Goal: Information Seeking & Learning: Learn about a topic

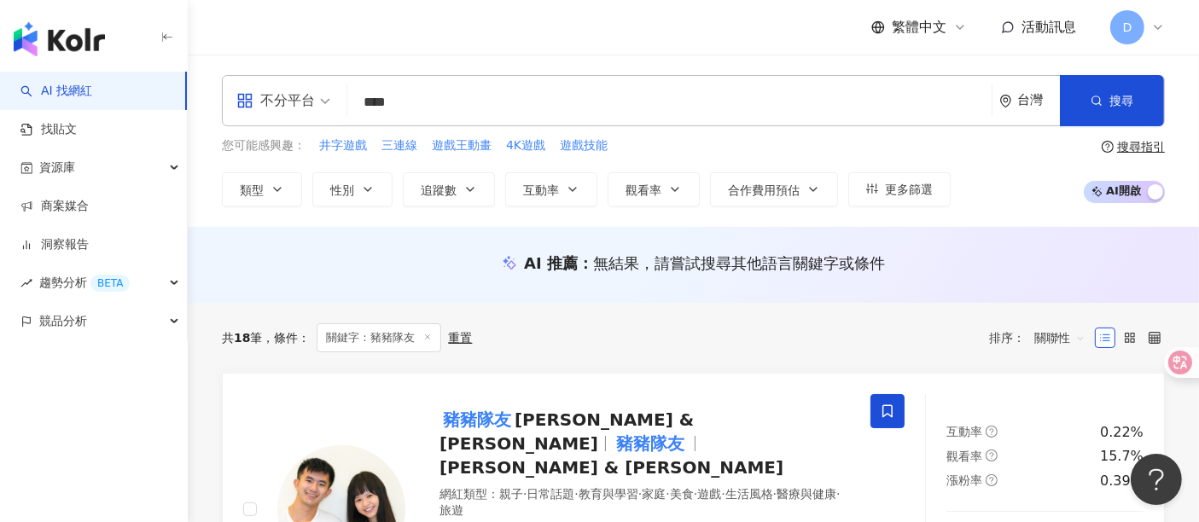
click at [417, 120] on div "不分平台 **** 台灣 搜尋" at bounding box center [693, 100] width 943 height 51
click at [428, 108] on input "****" at bounding box center [669, 102] width 631 height 32
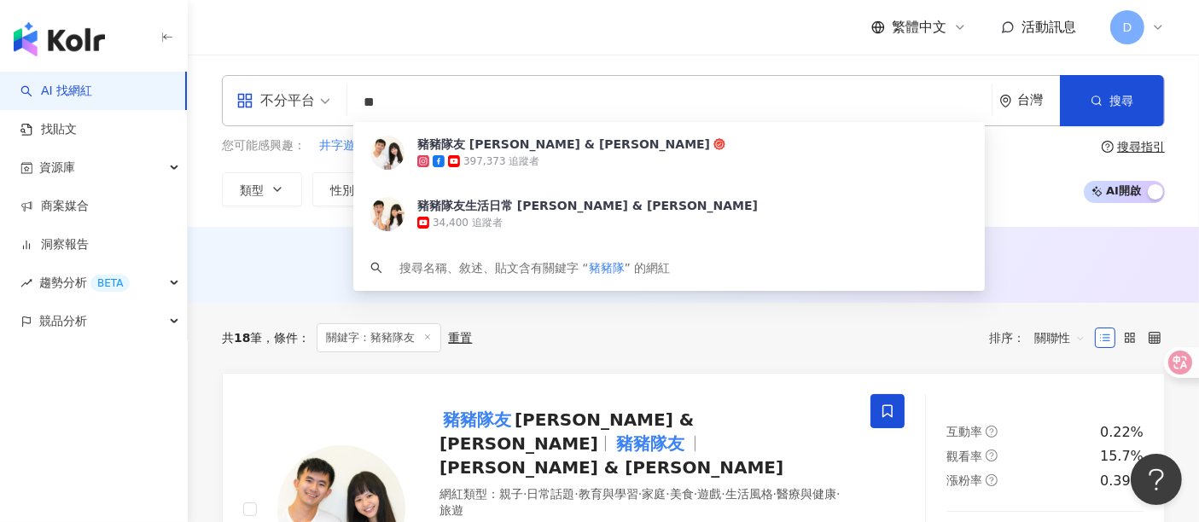
type input "*"
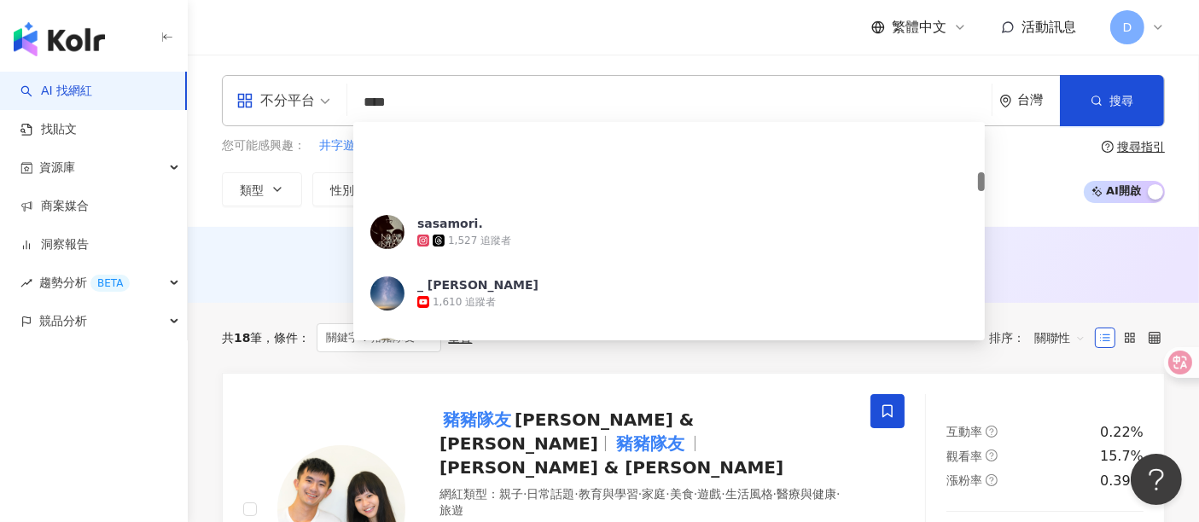
scroll to position [568, 0]
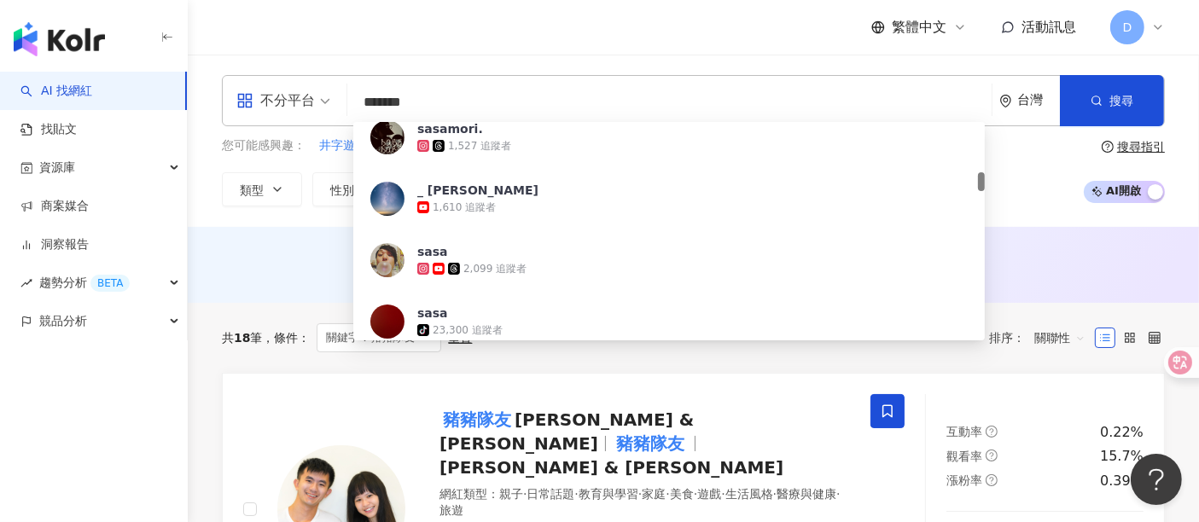
type input "******"
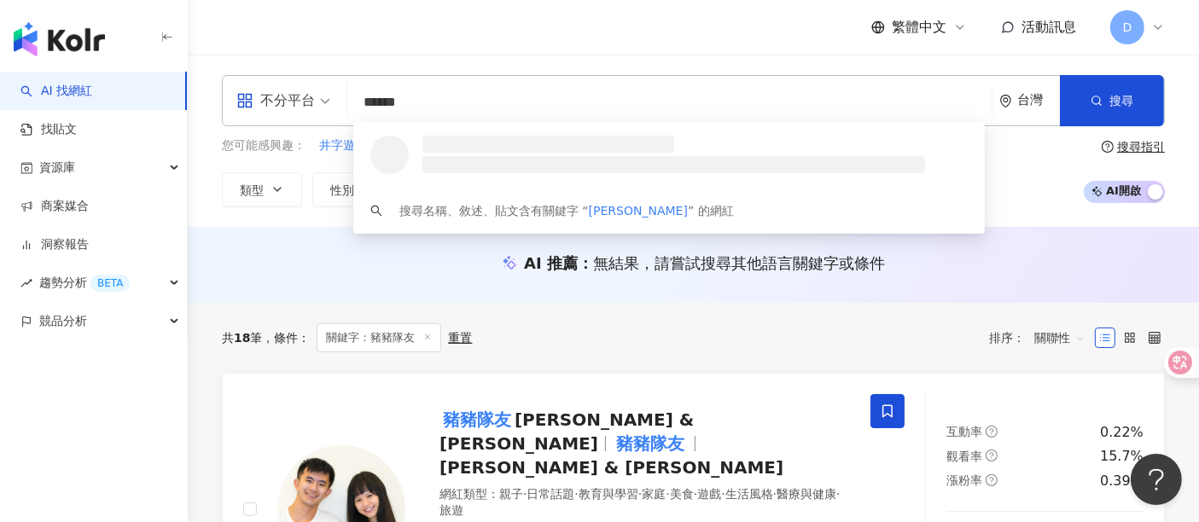
scroll to position [0, 0]
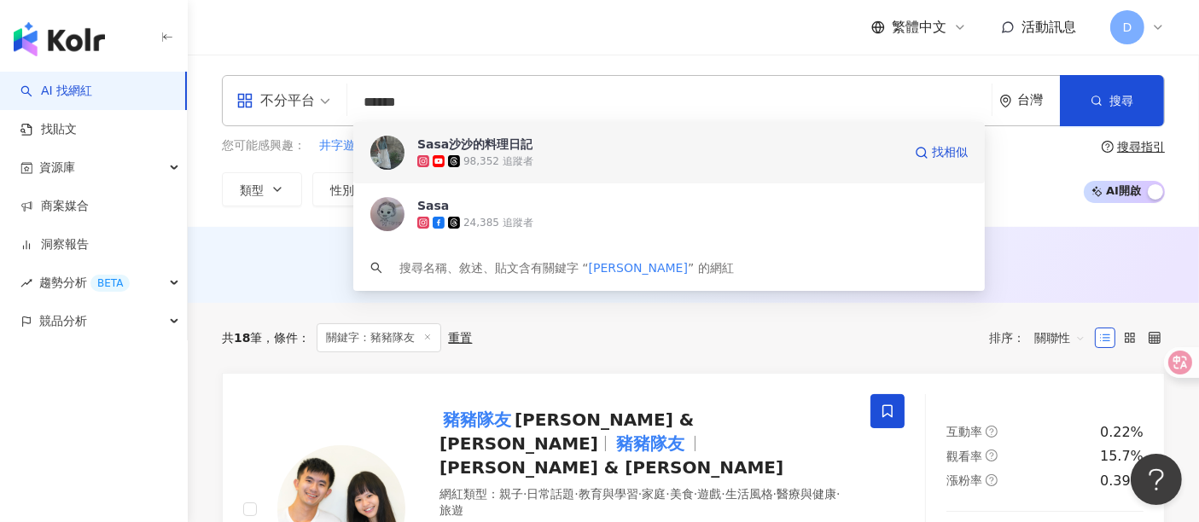
click at [492, 166] on div "98,352 追蹤者" at bounding box center [498, 161] width 70 height 15
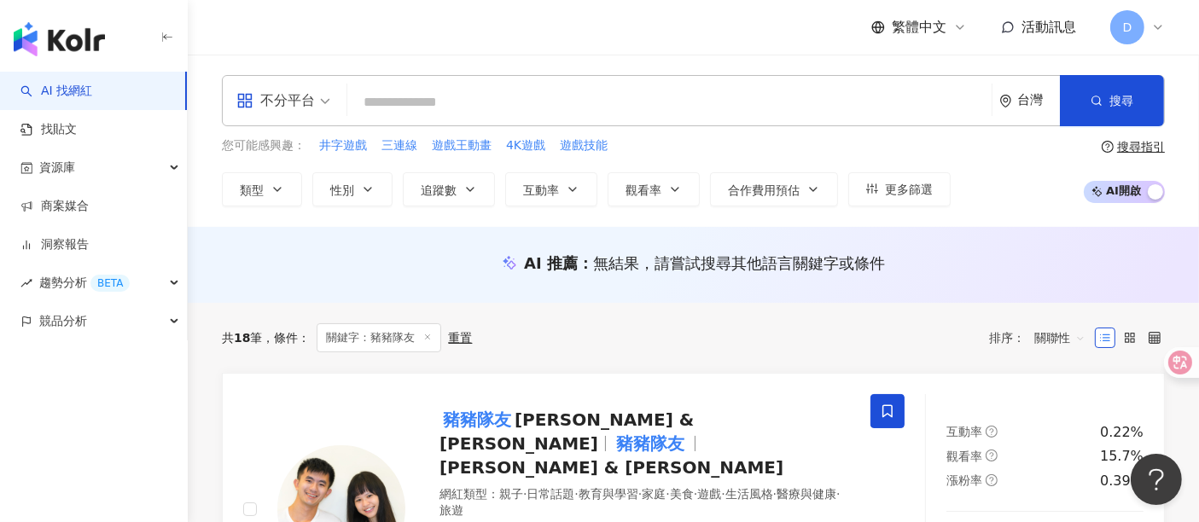
click at [455, 115] on input "search" at bounding box center [669, 102] width 631 height 32
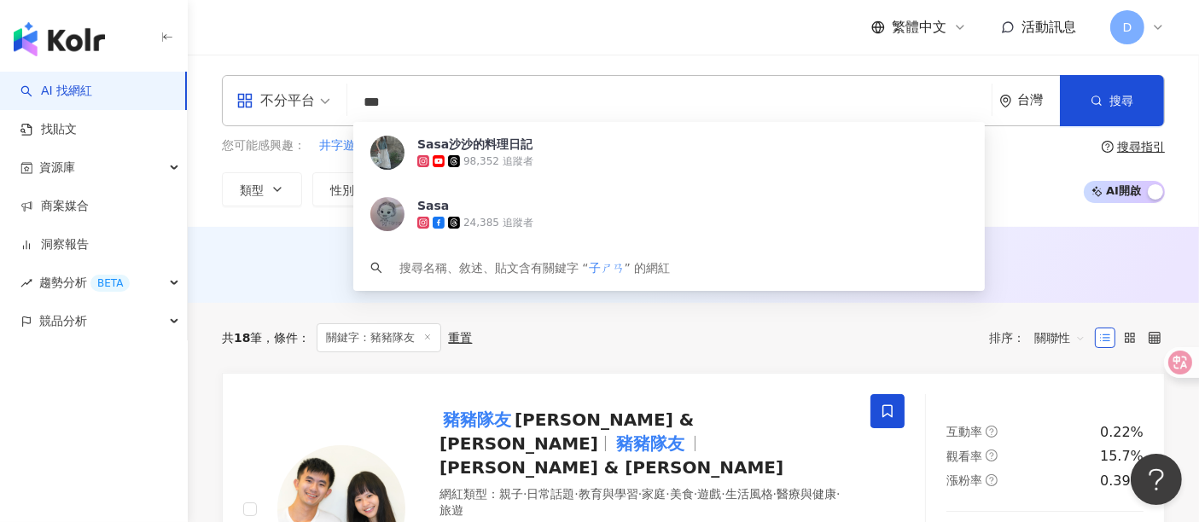
type input "**"
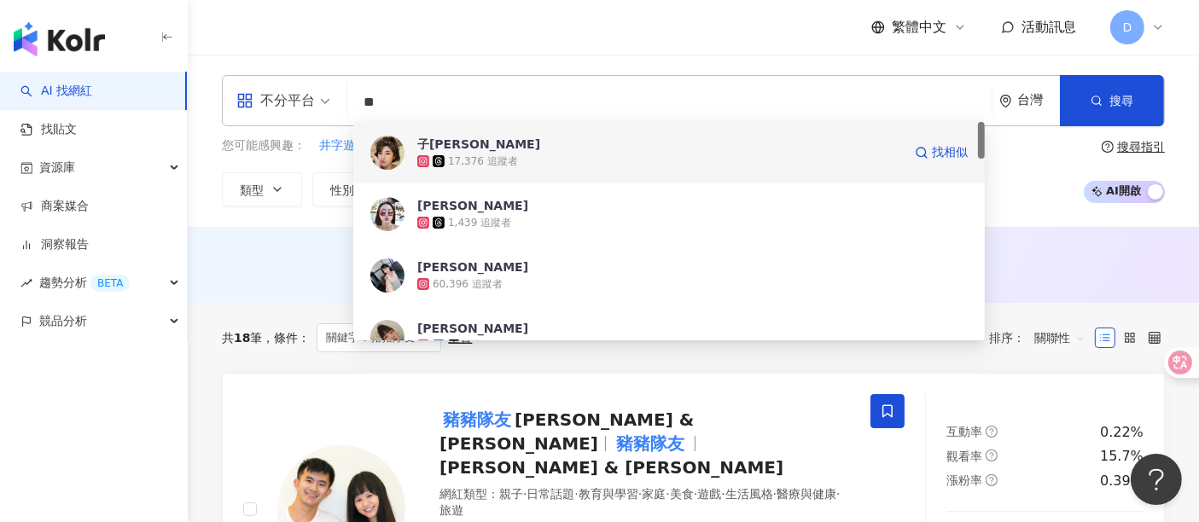
click at [443, 142] on span "子珊" at bounding box center [659, 144] width 485 height 17
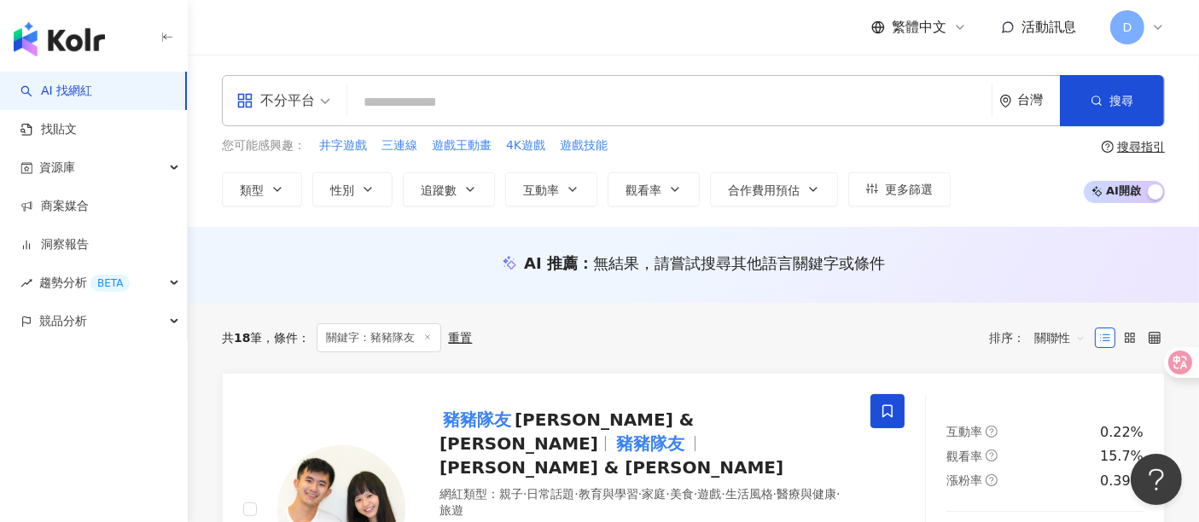
click at [429, 95] on input "search" at bounding box center [669, 102] width 631 height 32
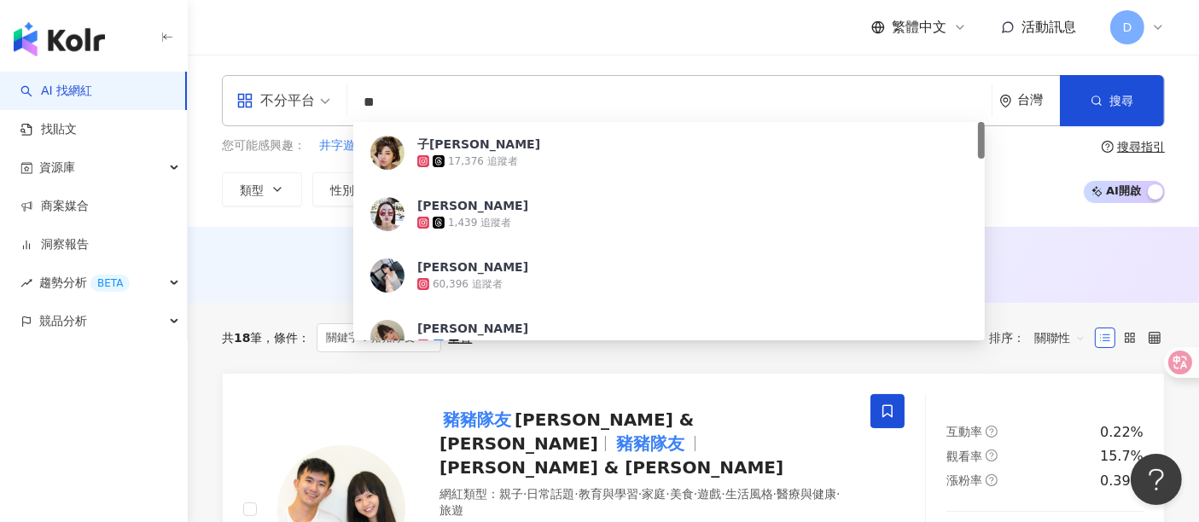
type input "*"
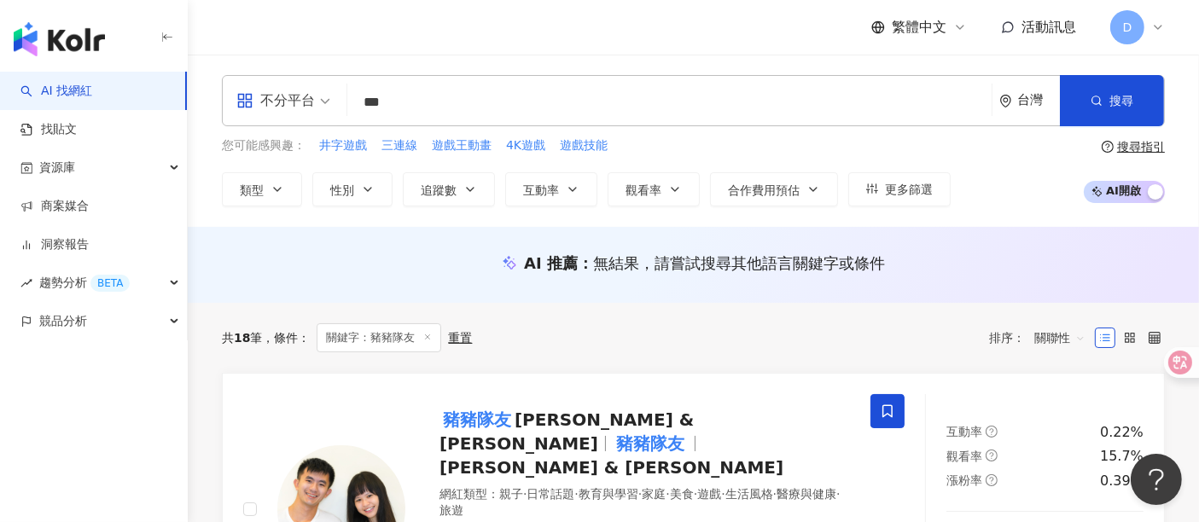
type input "***"
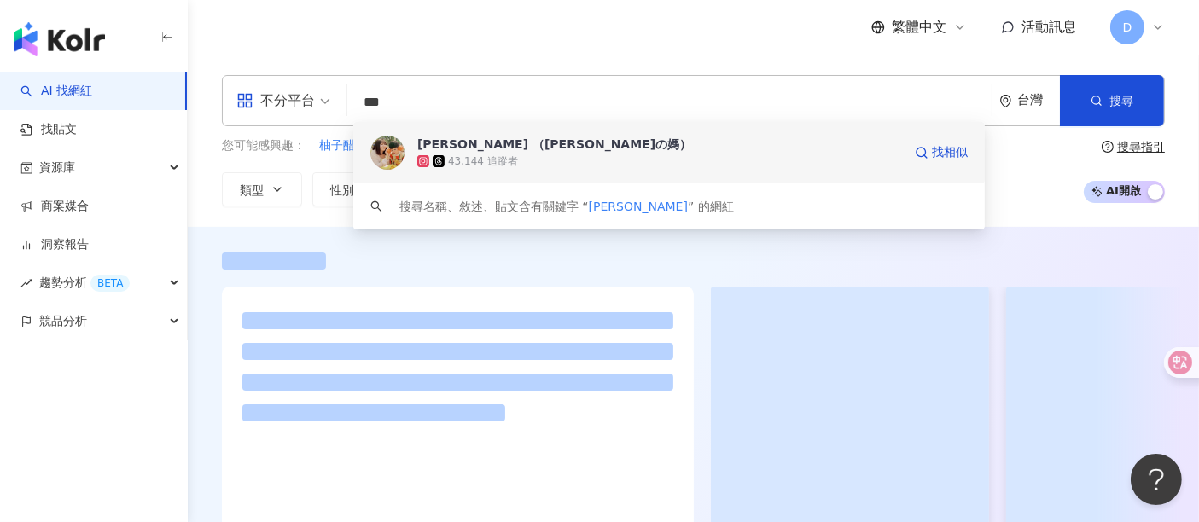
click at [473, 142] on div "[PERSON_NAME] （[PERSON_NAME]の媽）" at bounding box center [554, 144] width 274 height 17
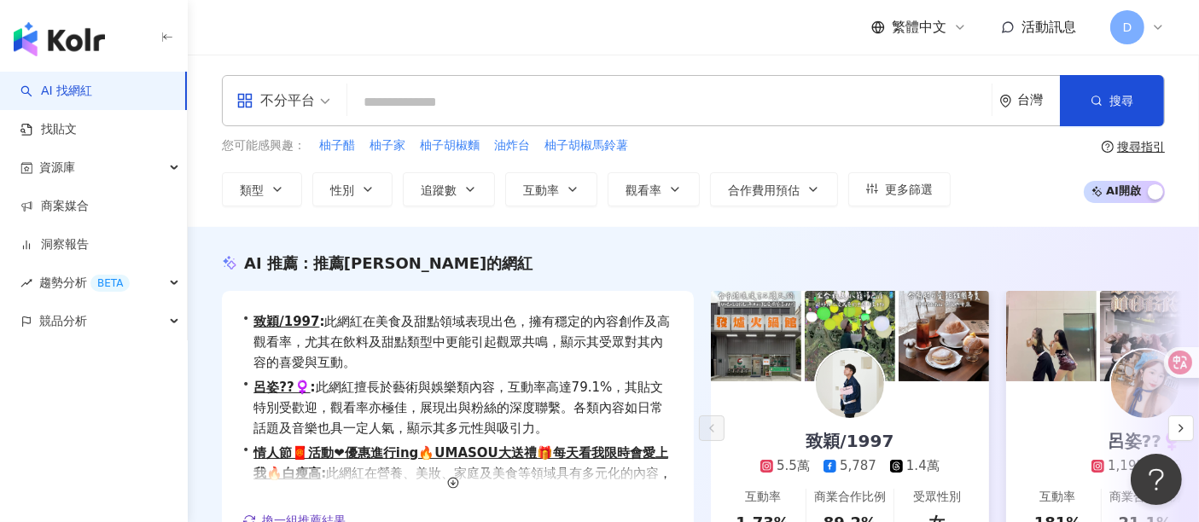
click at [504, 104] on input "search" at bounding box center [669, 102] width 631 height 32
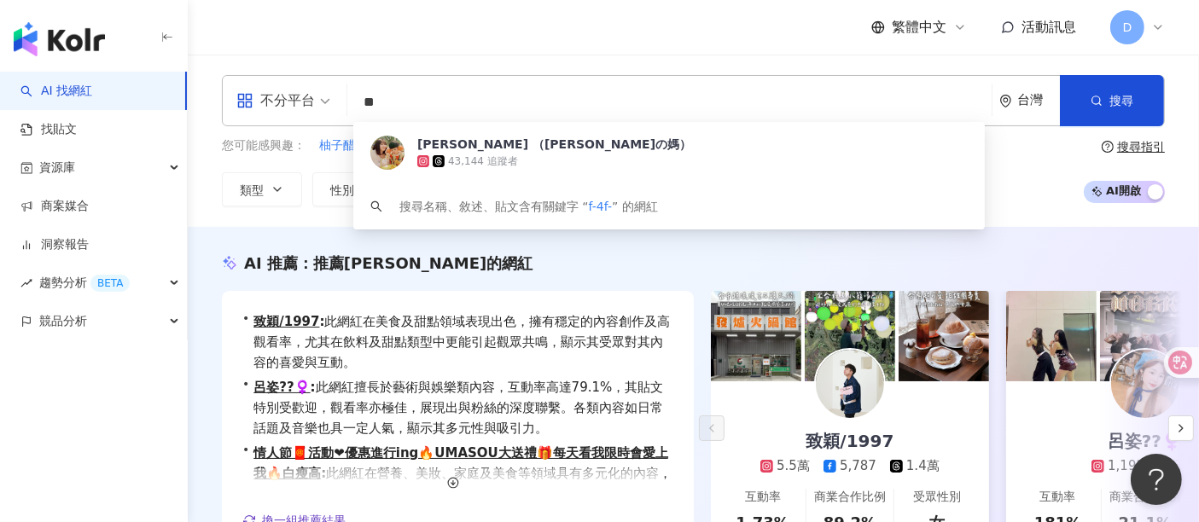
type input "*"
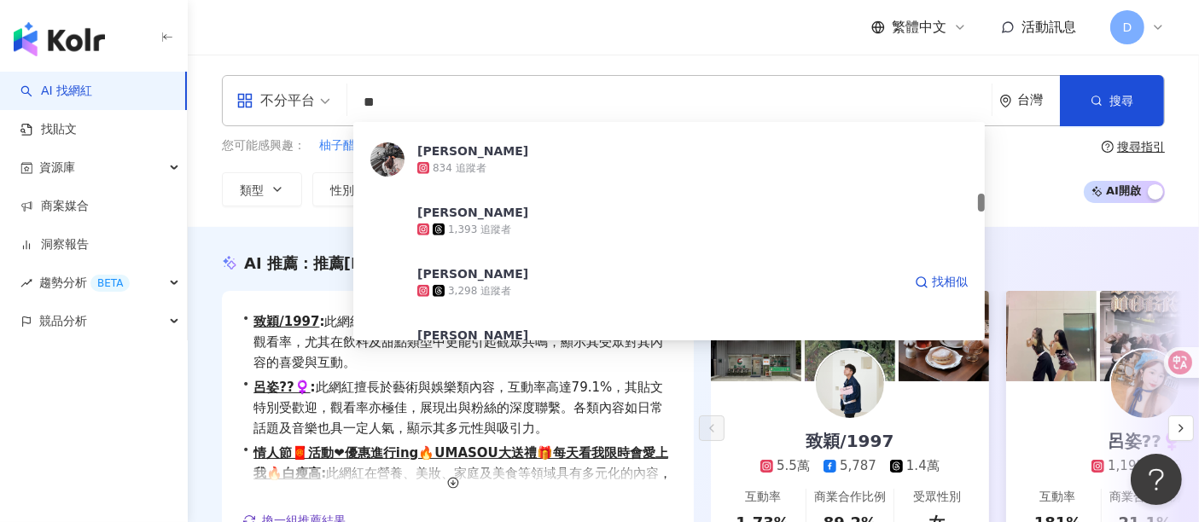
scroll to position [948, 0]
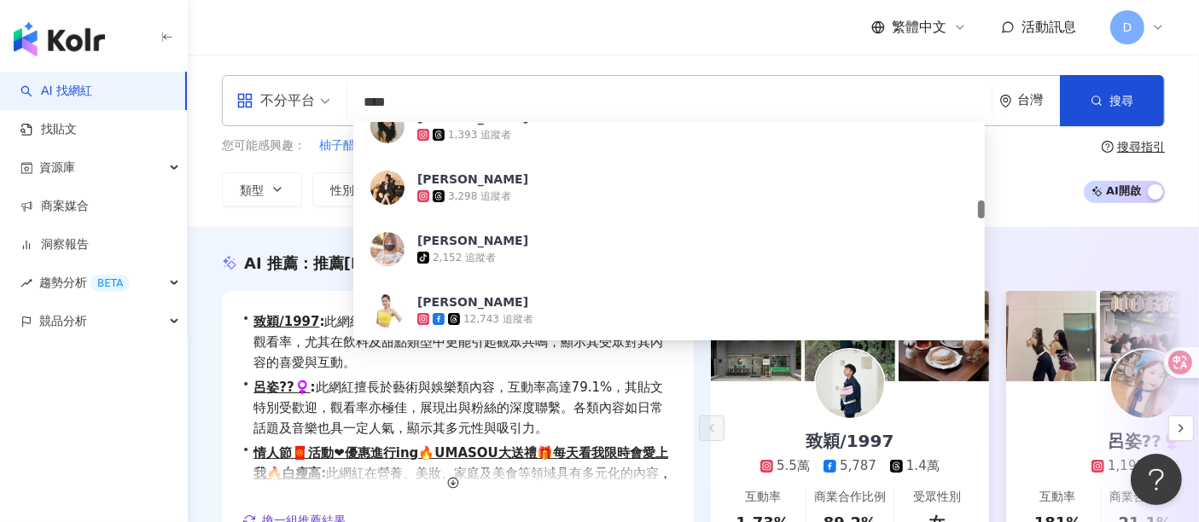
type input "****"
click at [431, 99] on input "****" at bounding box center [669, 102] width 631 height 32
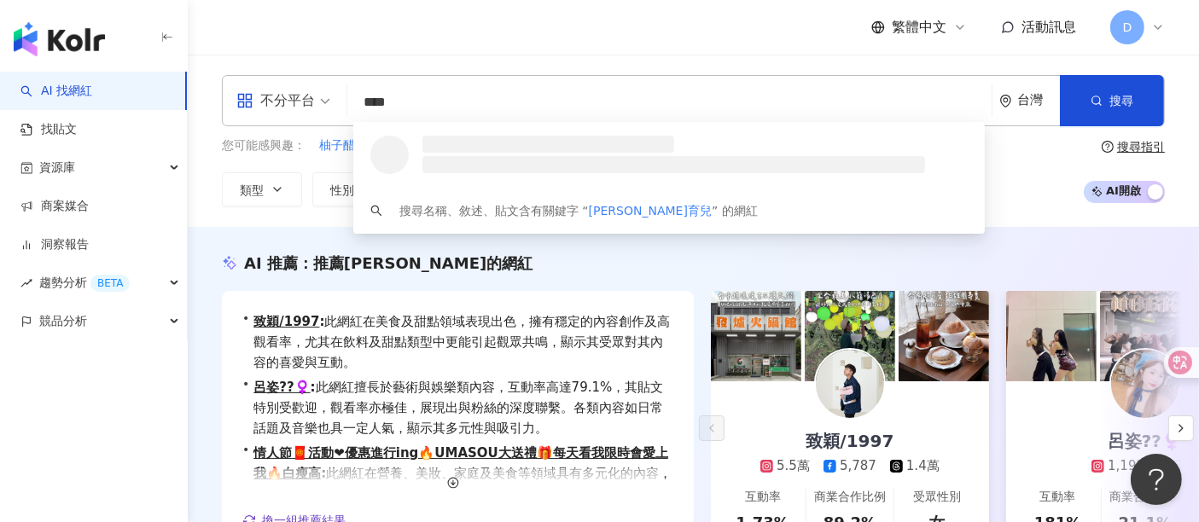
scroll to position [0, 0]
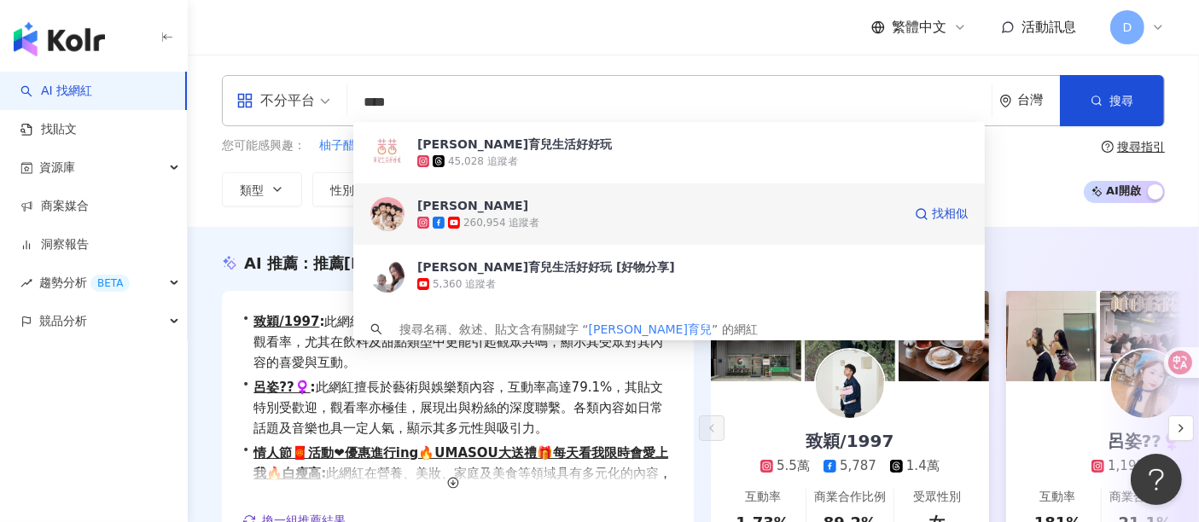
click at [507, 228] on div "260,954 追蹤者" at bounding box center [501, 223] width 76 height 15
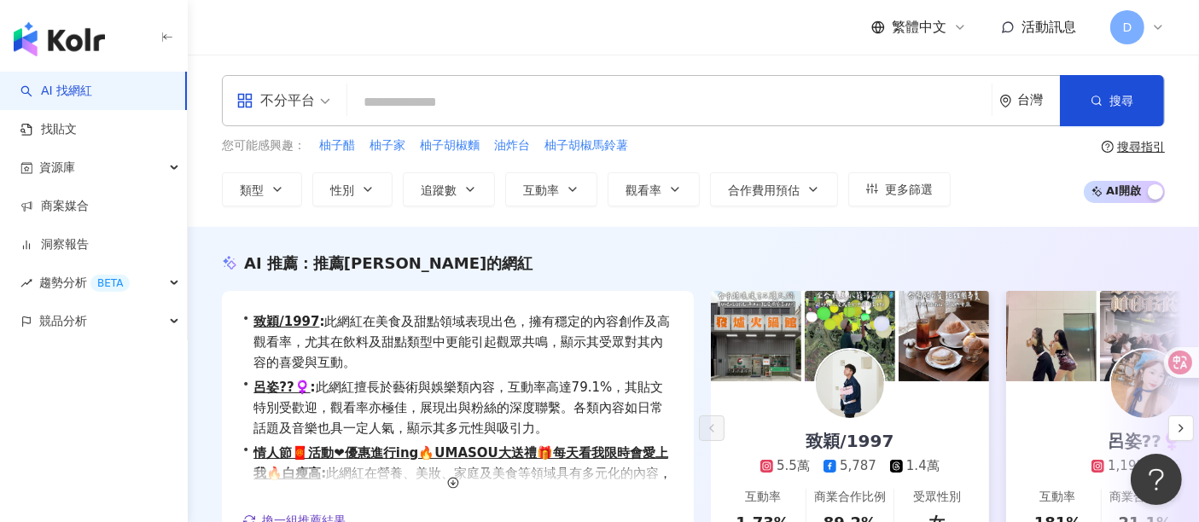
click at [533, 99] on input "search" at bounding box center [669, 102] width 631 height 32
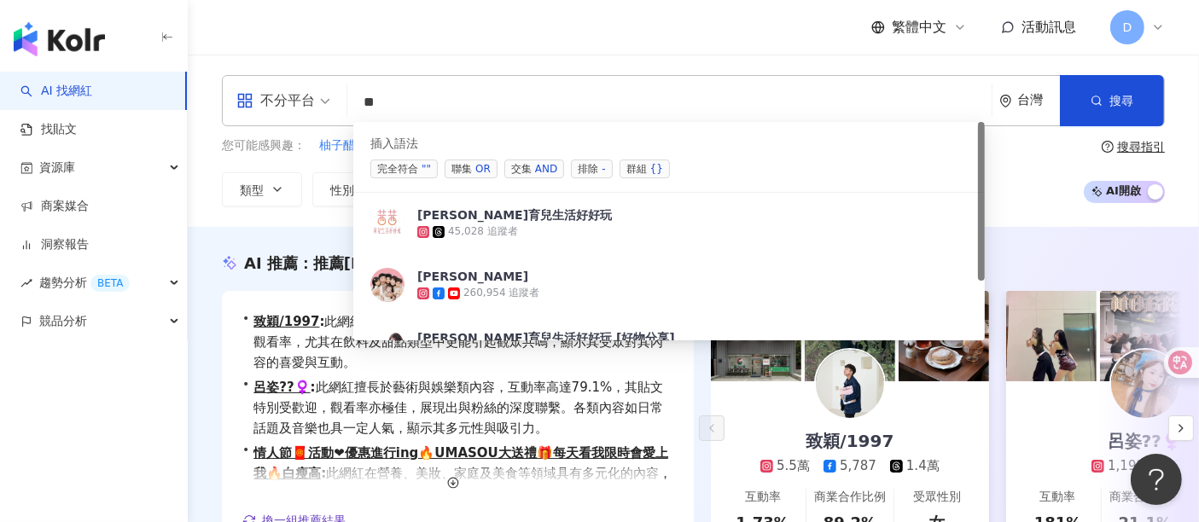
type input "*"
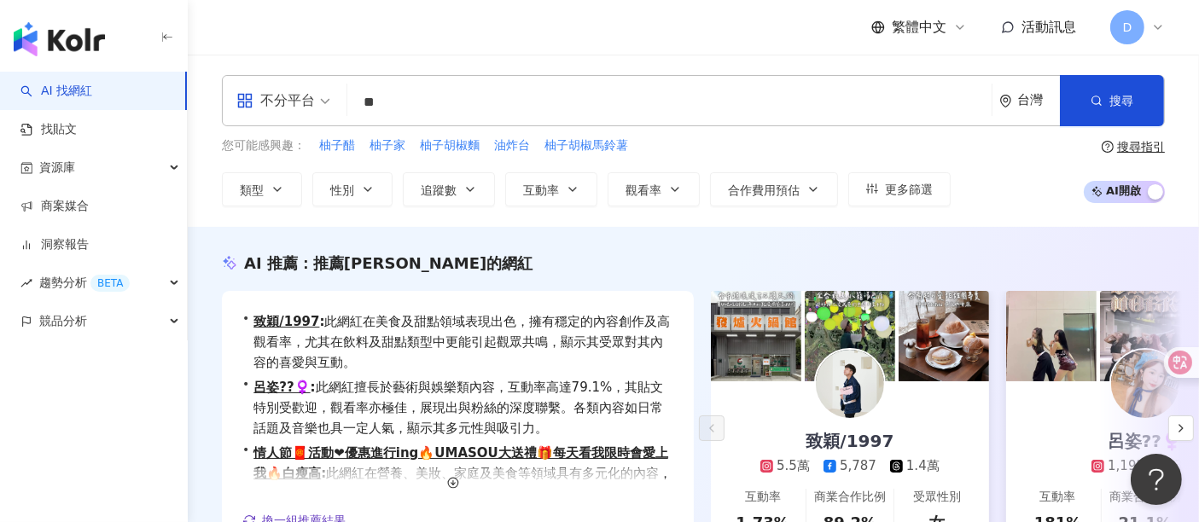
click at [533, 99] on input "**" at bounding box center [669, 102] width 631 height 32
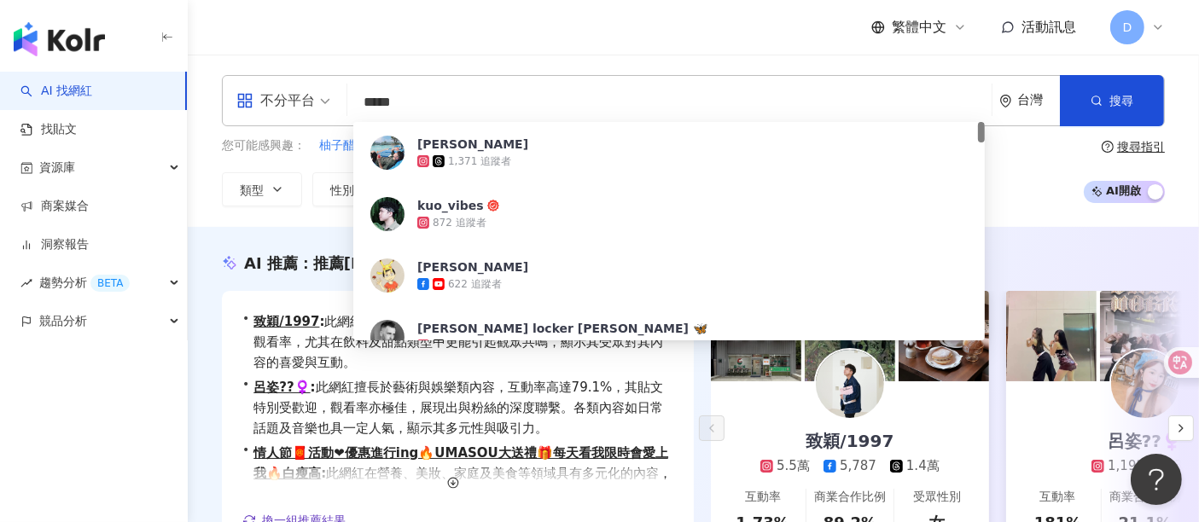
type input "****"
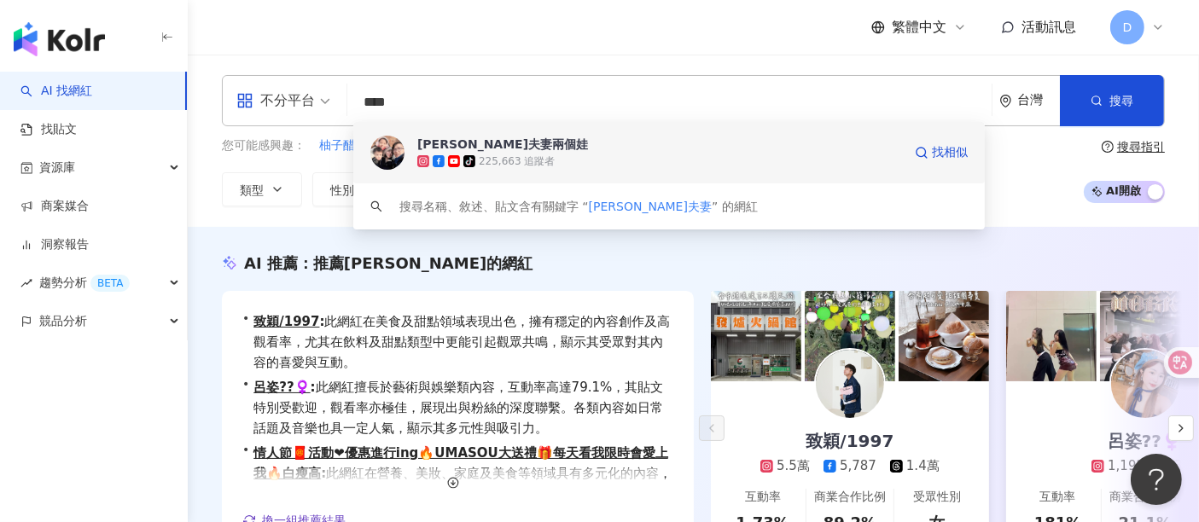
click at [519, 156] on div "225,663 追蹤者" at bounding box center [517, 161] width 76 height 15
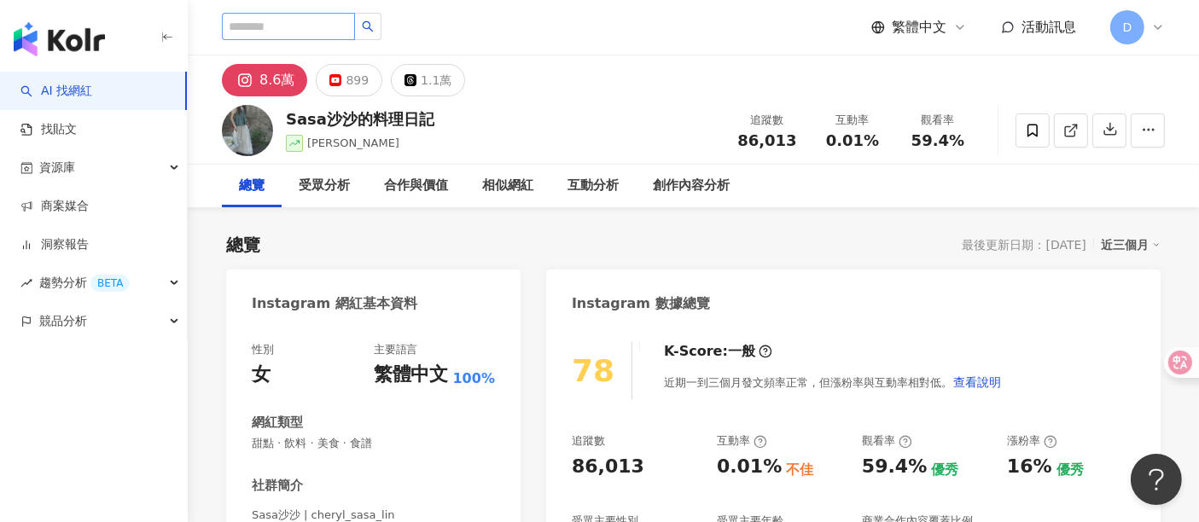
click at [329, 40] on div at bounding box center [302, 27] width 160 height 29
click at [329, 37] on input "search" at bounding box center [288, 26] width 133 height 27
type input "*"
type input "**"
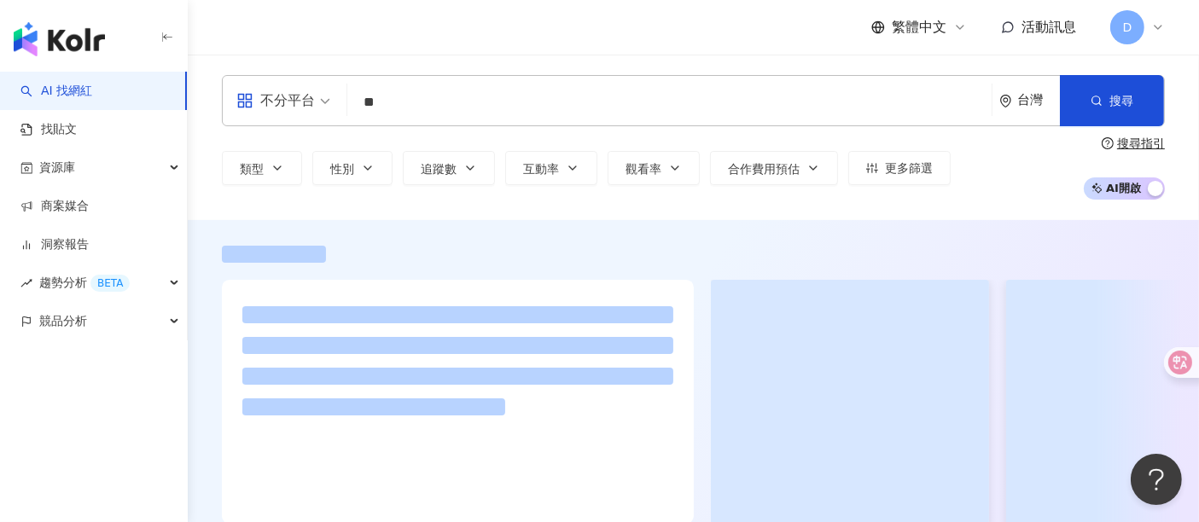
click at [363, 32] on div "繁體中文 活動訊息 D" at bounding box center [693, 27] width 943 height 55
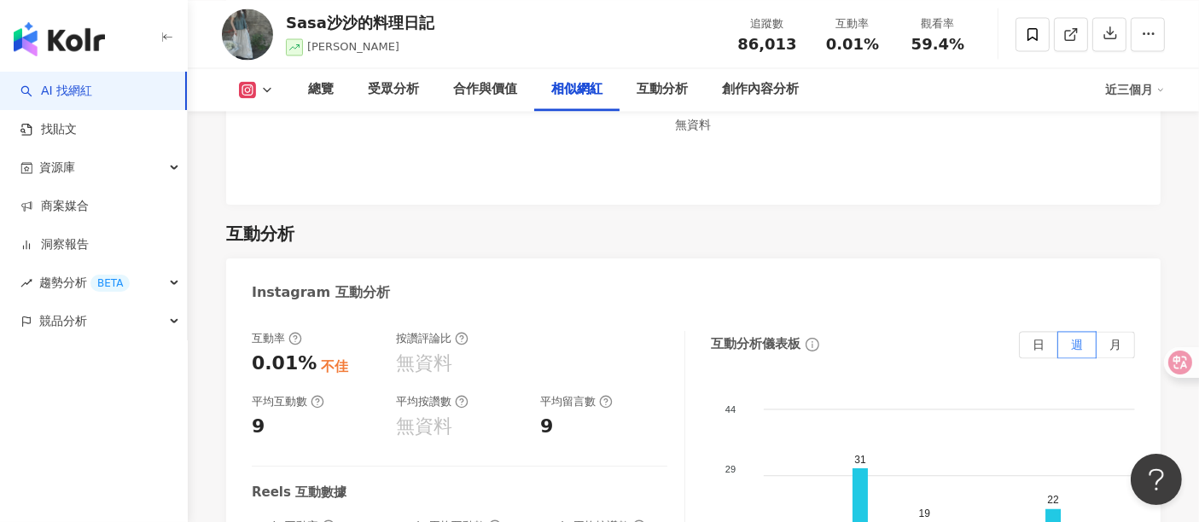
scroll to position [3318, 0]
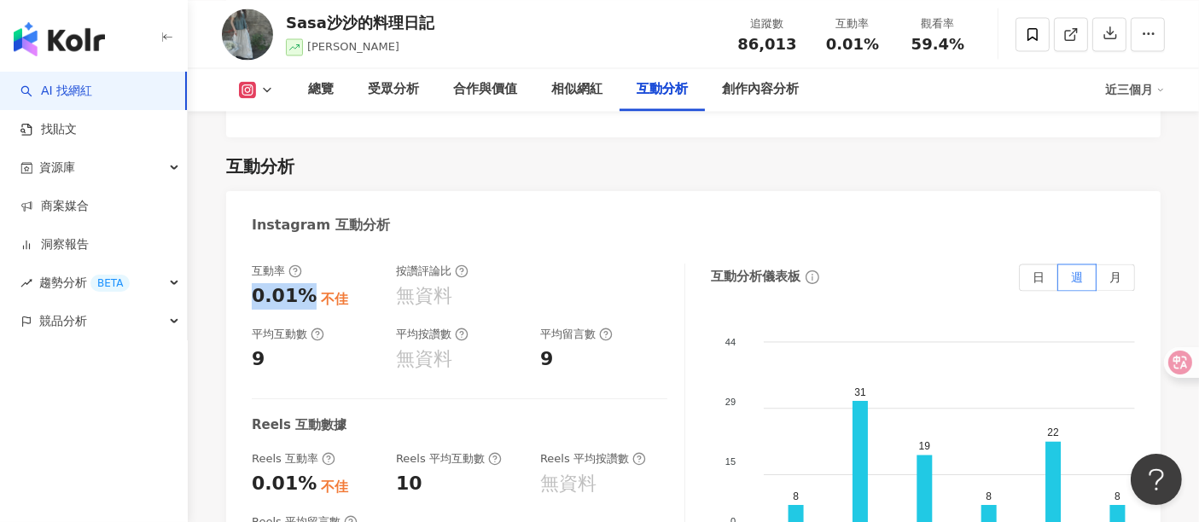
drag, startPoint x: 250, startPoint y: 278, endPoint x: 300, endPoint y: 271, distance: 50.0
click at [300, 271] on div "互動率 0.01% 不佳 按讚評論比 無資料 平均互動數 9 平均按讚數 無資料 平均留言數 9 Reels 互動數據 Reels 互動率 0.01% 不佳 …" at bounding box center [693, 439] width 935 height 384
copy div "0.01%"
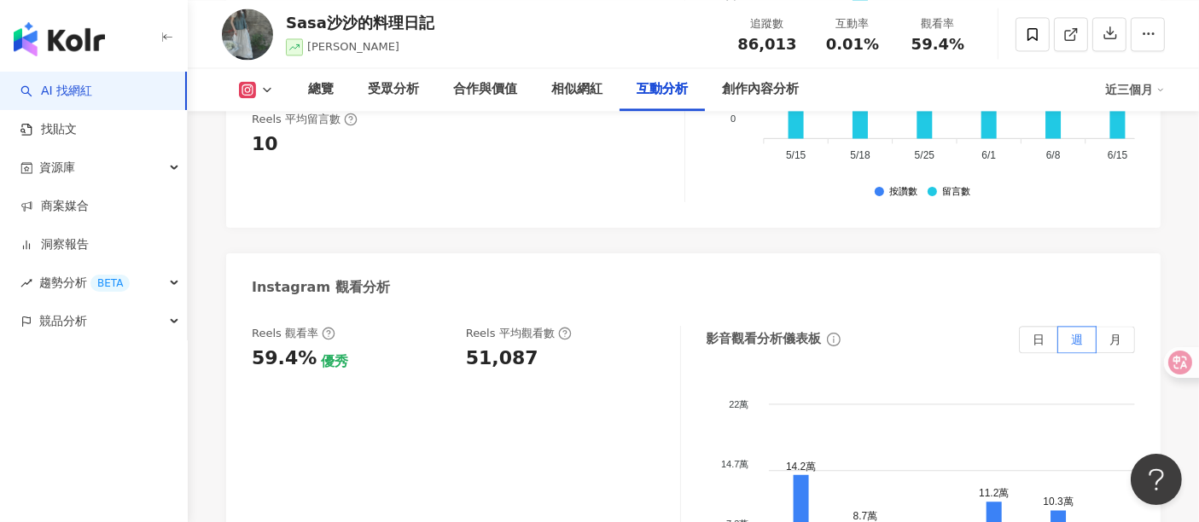
scroll to position [3793, 0]
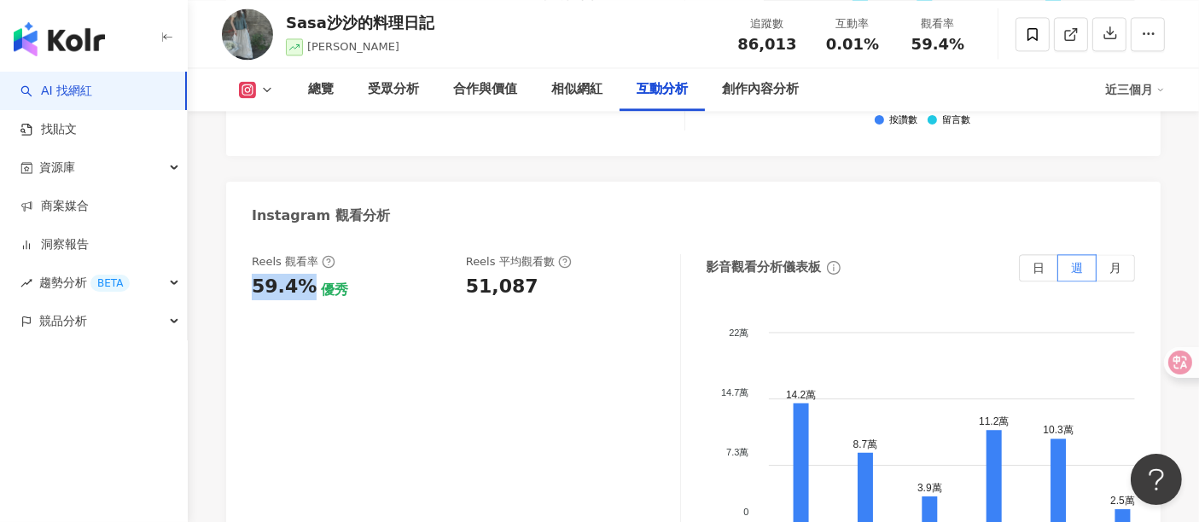
drag, startPoint x: 297, startPoint y: 262, endPoint x: 275, endPoint y: 262, distance: 22.2
click at [298, 274] on div "59.4%" at bounding box center [284, 287] width 65 height 26
click at [248, 272] on div "Reels 觀看率 59.4% 優秀 Reels 平均觀看數 51,087 影音觀看分析儀表板 日 週 月 22萬 22萬 14.7萬 14.7萬 7.3萬 …" at bounding box center [693, 429] width 935 height 384
drag, startPoint x: 253, startPoint y: 266, endPoint x: 306, endPoint y: 261, distance: 53.2
click at [306, 274] on div "59.4%" at bounding box center [284, 287] width 65 height 26
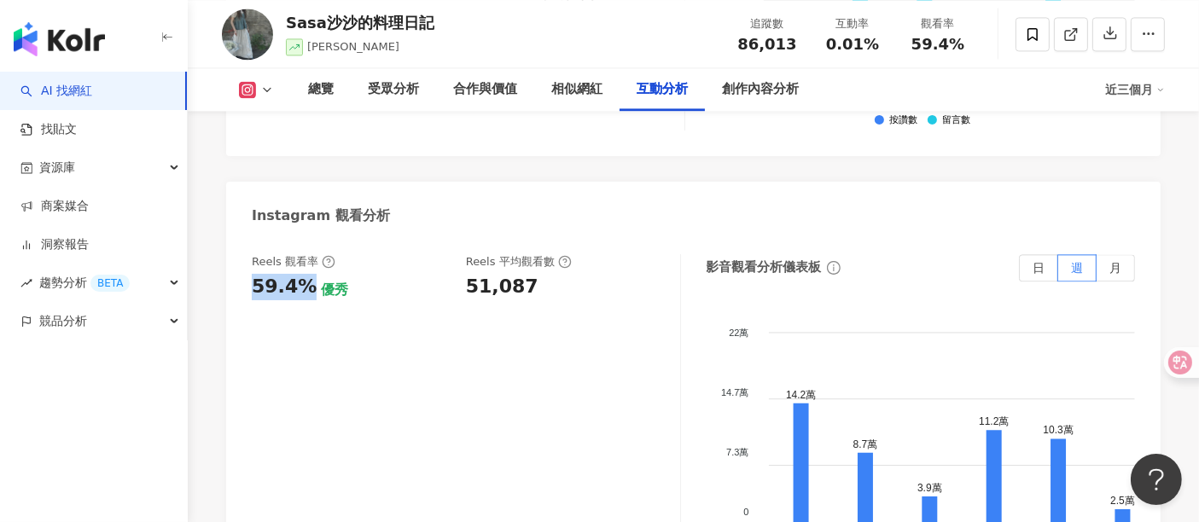
copy div "59.4%"
drag, startPoint x: 456, startPoint y: 263, endPoint x: 544, endPoint y: 268, distance: 88.1
click at [519, 262] on div "Reels 觀看率 59.4% 優秀 Reels 平均觀看數 51,087" at bounding box center [457, 277] width 411 height 46
click at [544, 274] on div "51,087" at bounding box center [564, 287] width 197 height 26
drag, startPoint x: 497, startPoint y: 269, endPoint x: 463, endPoint y: 271, distance: 34.2
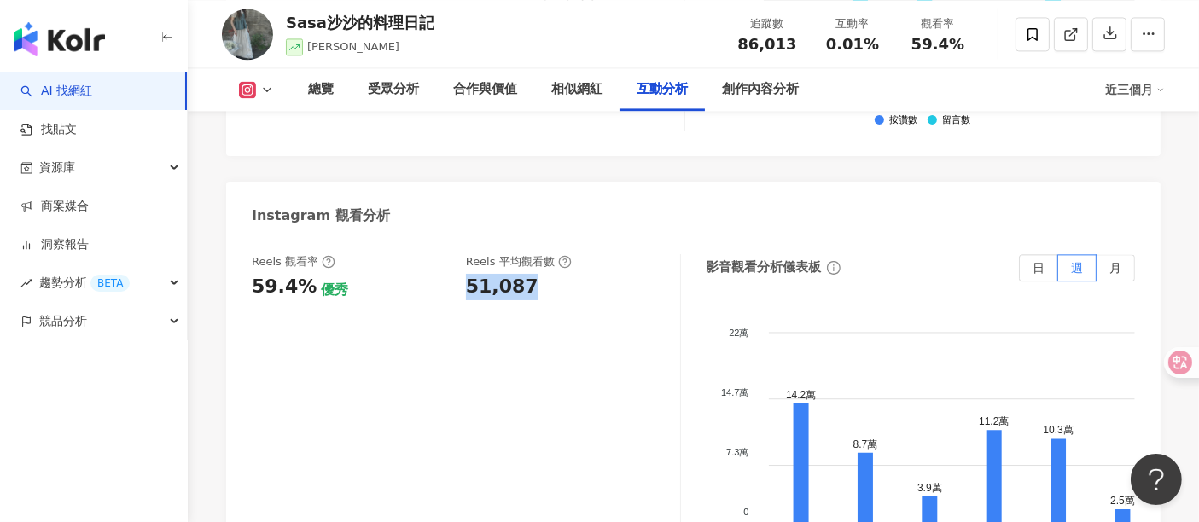
click at [463, 271] on div "Reels 觀看率 59.4% 優秀 Reels 平均觀看數 51,087" at bounding box center [457, 277] width 411 height 46
copy div "51,087"
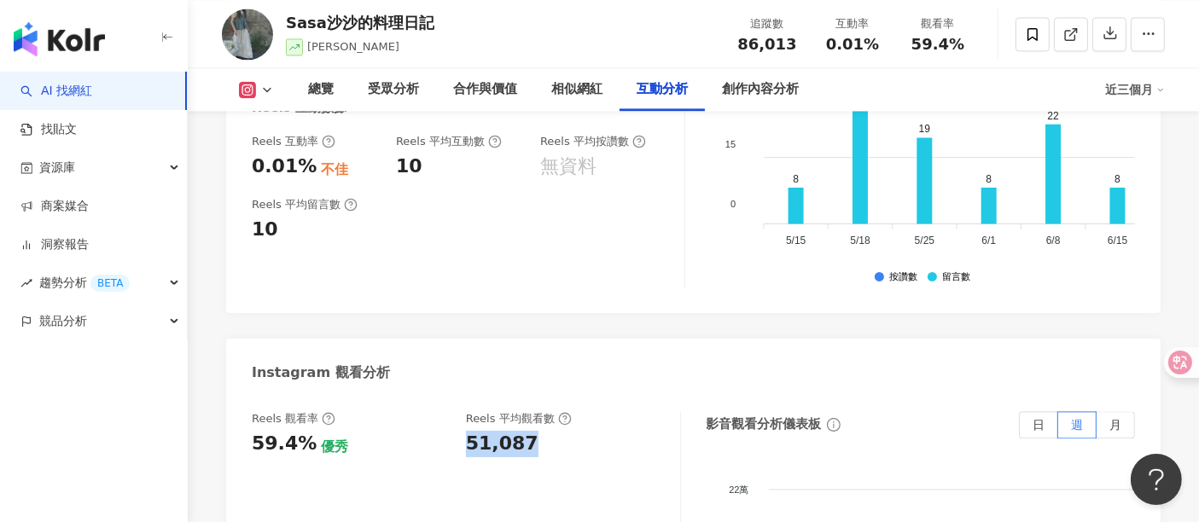
scroll to position [3414, 0]
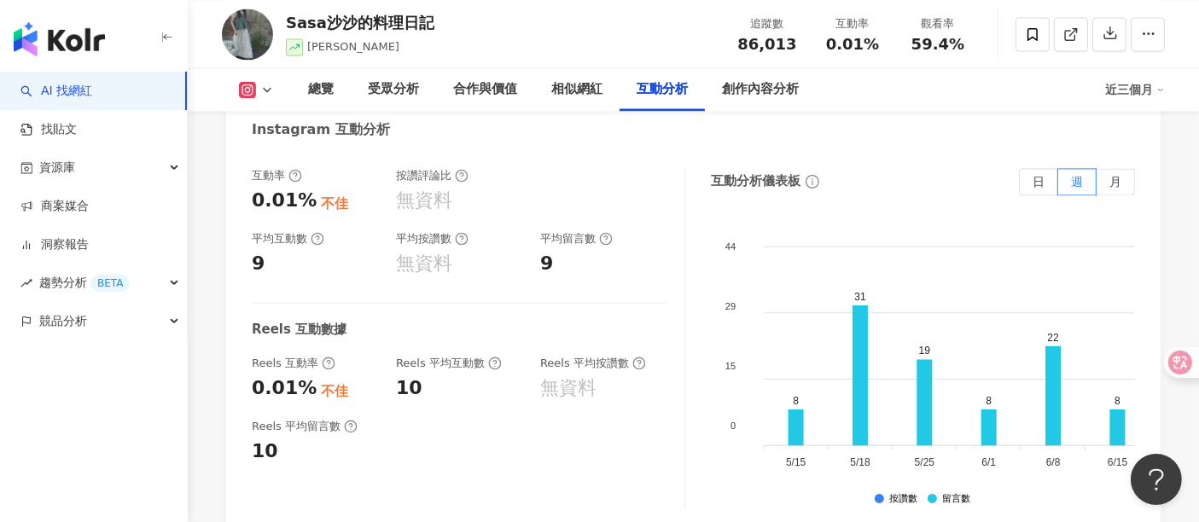
click at [265, 91] on icon at bounding box center [267, 90] width 14 height 14
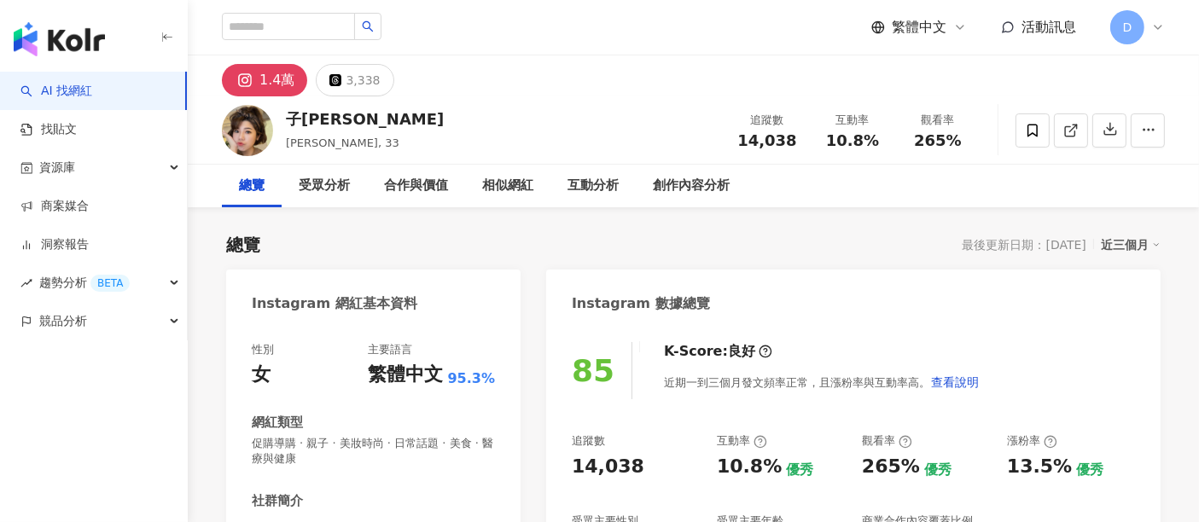
click at [679, 243] on div "總覽 最後更新日期：2025/8/14 近三個月" at bounding box center [693, 245] width 935 height 24
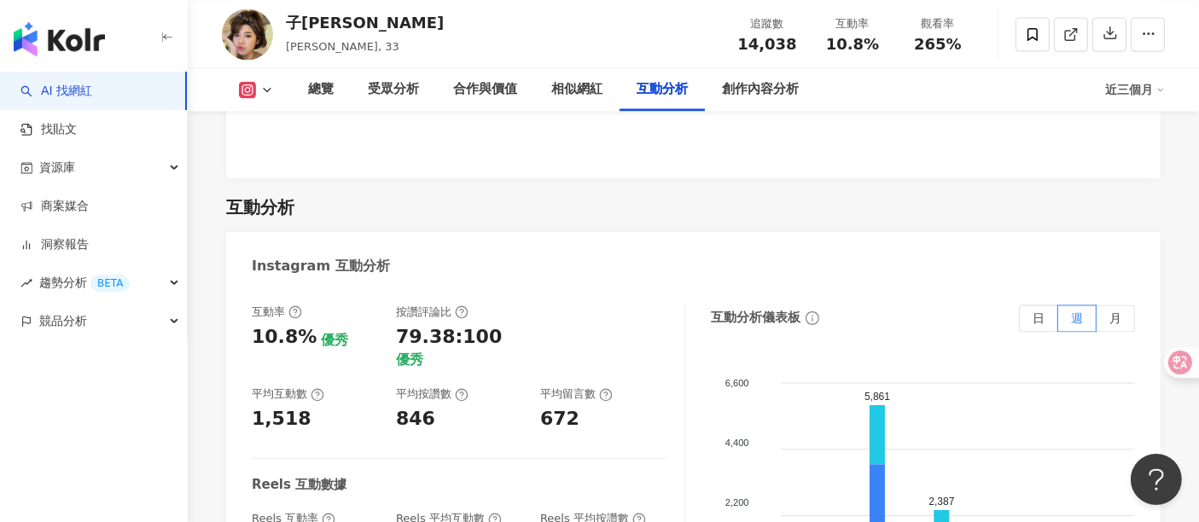
scroll to position [3509, 0]
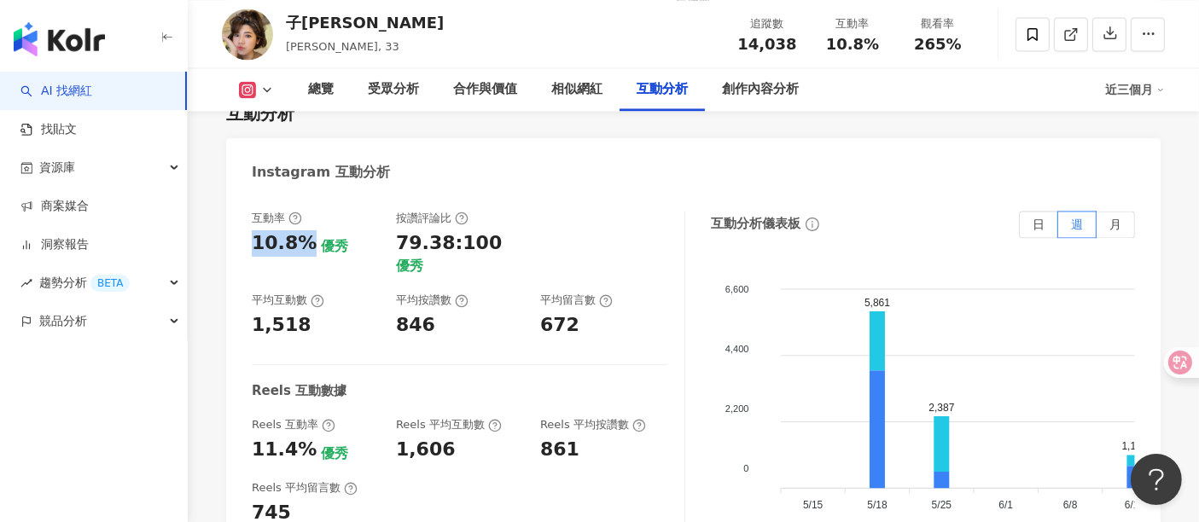
drag, startPoint x: 265, startPoint y: 160, endPoint x: 302, endPoint y: 156, distance: 37.7
click at [302, 230] on div "10.8%" at bounding box center [284, 243] width 65 height 26
copy div "10.8%"
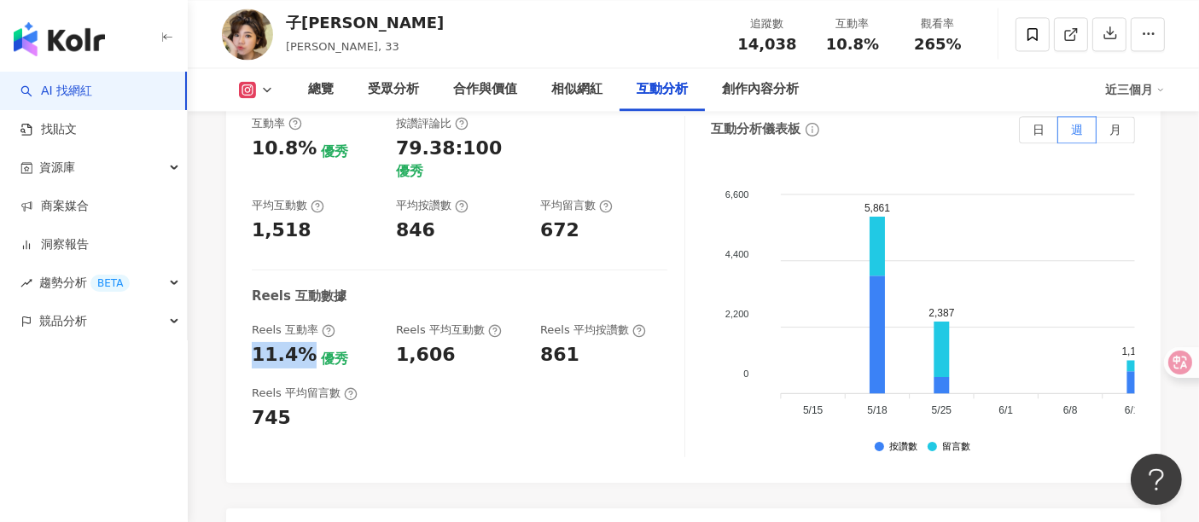
drag, startPoint x: 275, startPoint y: 248, endPoint x: 302, endPoint y: 248, distance: 27.3
click at [302, 248] on div "互動率 10.8% 優秀 按讚評論比 79.38:100 優秀 平均互動數 1,518 平均按讚數 846 平均留言數 672 Reels 互動數據 Reel…" at bounding box center [693, 291] width 935 height 384
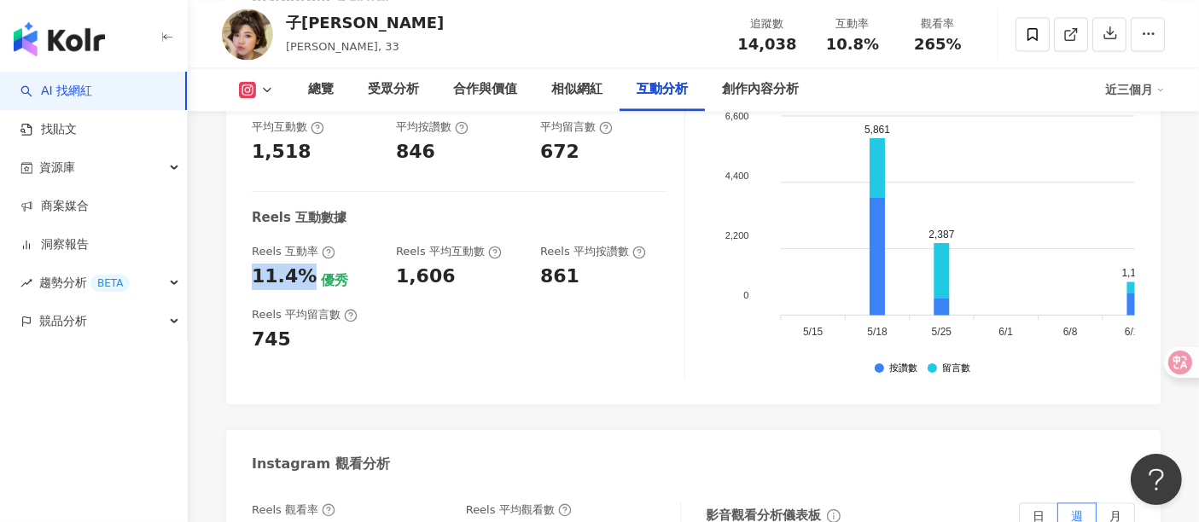
scroll to position [3793, 0]
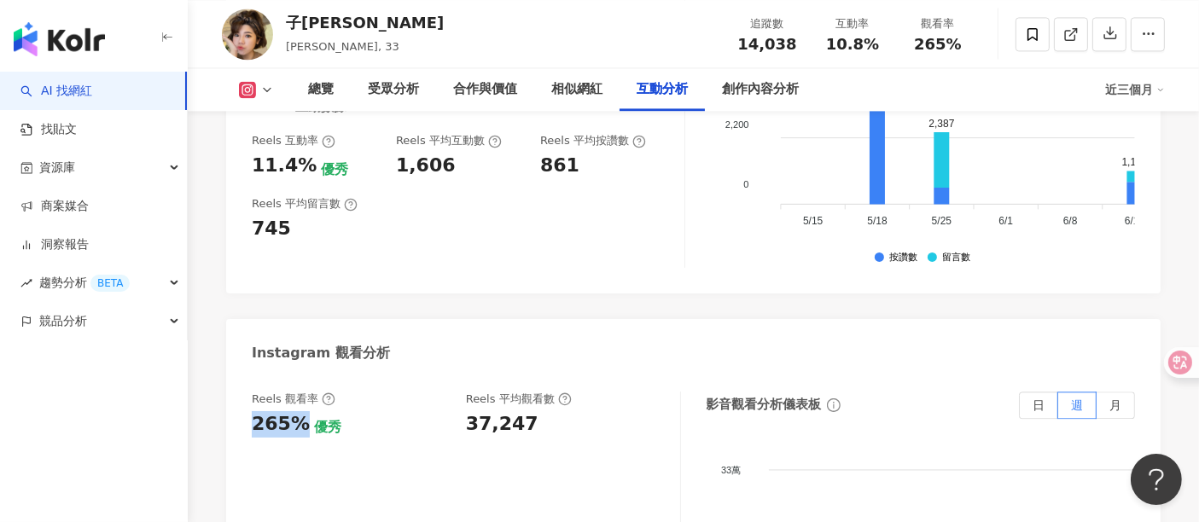
drag, startPoint x: 255, startPoint y: 335, endPoint x: 301, endPoint y: 335, distance: 46.1
click at [301, 411] on div "265%" at bounding box center [281, 424] width 58 height 26
copy div "265%"
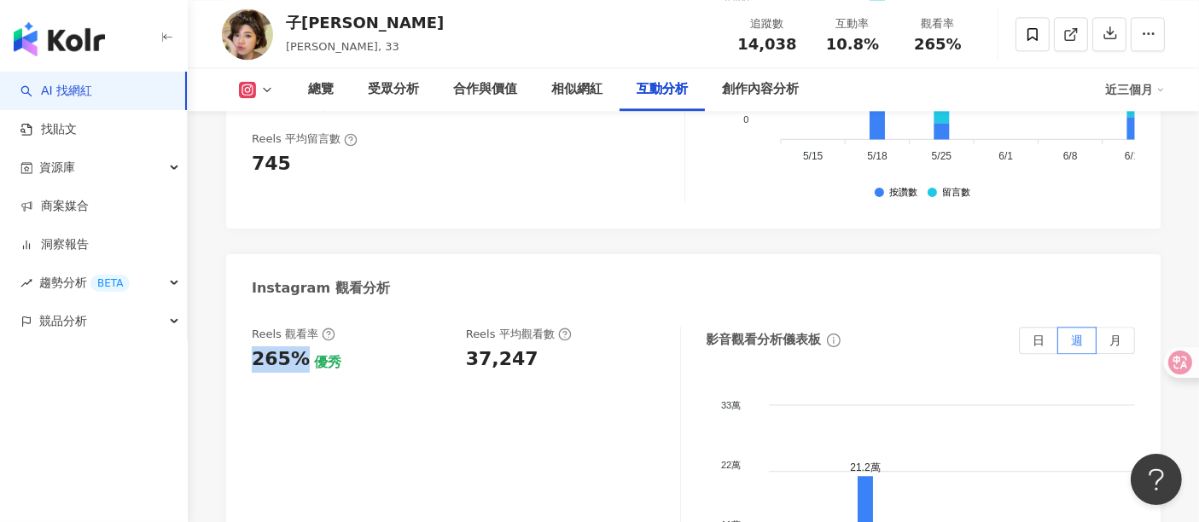
scroll to position [3888, 0]
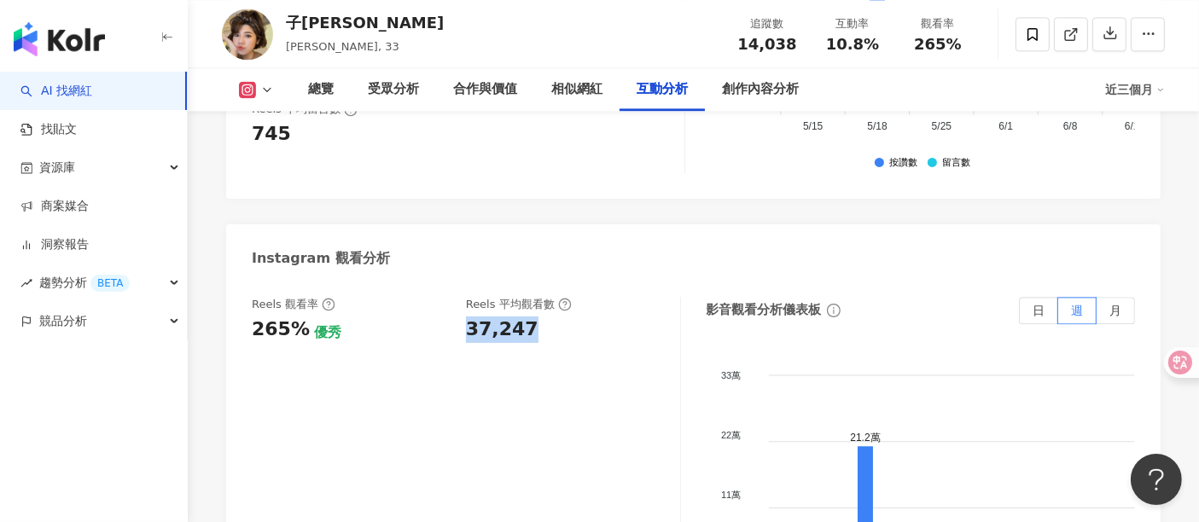
drag, startPoint x: 463, startPoint y: 247, endPoint x: 523, endPoint y: 244, distance: 60.7
click at [523, 297] on div "Reels 觀看率 265% 優秀 Reels 平均觀看數 37,247" at bounding box center [457, 320] width 411 height 46
copy div "37,247"
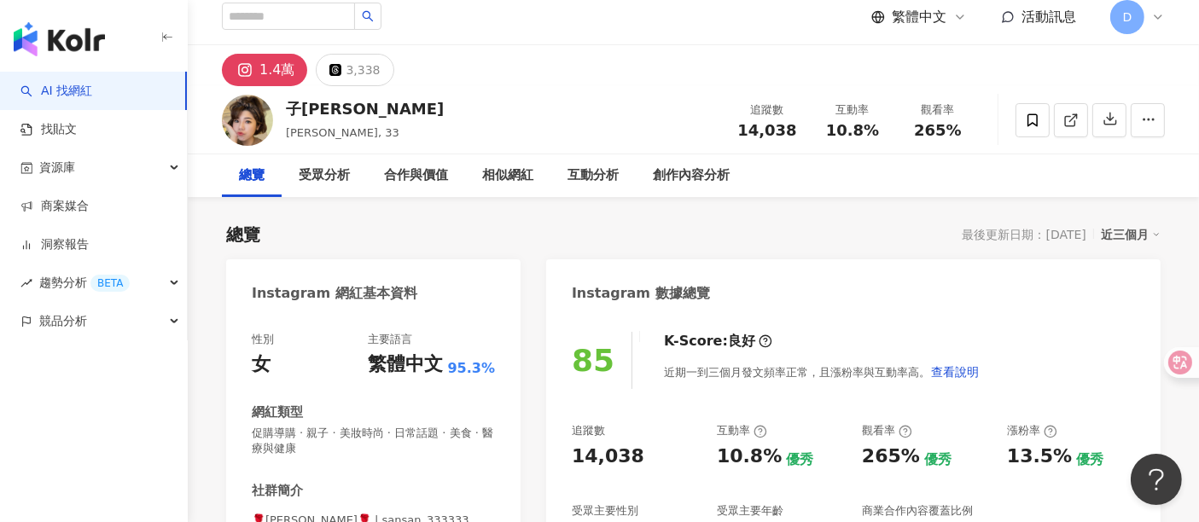
scroll to position [0, 0]
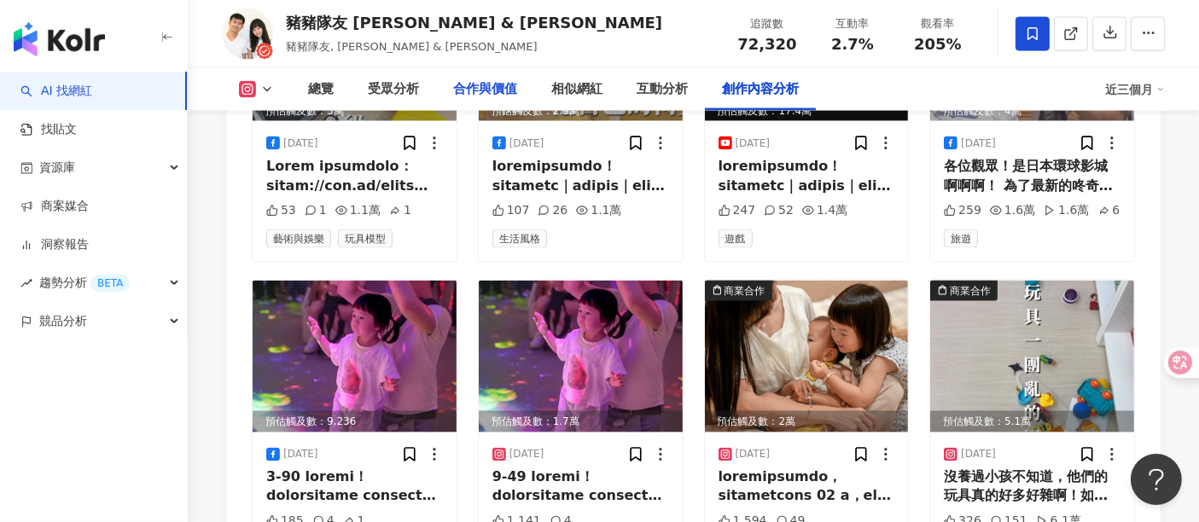
scroll to position [9247, 0]
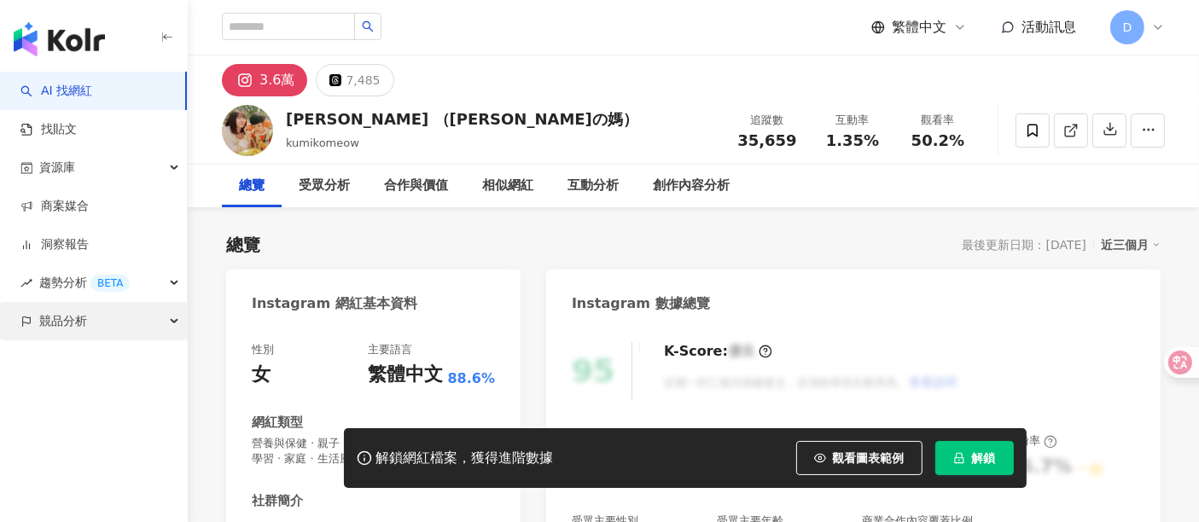
click at [56, 312] on span "競品分析" at bounding box center [63, 321] width 48 height 38
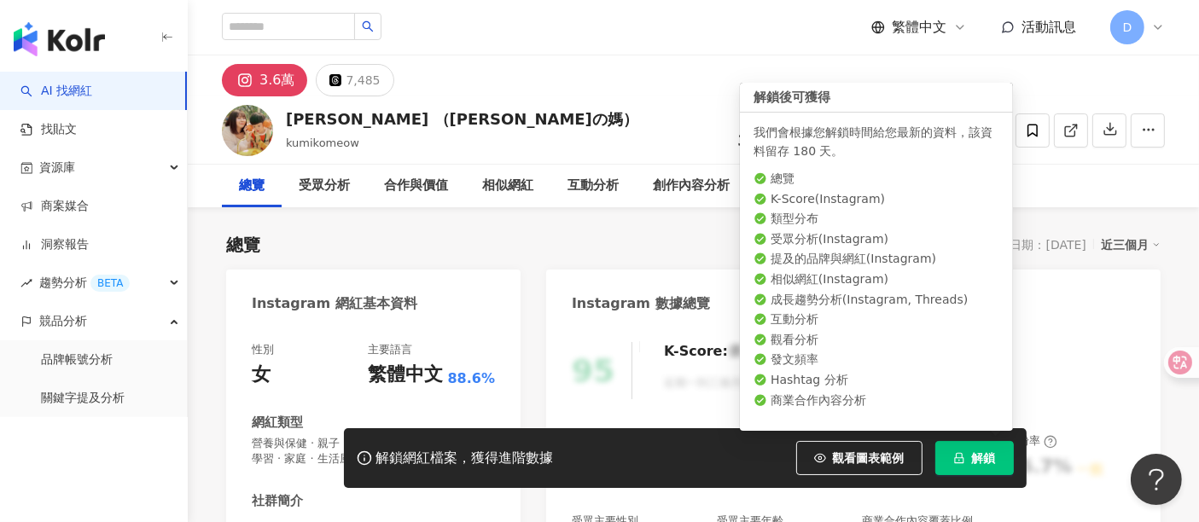
click at [952, 469] on button "解鎖" at bounding box center [974, 458] width 79 height 34
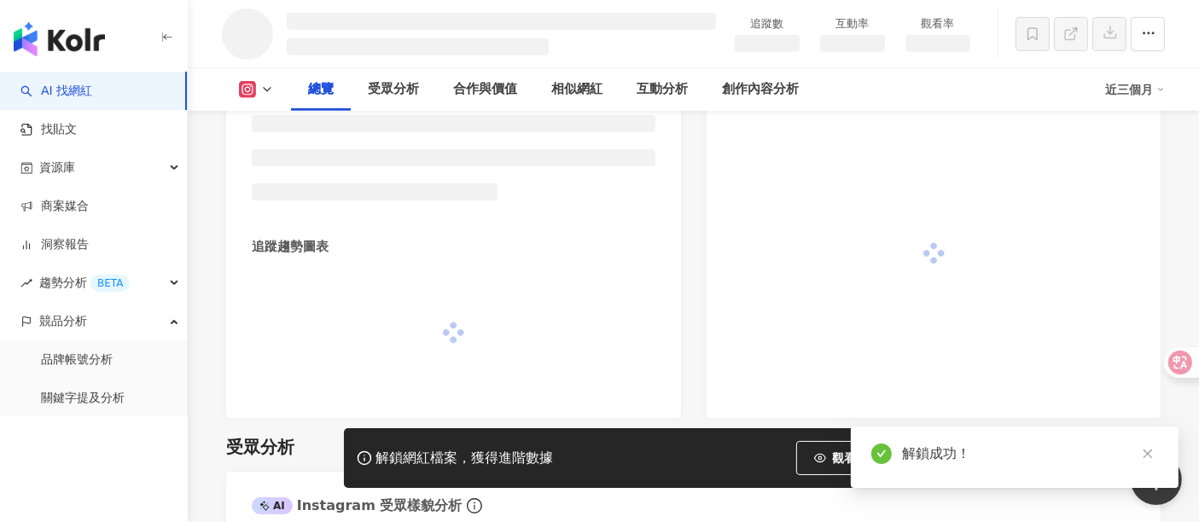
scroll to position [975, 0]
click at [1150, 451] on icon "close" at bounding box center [1147, 454] width 9 height 9
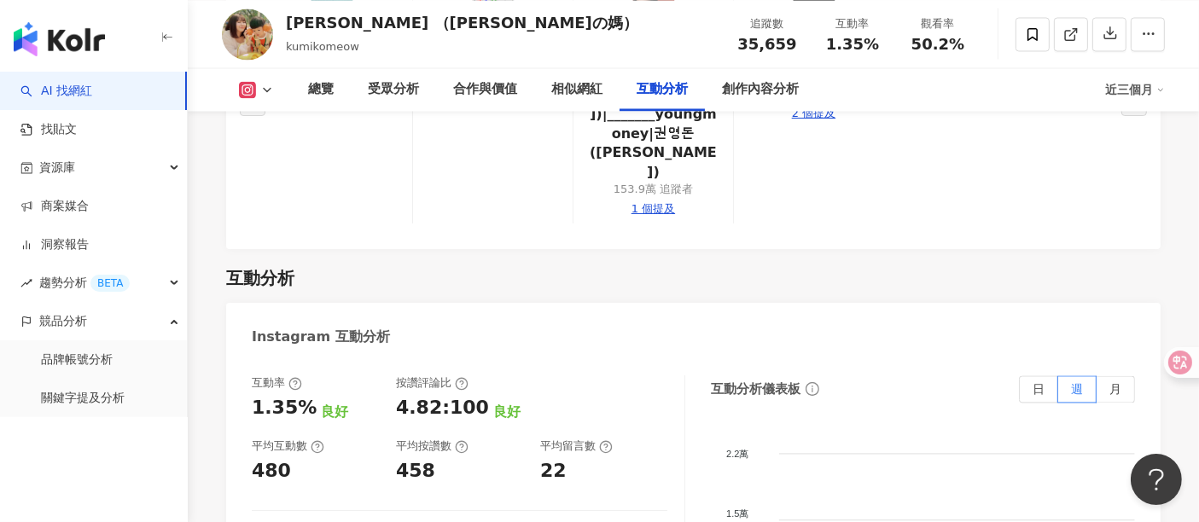
scroll to position [3428, 0]
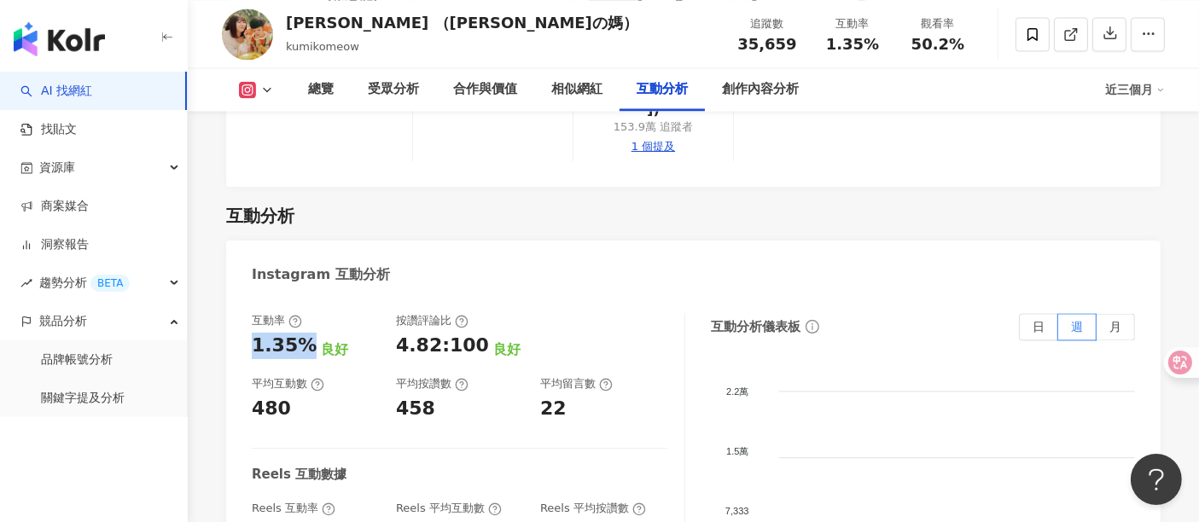
drag, startPoint x: 252, startPoint y: 240, endPoint x: 301, endPoint y: 242, distance: 49.6
click at [301, 333] on div "1.35%" at bounding box center [284, 346] width 65 height 26
copy div "1.35%"
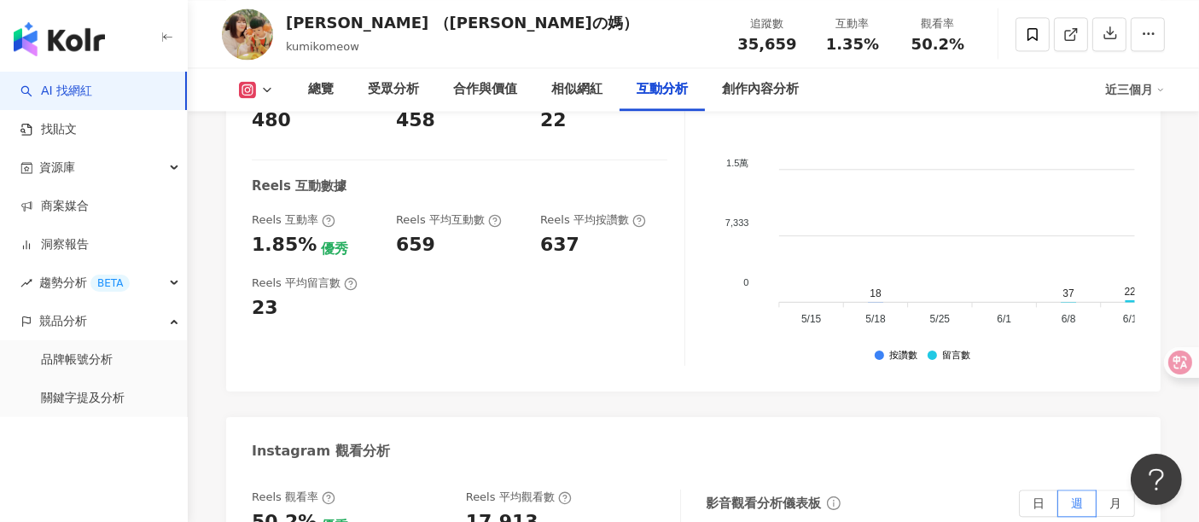
scroll to position [3807, 0]
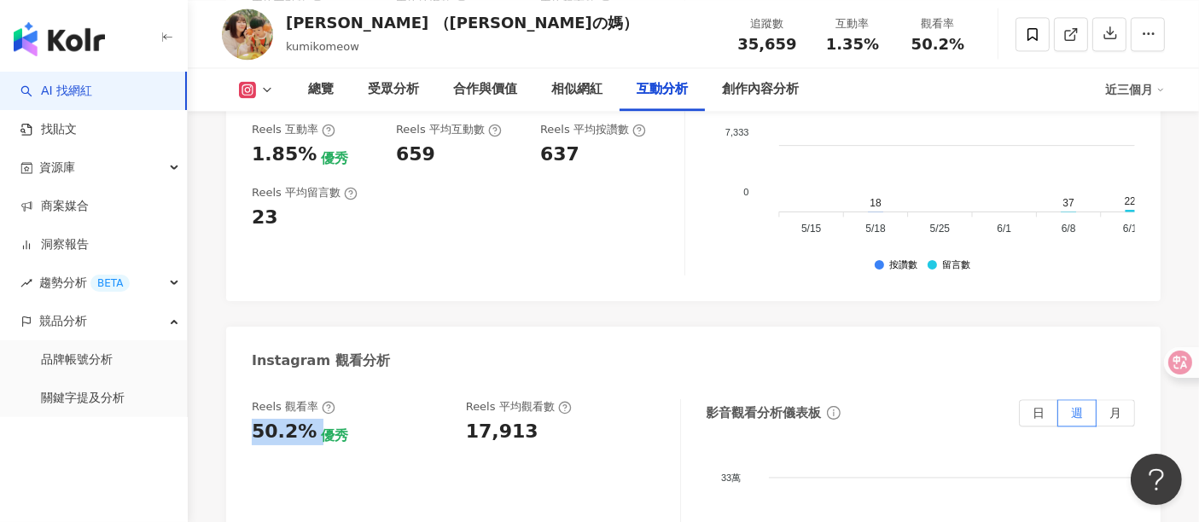
drag, startPoint x: 249, startPoint y: 342, endPoint x: 311, endPoint y: 339, distance: 61.5
copy div "50.2%"
drag, startPoint x: 467, startPoint y: 341, endPoint x: 541, endPoint y: 335, distance: 74.4
click at [541, 419] on div "17,913" at bounding box center [564, 432] width 197 height 26
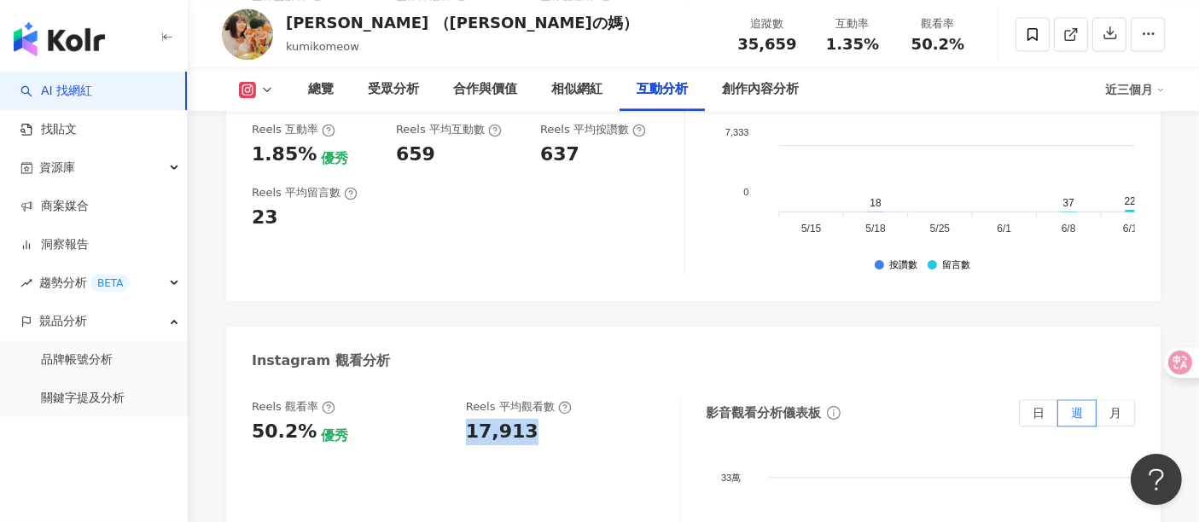
copy div "17,913"
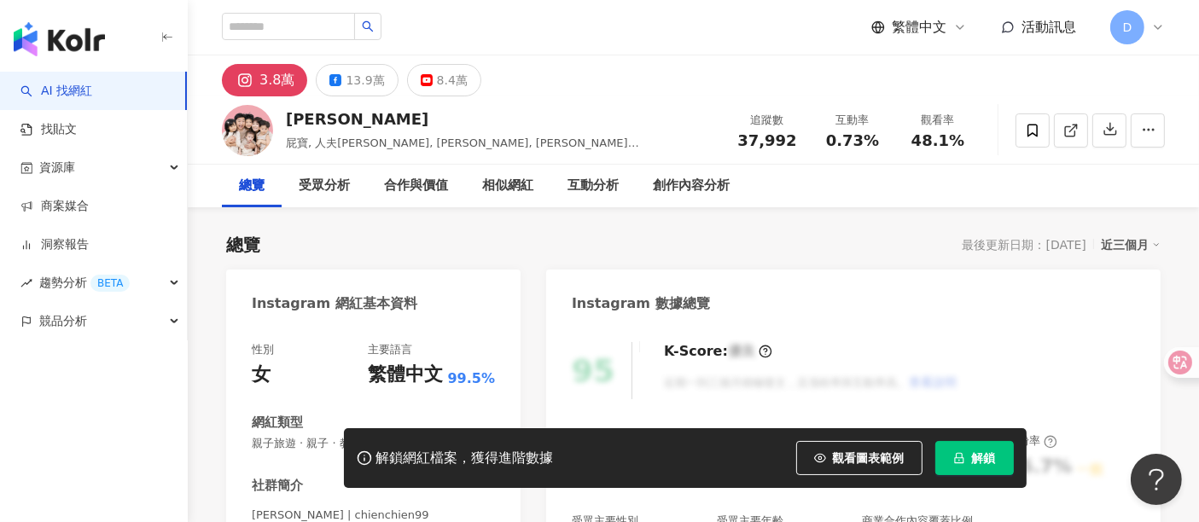
click at [968, 449] on button "解鎖" at bounding box center [974, 458] width 79 height 34
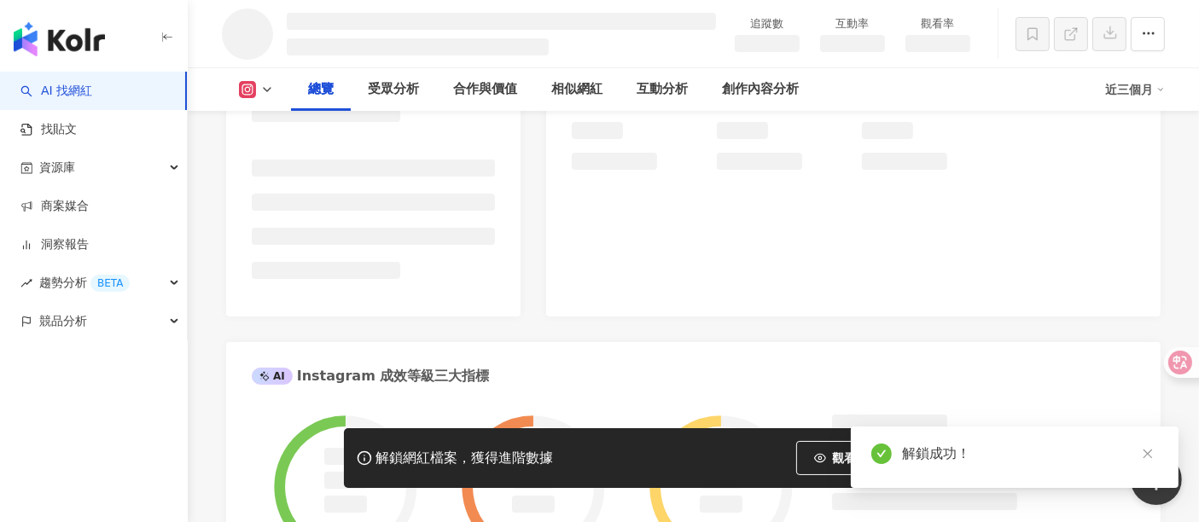
scroll to position [663, 0]
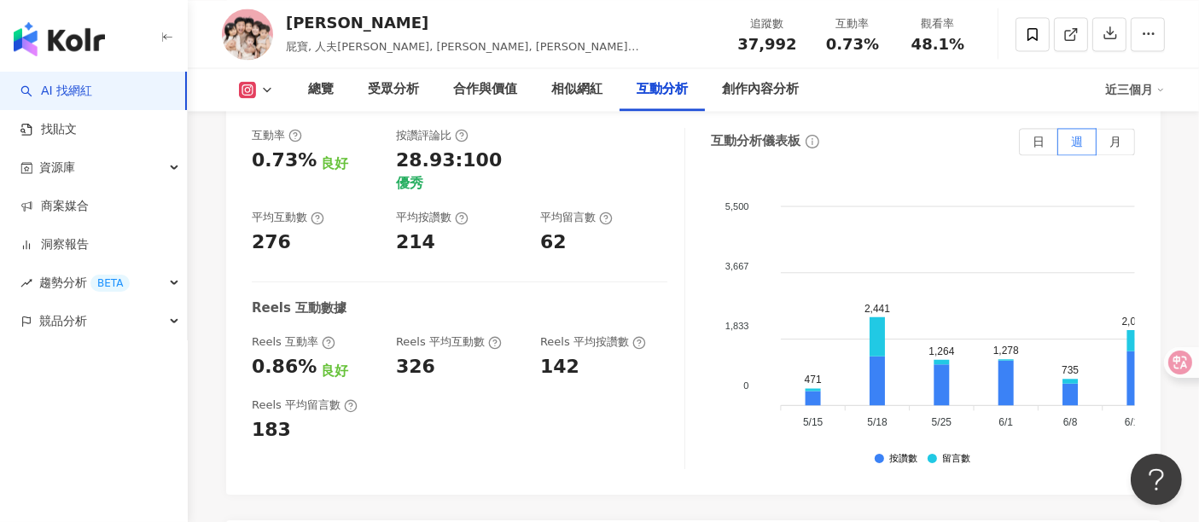
scroll to position [3368, 0]
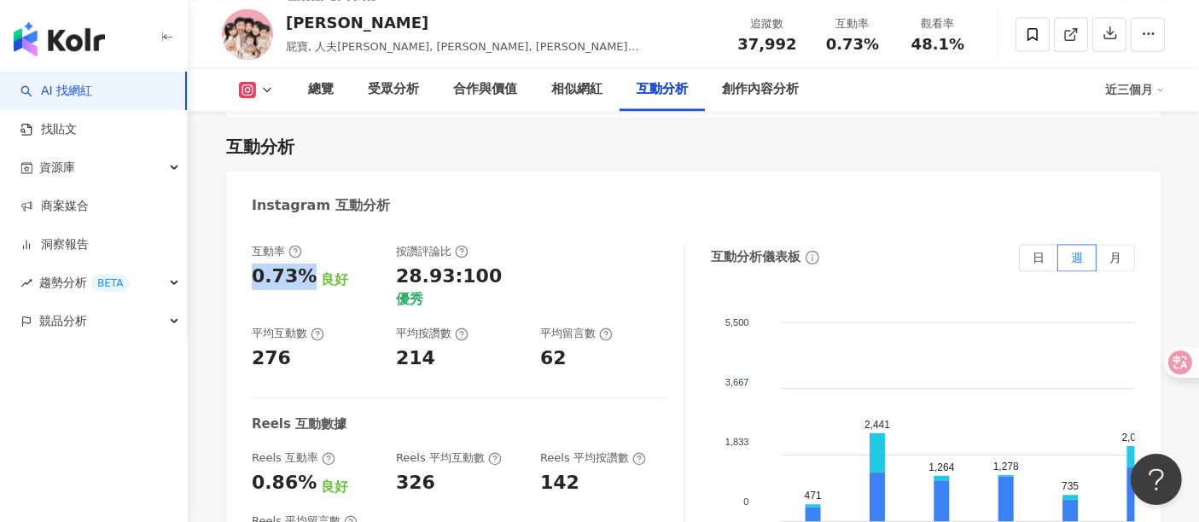
drag, startPoint x: 255, startPoint y: 256, endPoint x: 304, endPoint y: 256, distance: 48.6
click at [304, 264] on div "0.73%" at bounding box center [284, 277] width 65 height 26
copy div "0.73%"
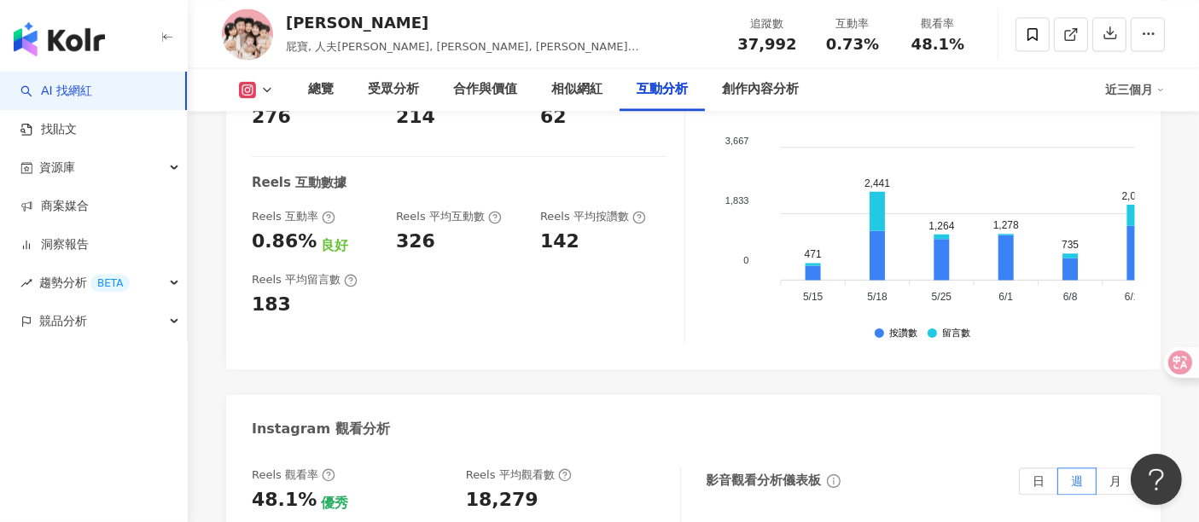
scroll to position [3653, 0]
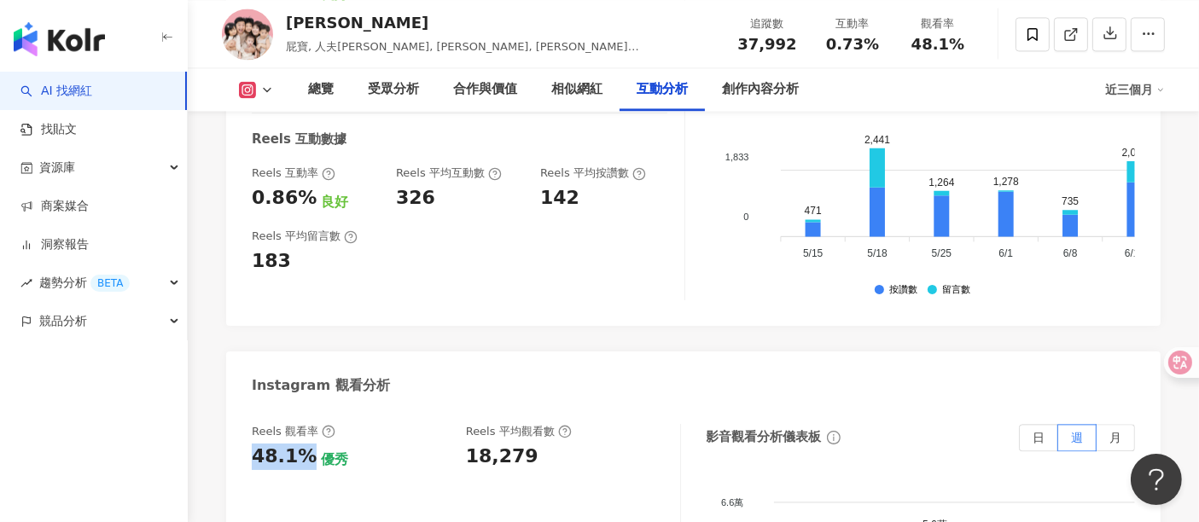
drag, startPoint x: 253, startPoint y: 440, endPoint x: 307, endPoint y: 437, distance: 53.8
click at [307, 444] on div "48.1%" at bounding box center [284, 457] width 65 height 26
copy div "48.1%"
drag, startPoint x: 463, startPoint y: 434, endPoint x: 580, endPoint y: 440, distance: 117.1
click at [535, 434] on div "Reels 觀看率 48.1% 優秀 Reels 平均觀看數 18,279" at bounding box center [457, 447] width 411 height 46
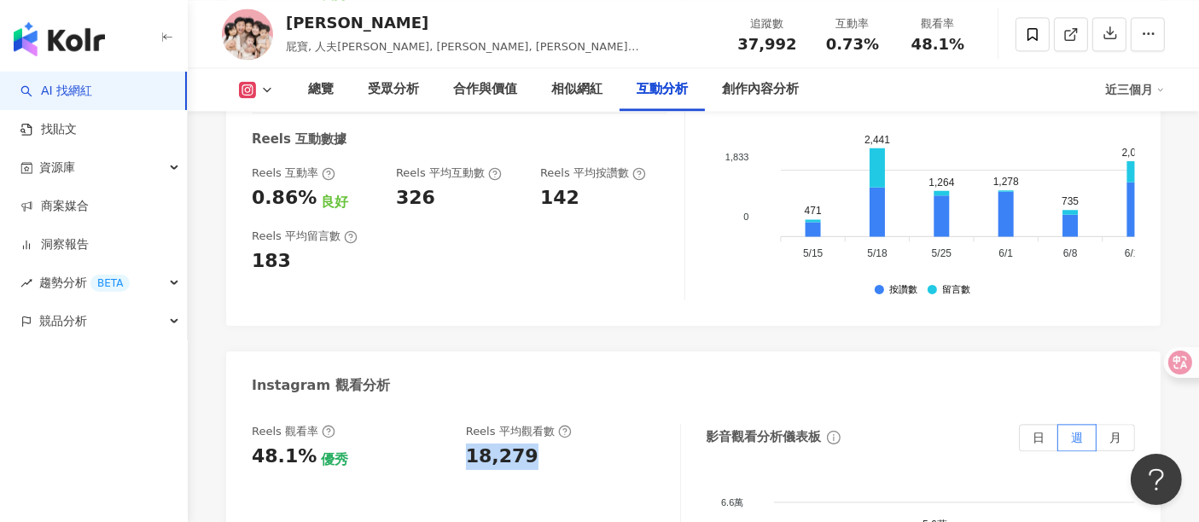
copy div "18,279"
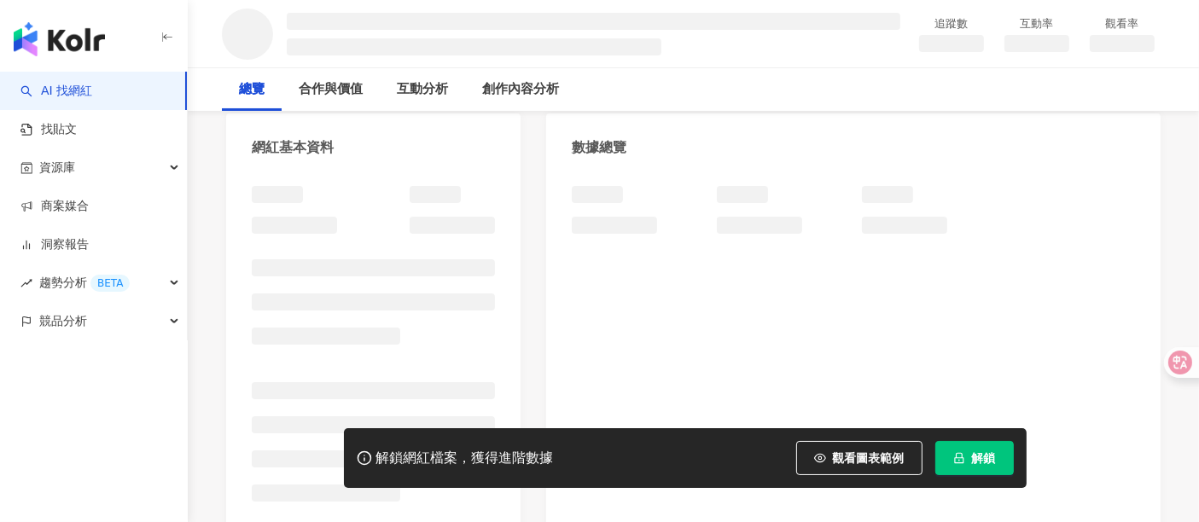
scroll to position [189, 0]
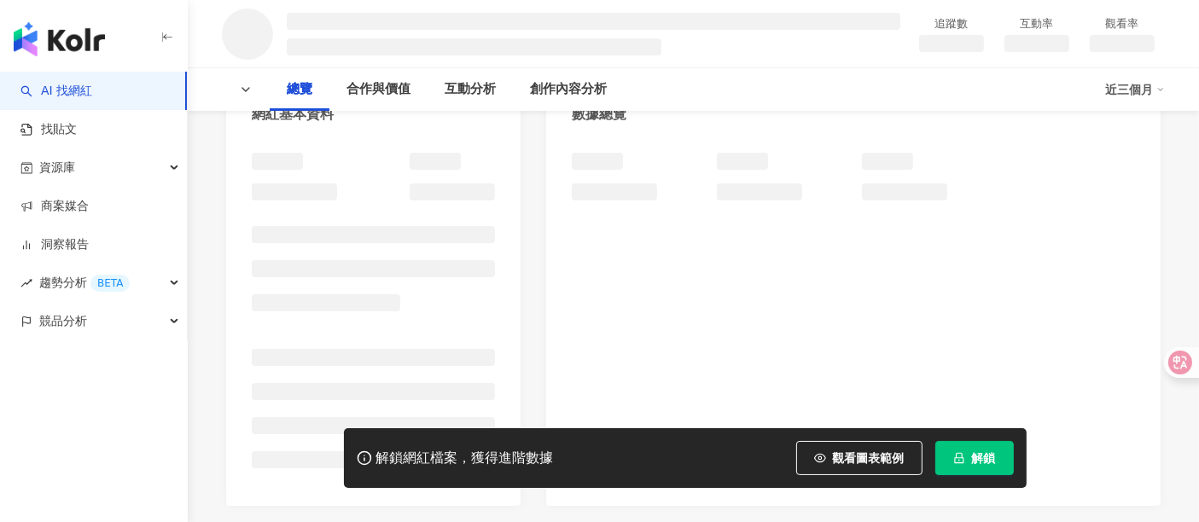
click at [973, 455] on span "解鎖" at bounding box center [984, 458] width 24 height 14
click at [973, 456] on span "解鎖" at bounding box center [984, 458] width 24 height 14
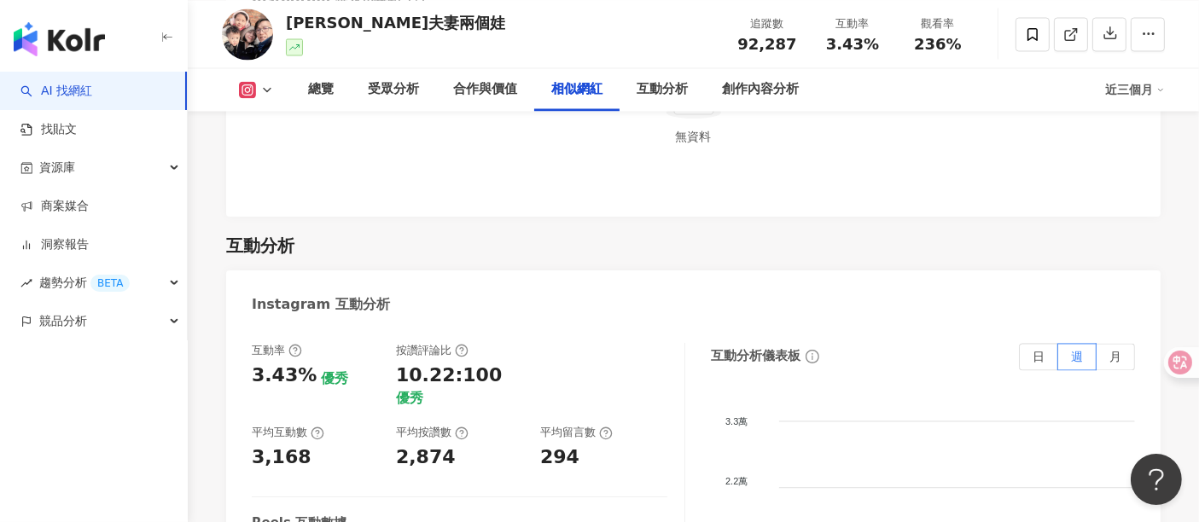
scroll to position [3318, 0]
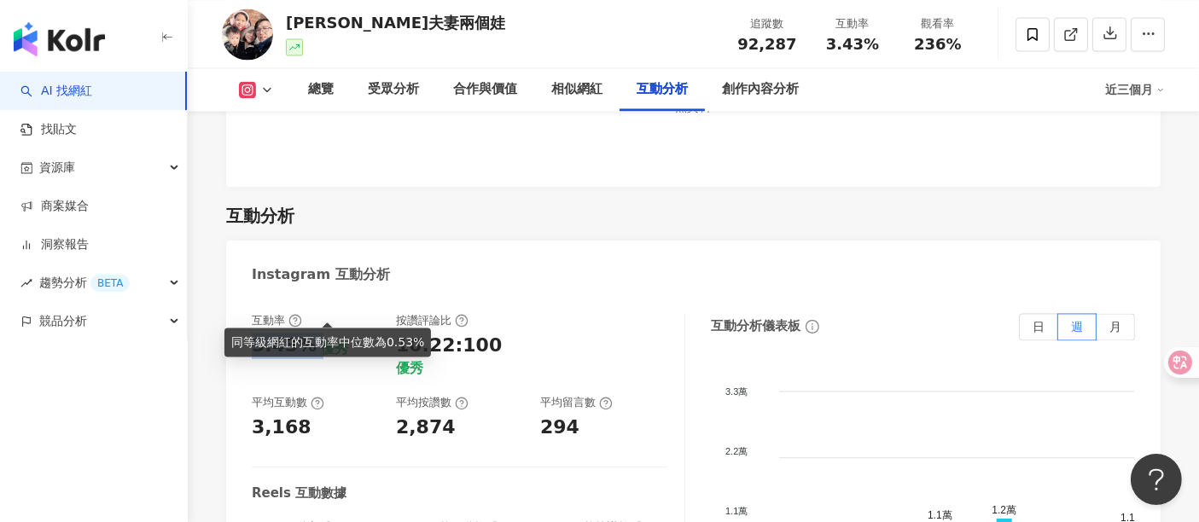
drag, startPoint x: 254, startPoint y: 296, endPoint x: 317, endPoint y: 297, distance: 62.3
click at [317, 333] on div "3.43% 優秀" at bounding box center [315, 346] width 127 height 26
copy div "3.43%"
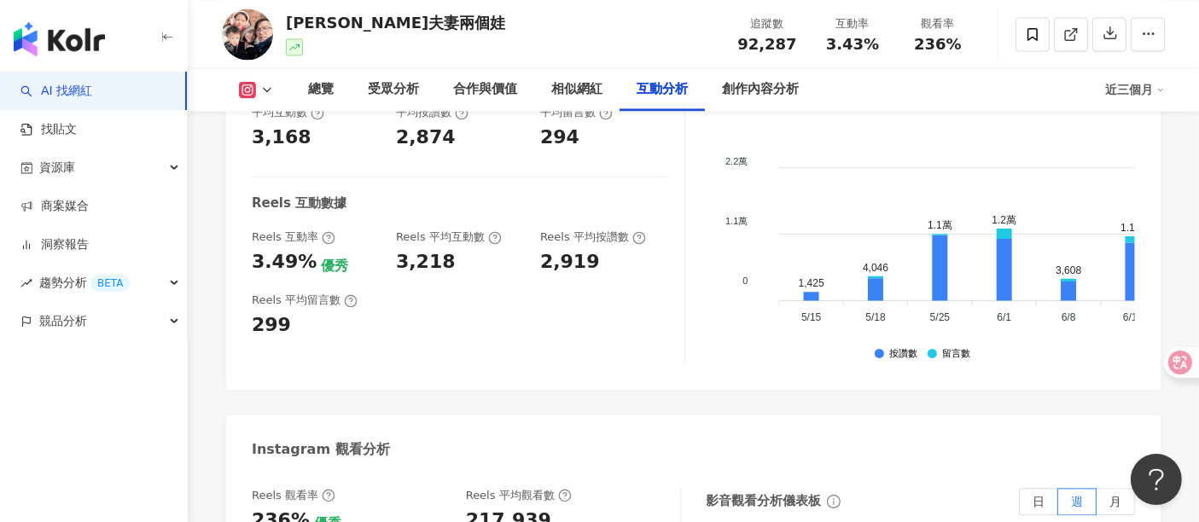
scroll to position [3603, 0]
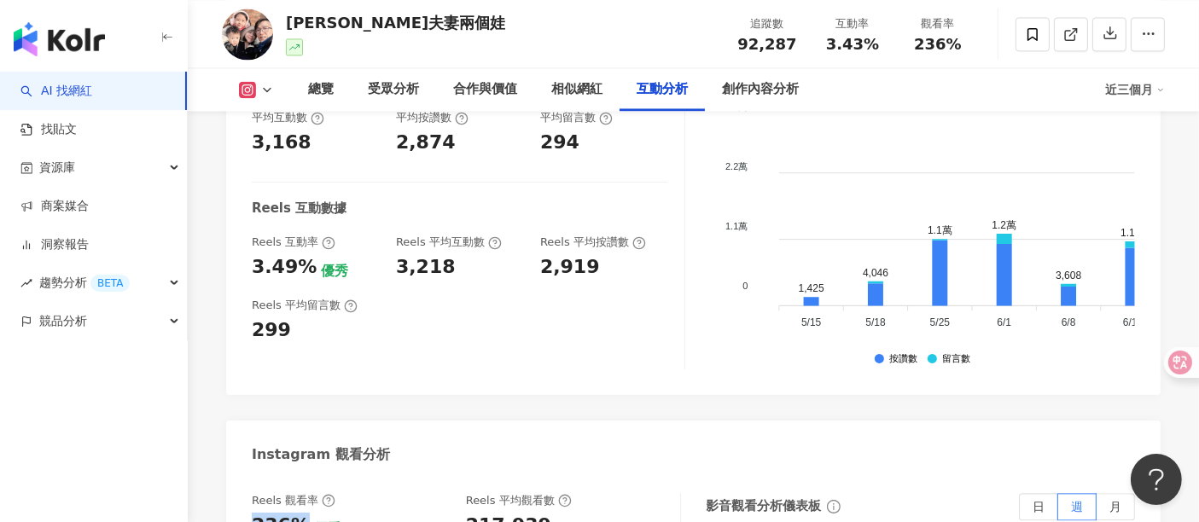
drag, startPoint x: 251, startPoint y: 478, endPoint x: 302, endPoint y: 479, distance: 51.2
copy div "236%"
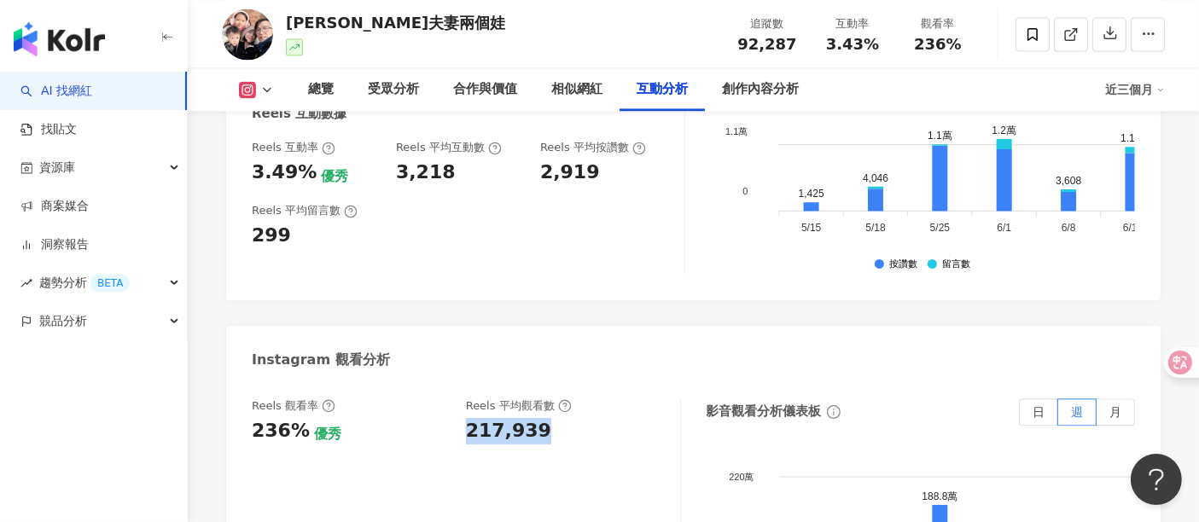
drag, startPoint x: 463, startPoint y: 387, endPoint x: 551, endPoint y: 393, distance: 88.1
click at [551, 399] on div "Reels 觀看率 236% 優秀 Reels 平均觀看數 217,939" at bounding box center [457, 422] width 411 height 46
copy div "217,939"
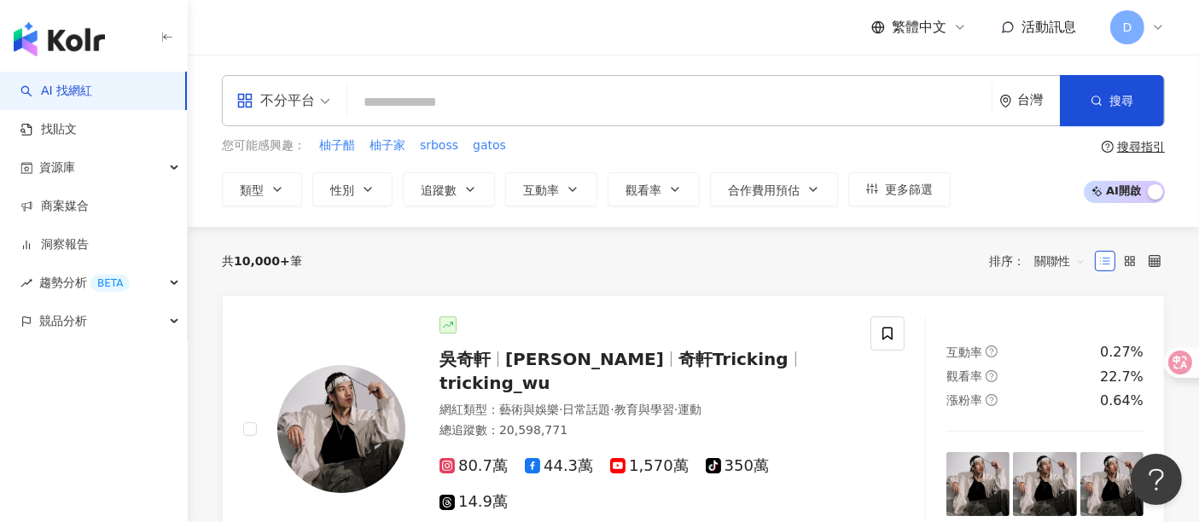
click at [580, 89] on input "search" at bounding box center [669, 102] width 631 height 32
click at [574, 92] on input "search" at bounding box center [669, 102] width 631 height 32
click at [433, 106] on input "search" at bounding box center [669, 102] width 631 height 32
type input "***"
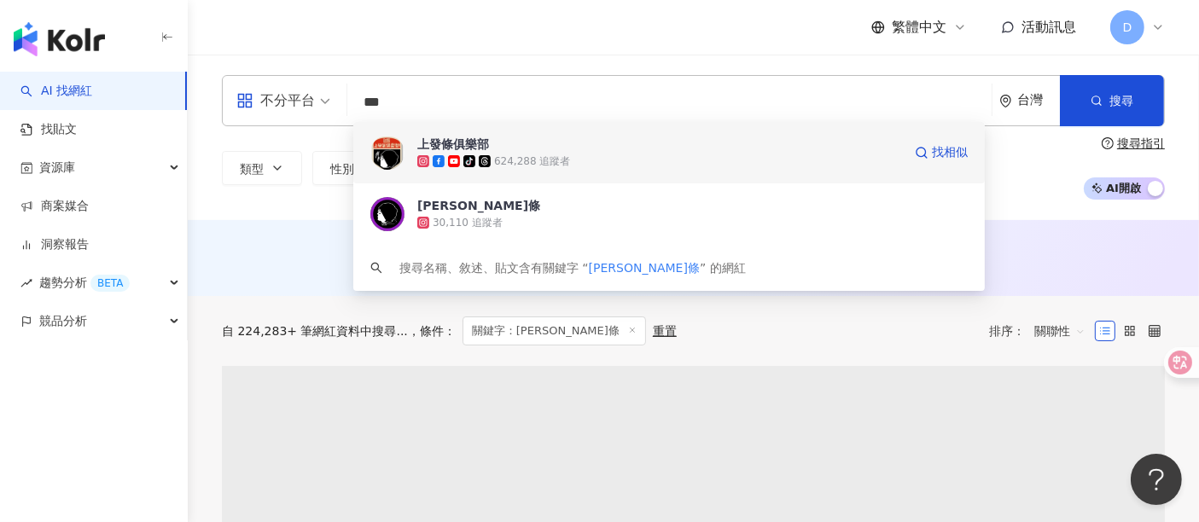
click at [549, 170] on div "上發條俱樂部 tiktok-icon 624,288 追蹤者 找相似" at bounding box center [669, 152] width 632 height 61
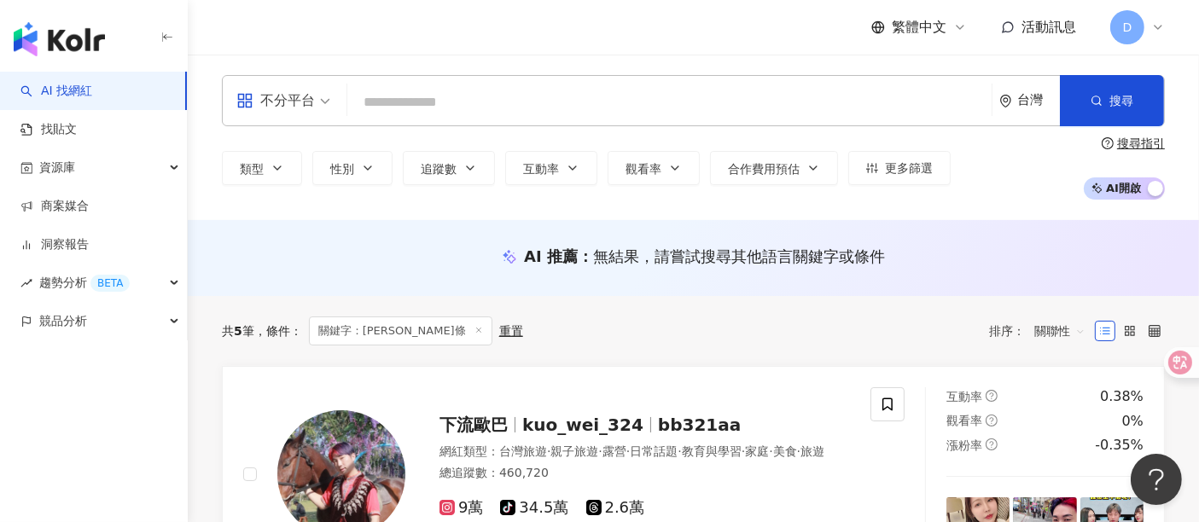
click at [390, 103] on input "search" at bounding box center [669, 102] width 631 height 32
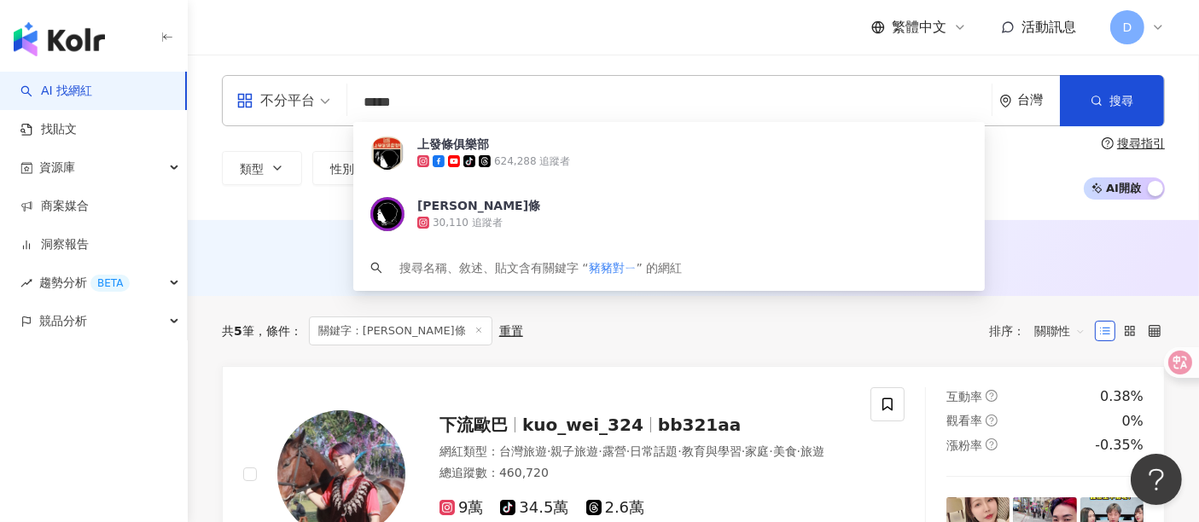
type input "****"
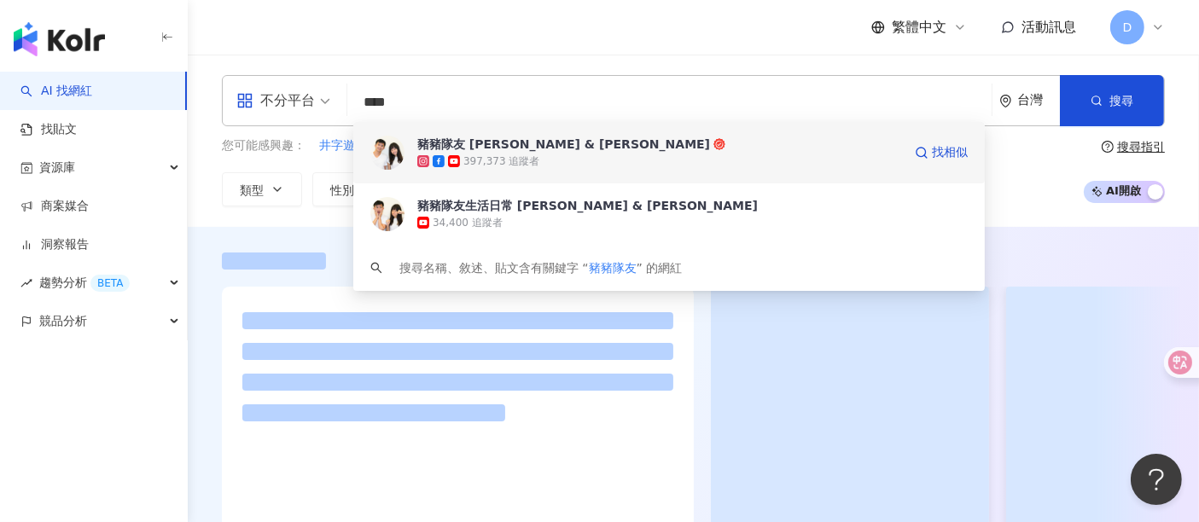
click at [466, 154] on div "397,373 追蹤者" at bounding box center [501, 161] width 76 height 15
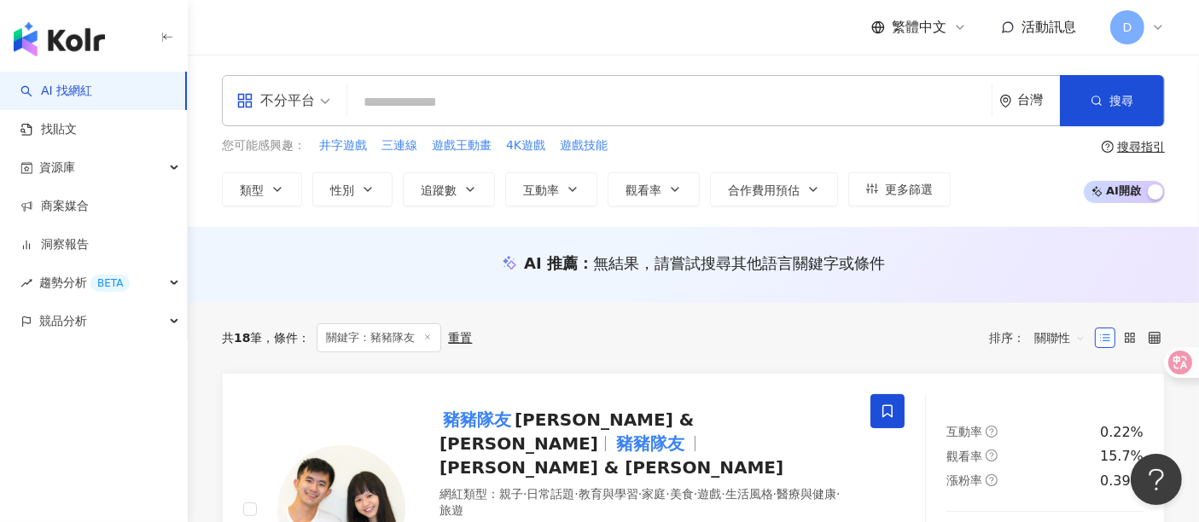
click at [435, 49] on div "繁體中文 活動訊息 D" at bounding box center [693, 27] width 943 height 55
click at [424, 69] on div "不分平台 台灣 搜尋 473cf1aa-0827-4efd-9547-5c044578282a 豬豬隊友 [PERSON_NAME] & [PERSON_NA…" at bounding box center [693, 141] width 1011 height 172
click at [412, 101] on input "search" at bounding box center [669, 102] width 631 height 32
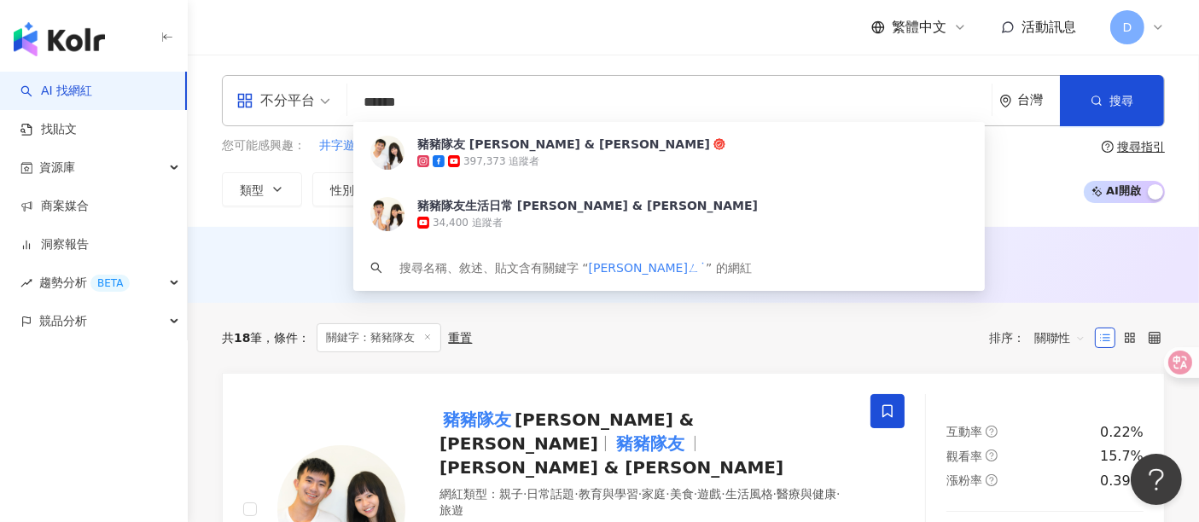
type input "***"
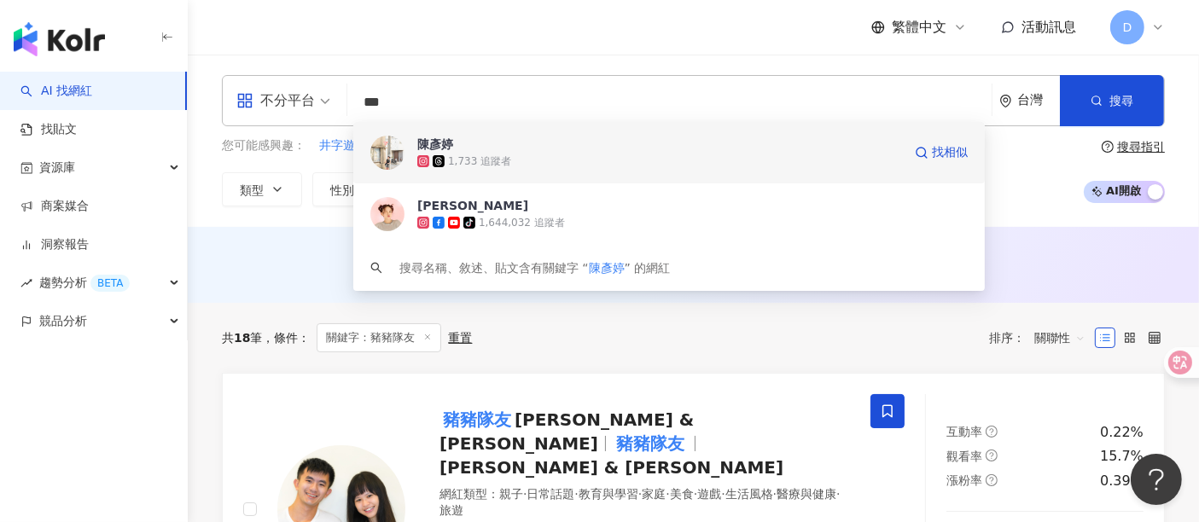
click at [520, 154] on div "1,733 追蹤者" at bounding box center [659, 161] width 485 height 17
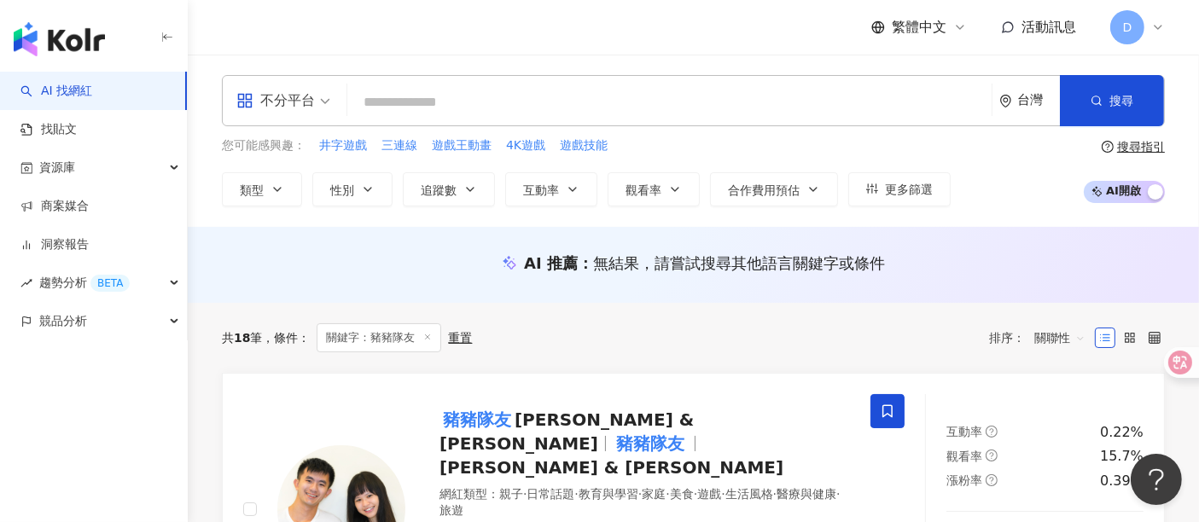
click at [435, 88] on input "search" at bounding box center [669, 102] width 631 height 32
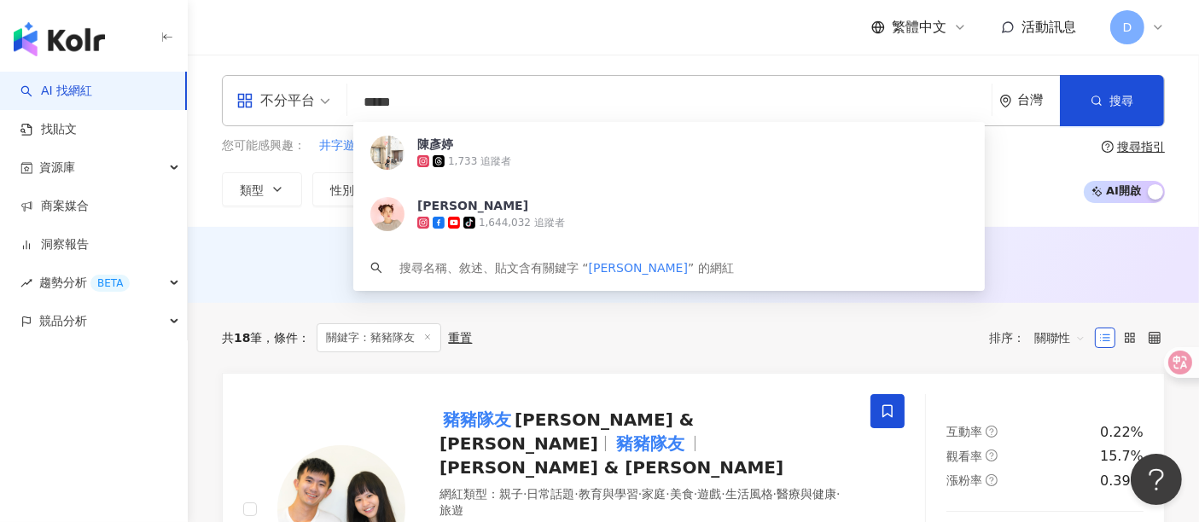
type input "***"
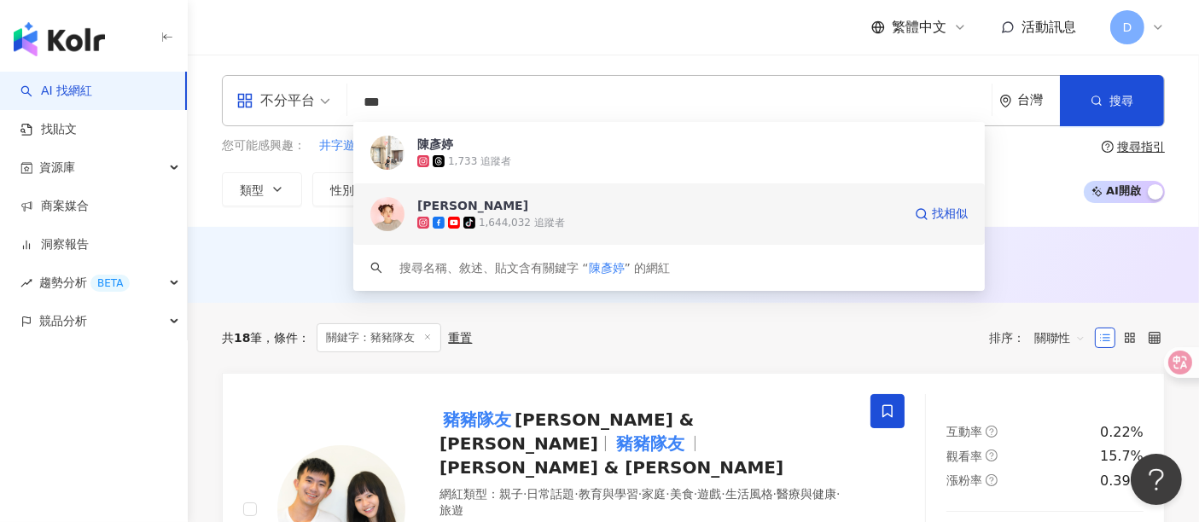
click at [463, 206] on div "[PERSON_NAME]" at bounding box center [472, 205] width 111 height 17
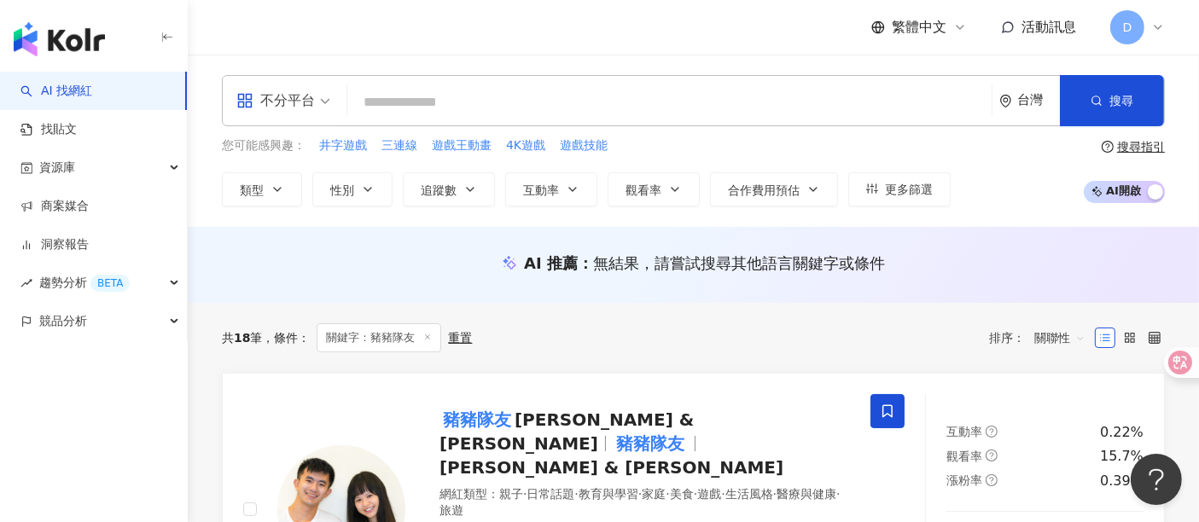
click at [474, 115] on input "search" at bounding box center [669, 102] width 631 height 32
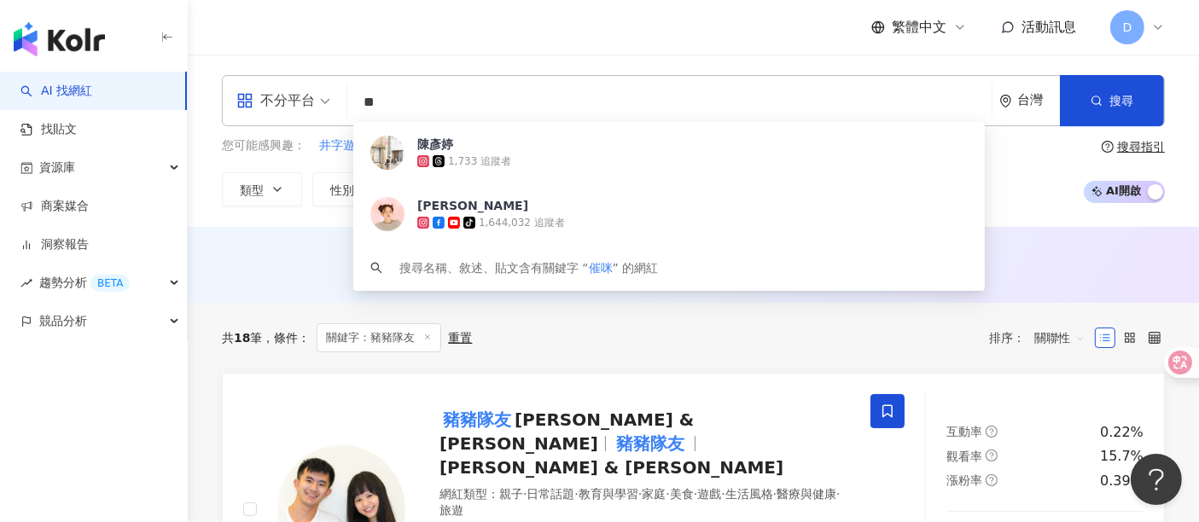
type input "**"
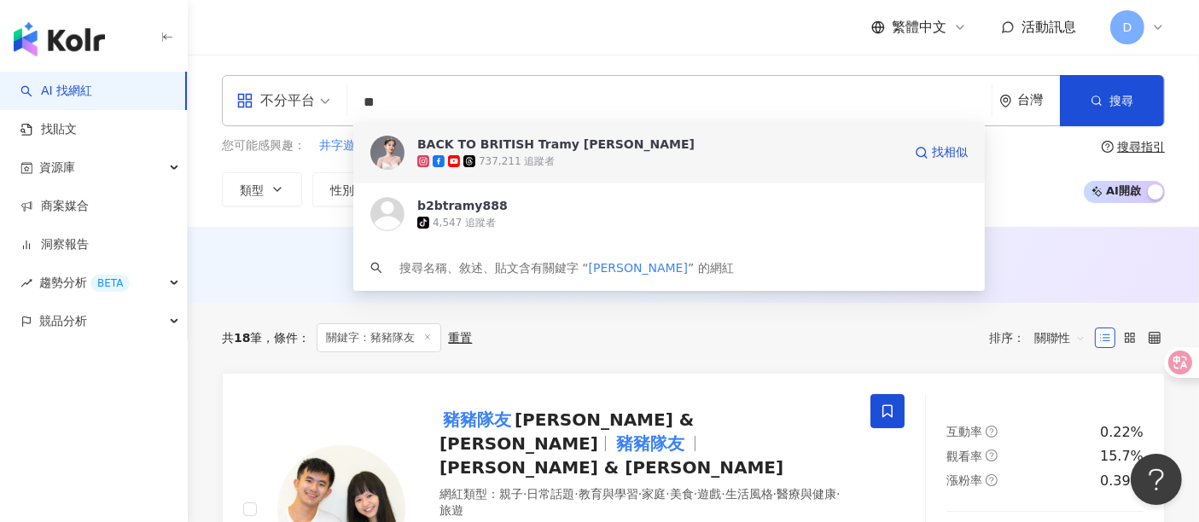
click at [573, 152] on div "BACK TO BRITISH Tramy [PERSON_NAME]" at bounding box center [555, 144] width 277 height 17
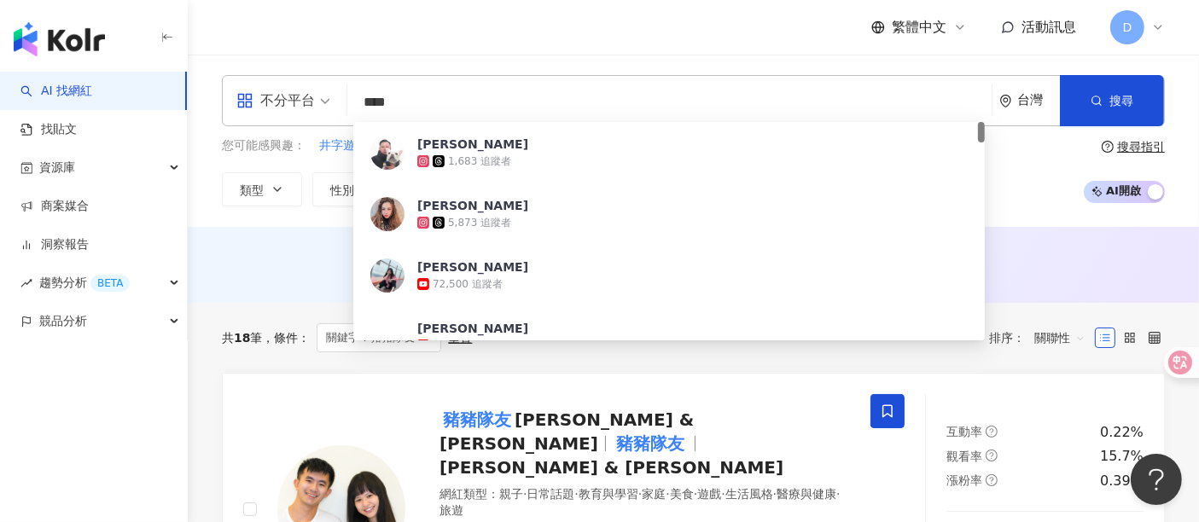
type input "***"
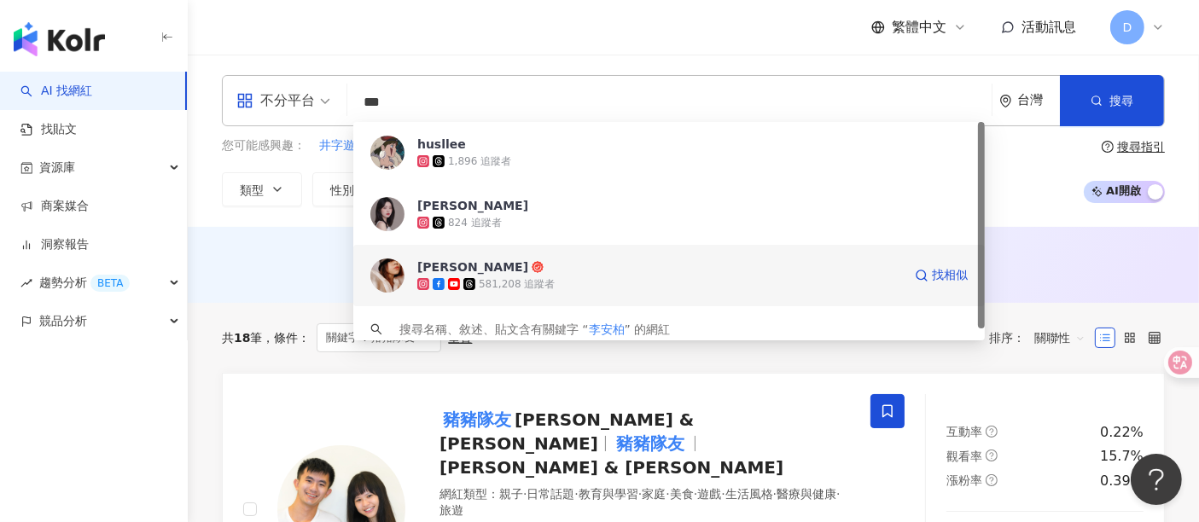
click at [492, 266] on div "AMBER李安柏" at bounding box center [472, 267] width 111 height 17
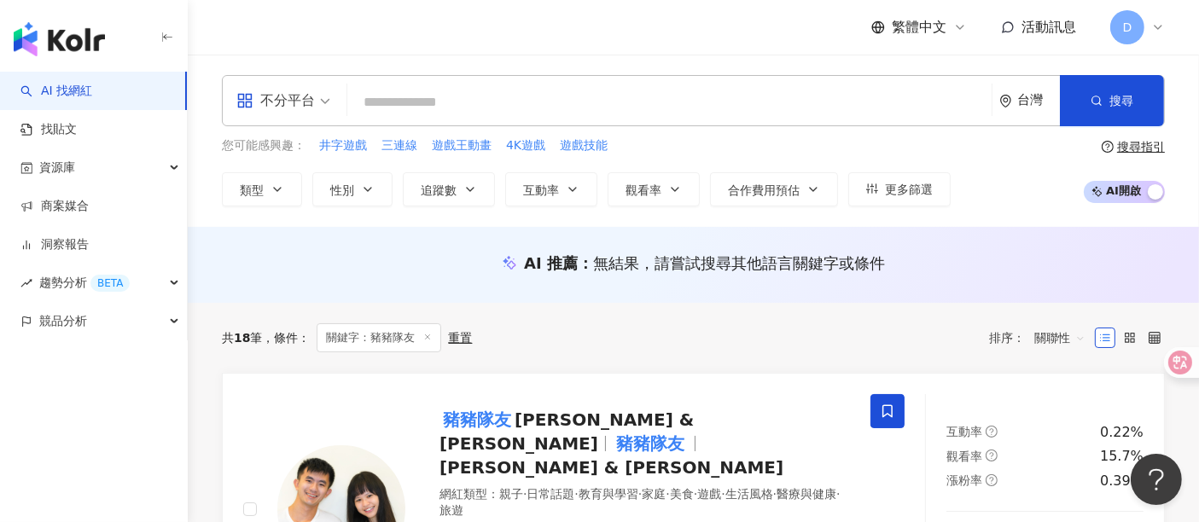
click at [393, 95] on input "search" at bounding box center [669, 102] width 631 height 32
click at [415, 97] on input "********" at bounding box center [669, 102] width 631 height 32
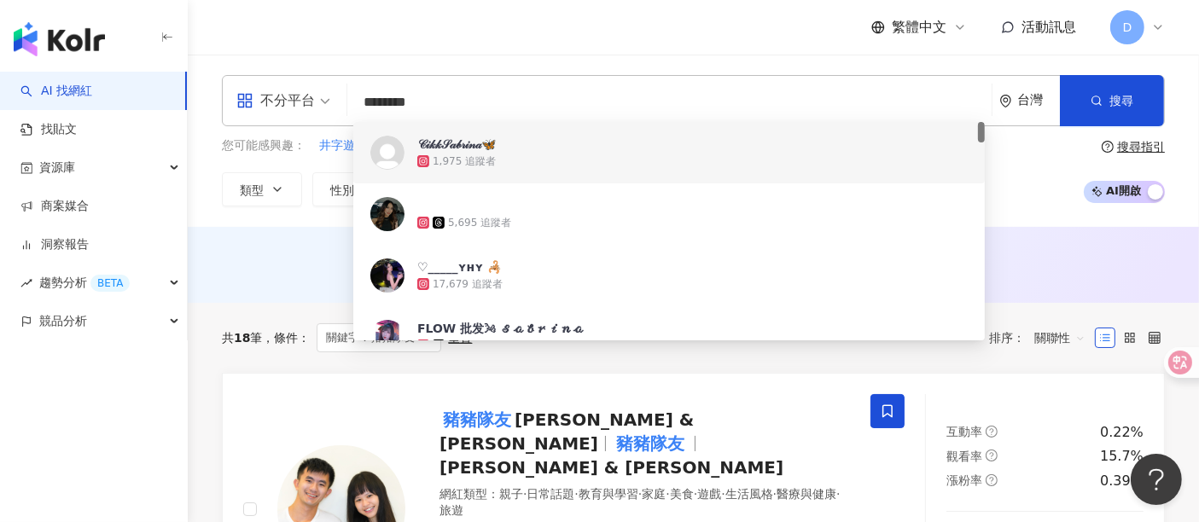
click at [394, 102] on input "********" at bounding box center [669, 102] width 631 height 32
click at [435, 102] on input "********" at bounding box center [669, 102] width 631 height 32
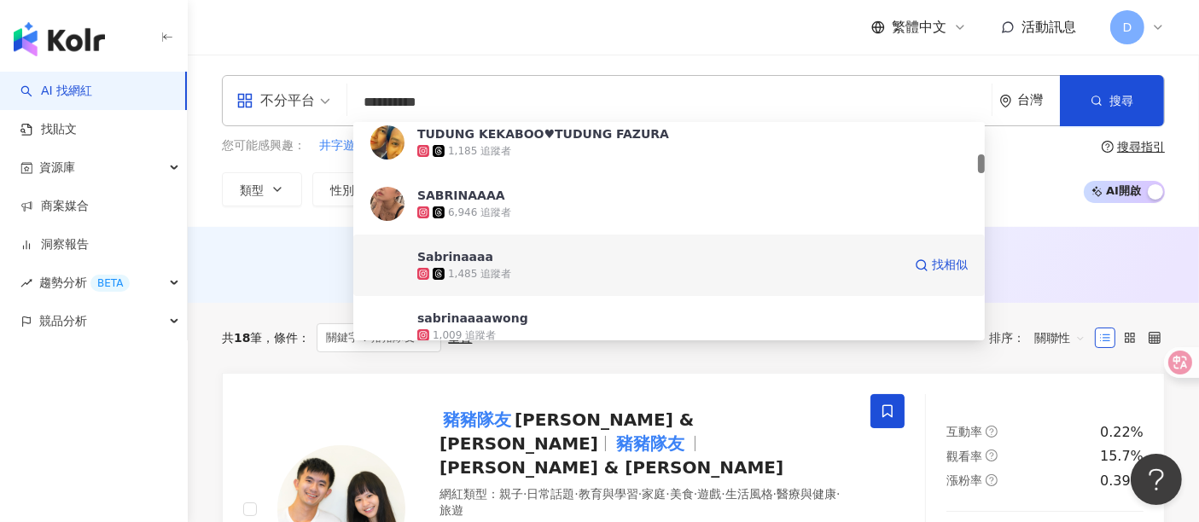
scroll to position [568, 0]
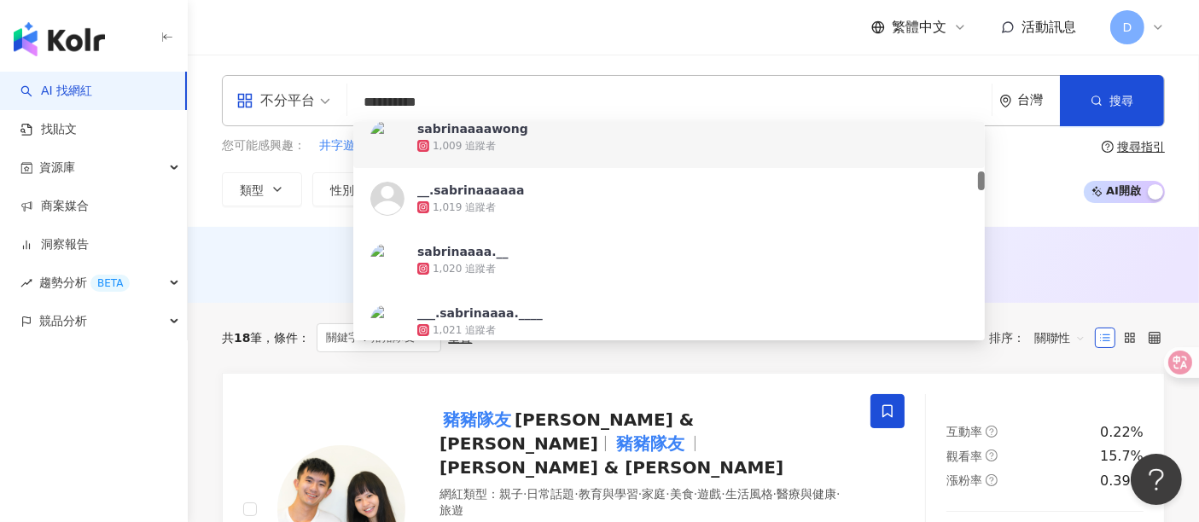
type input "**********"
drag, startPoint x: 473, startPoint y: 99, endPoint x: 273, endPoint y: 98, distance: 199.7
click at [273, 98] on div "**********" at bounding box center [693, 100] width 943 height 51
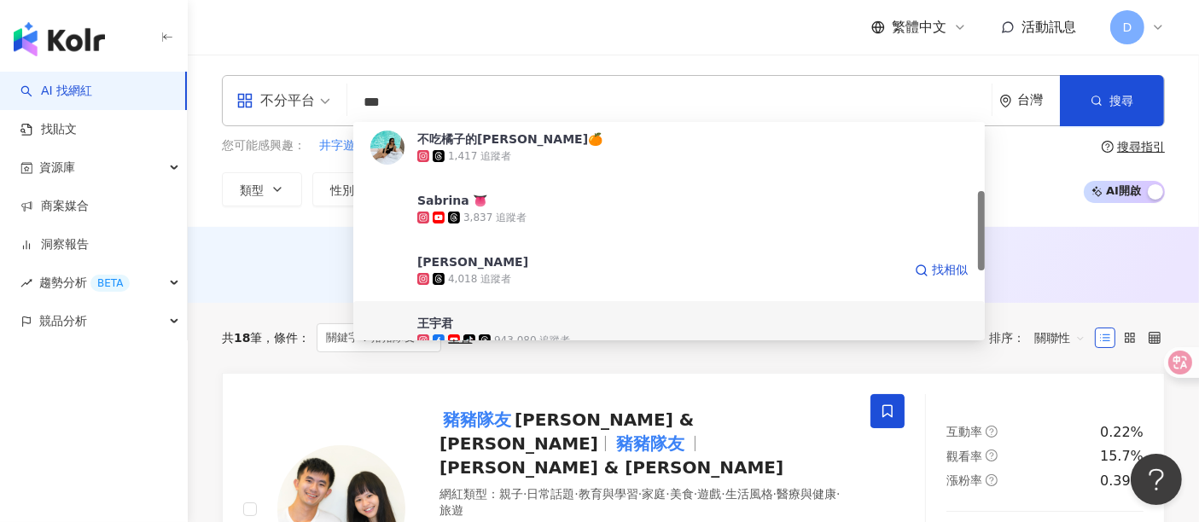
scroll to position [0, 0]
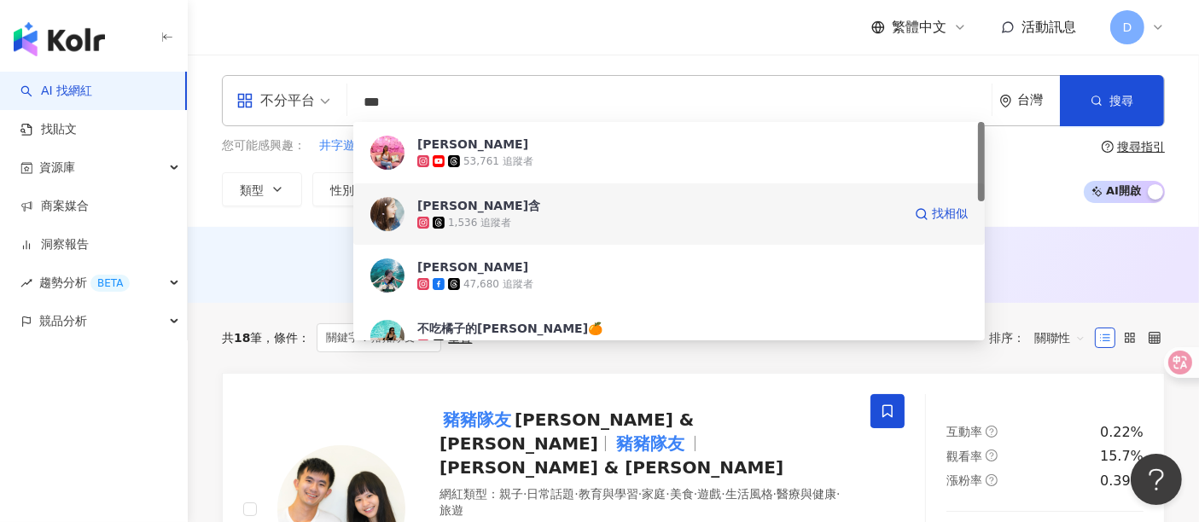
paste input "**********"
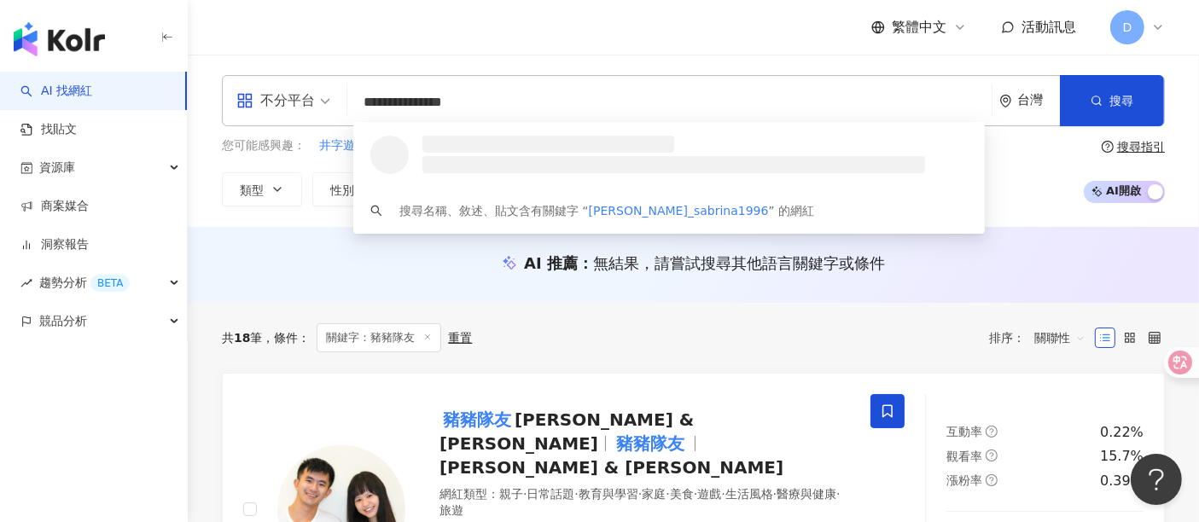
drag, startPoint x: 407, startPoint y: 108, endPoint x: 358, endPoint y: 102, distance: 49.8
click at [358, 102] on input "**********" at bounding box center [669, 102] width 631 height 32
type input "**********"
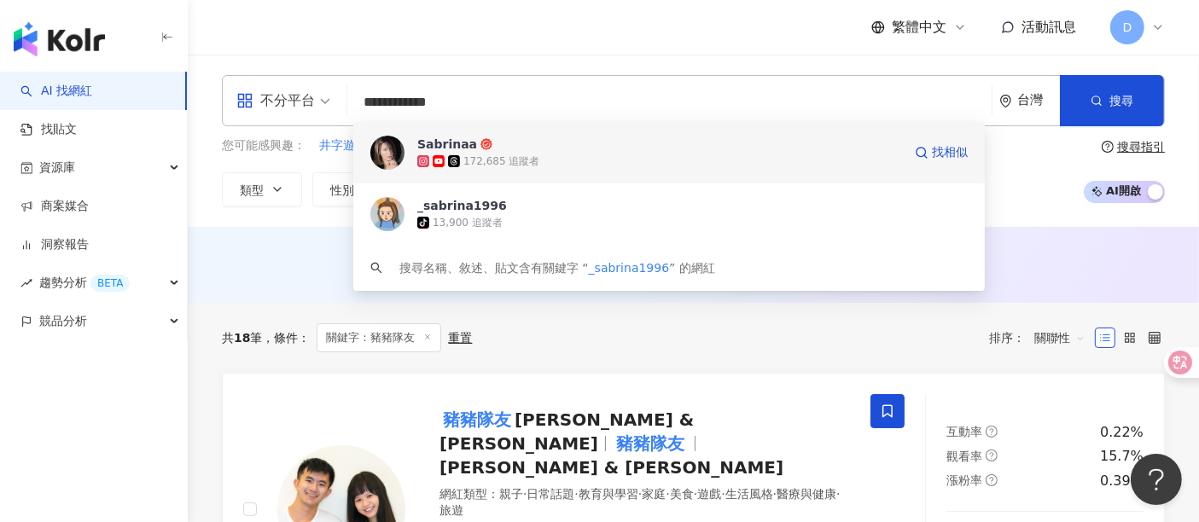
click at [499, 164] on div "172,685 追蹤者" at bounding box center [501, 161] width 76 height 15
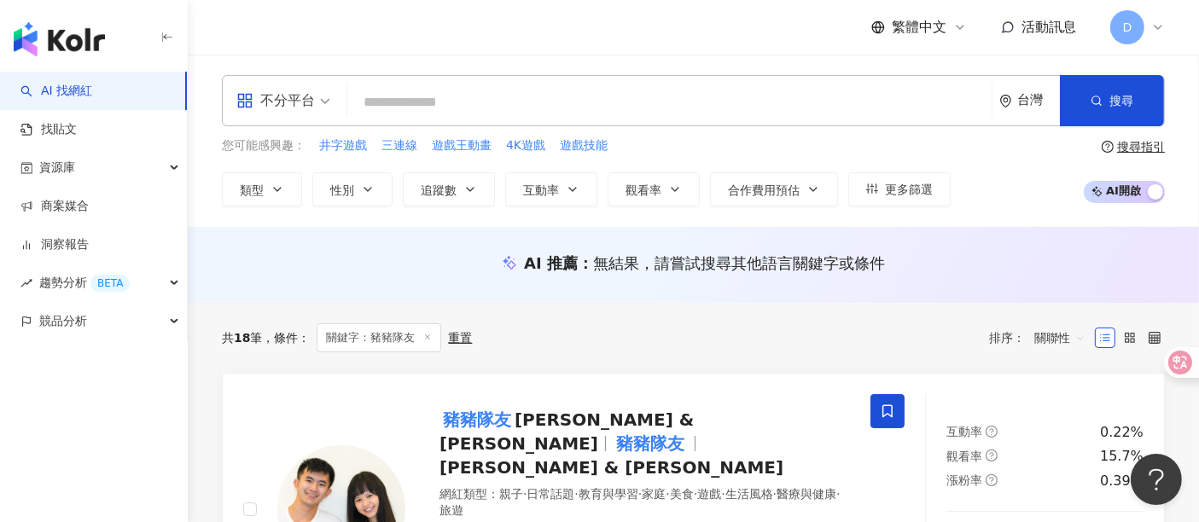
click at [411, 108] on input "search" at bounding box center [669, 102] width 631 height 32
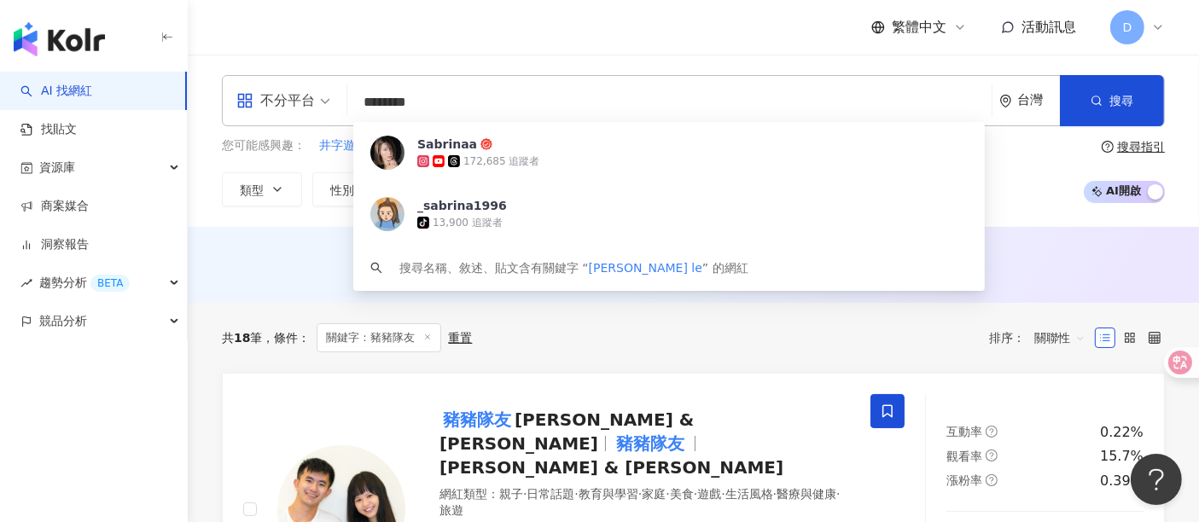
type input "*********"
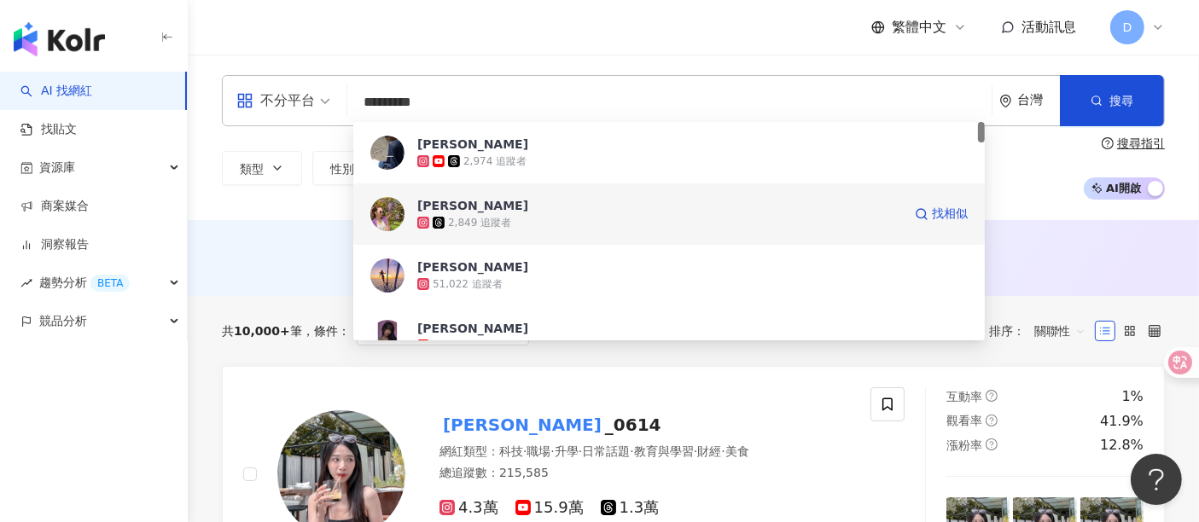
scroll to position [95, 0]
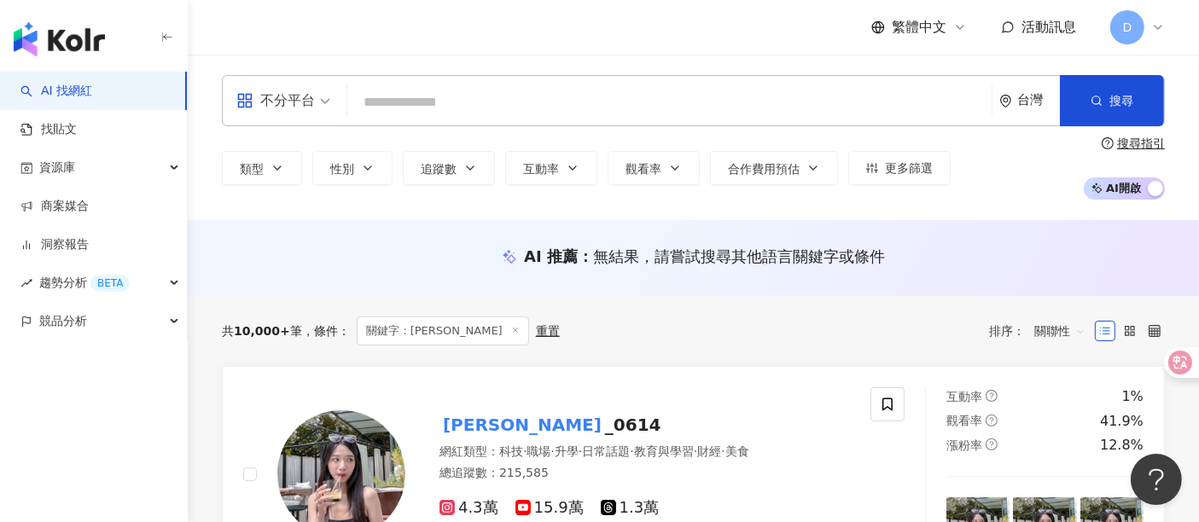
click at [504, 116] on input "search" at bounding box center [669, 102] width 631 height 32
click at [497, 96] on input "search" at bounding box center [669, 102] width 631 height 32
click at [458, 128] on div "不分平台 台灣 搜尋 06a44c62-738c-4ccd-8d06-5647f77fbbd3 Kelly Lee 2,849 追蹤者 Kelly Lee 5…" at bounding box center [693, 137] width 1011 height 125
click at [467, 111] on input "search" at bounding box center [669, 102] width 631 height 32
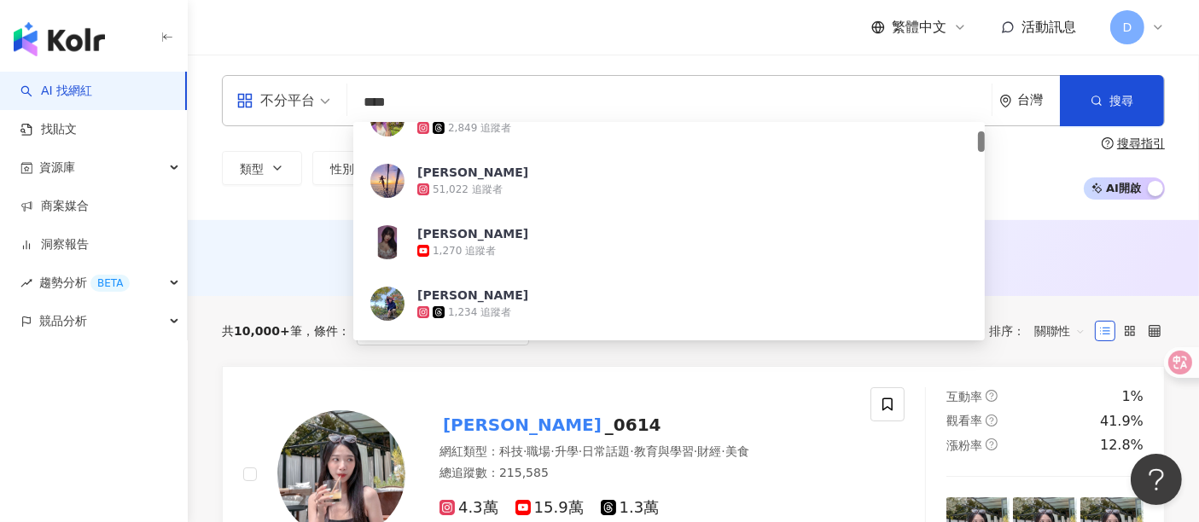
scroll to position [0, 0]
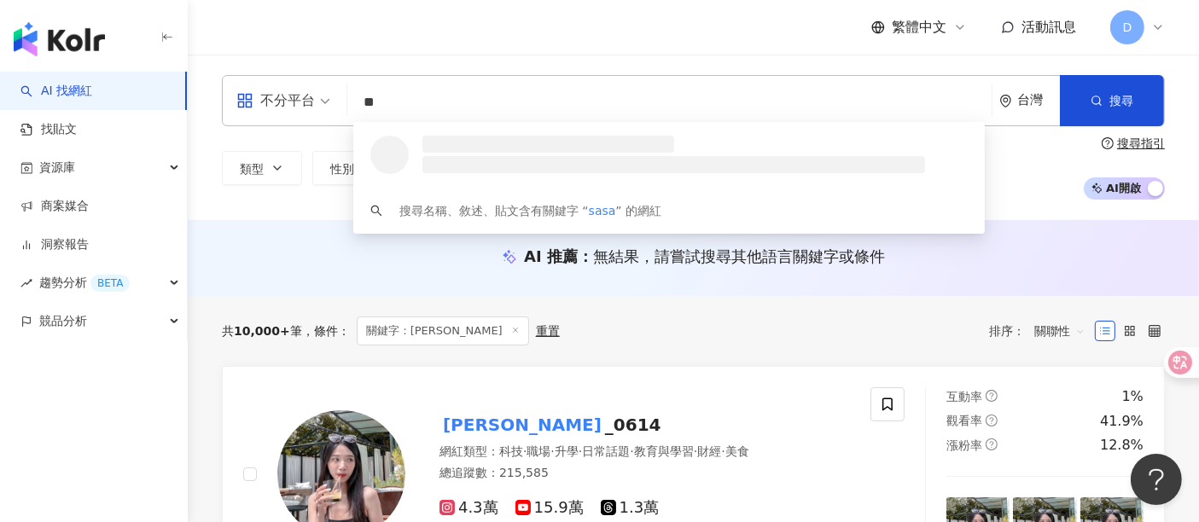
type input "*"
click at [370, 101] on input "search" at bounding box center [669, 102] width 631 height 32
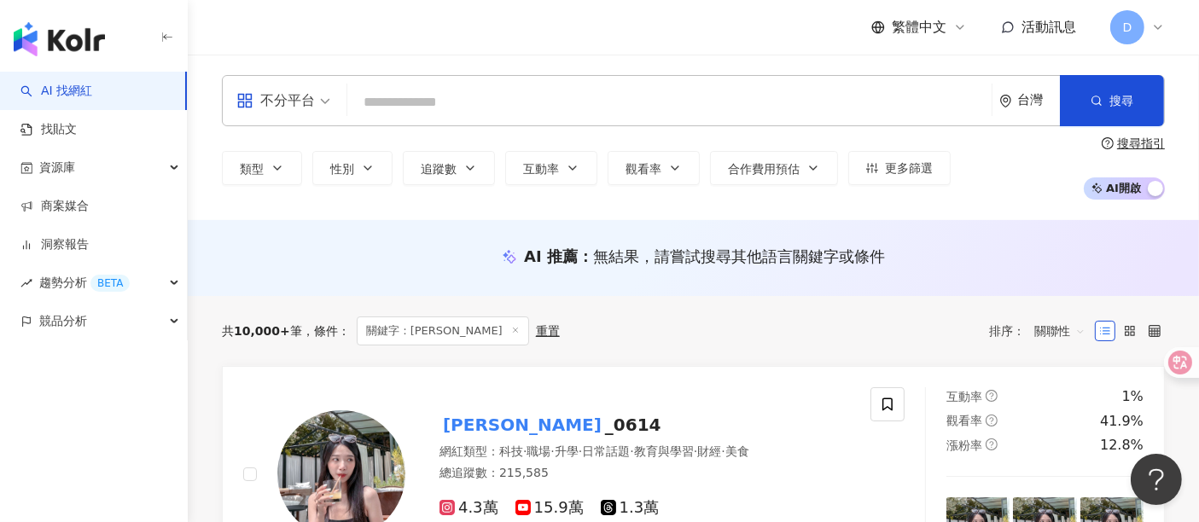
drag, startPoint x: 409, startPoint y: 111, endPoint x: 356, endPoint y: 111, distance: 52.9
click at [356, 111] on input "search" at bounding box center [669, 102] width 631 height 32
paste input "**********"
type input "**********"
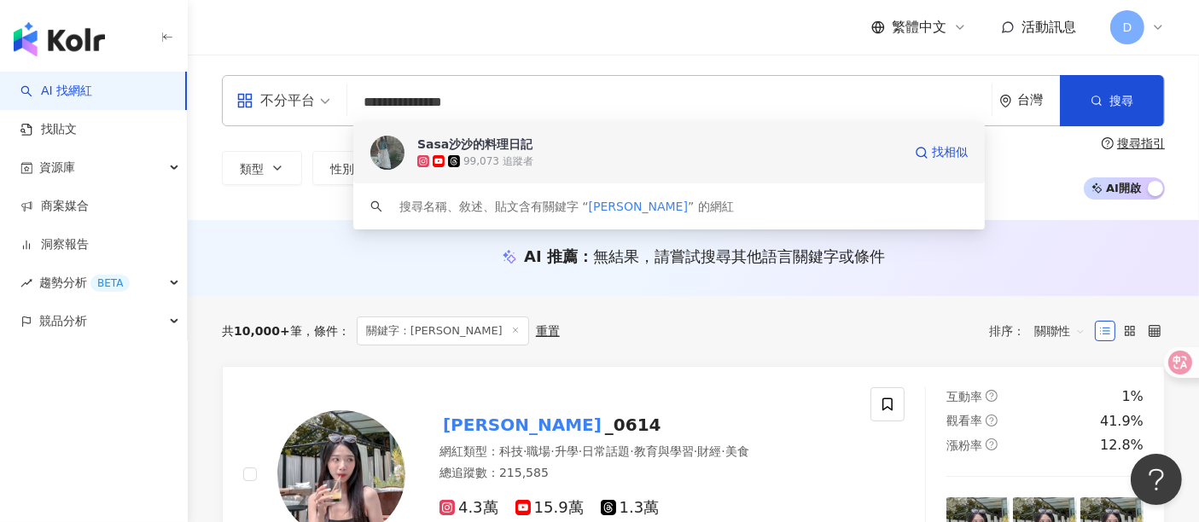
click at [585, 157] on div "99,073 追蹤者" at bounding box center [659, 161] width 485 height 17
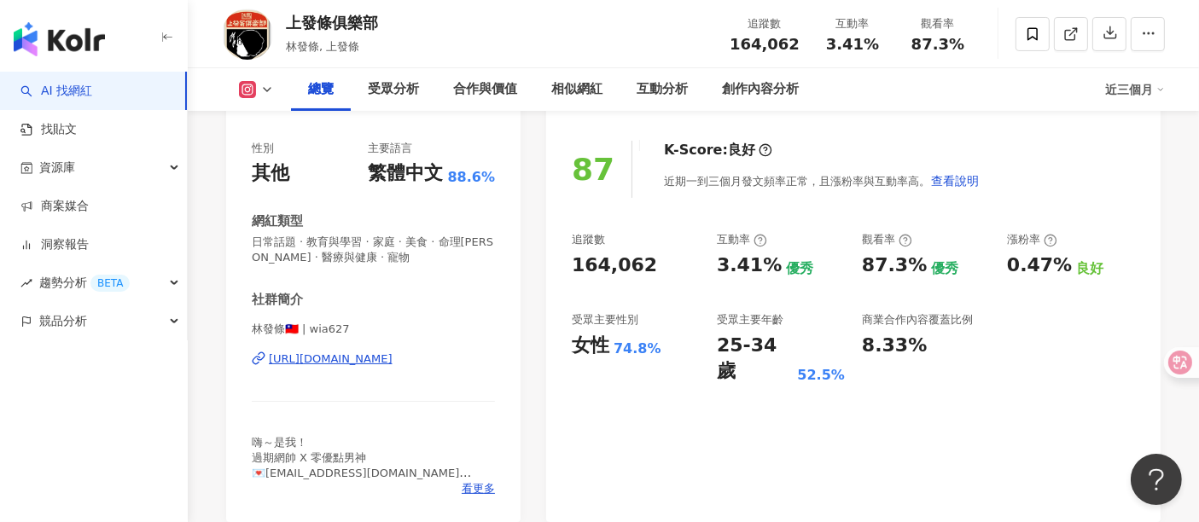
scroll to position [284, 0]
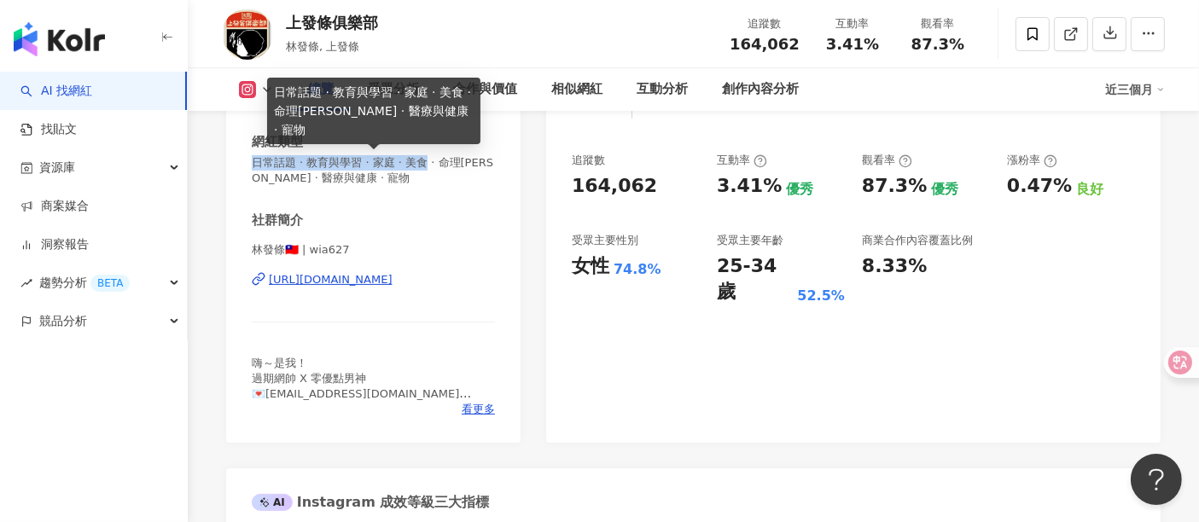
drag, startPoint x: 256, startPoint y: 164, endPoint x: 445, endPoint y: 167, distance: 188.6
click at [445, 167] on span "日常話題 · 教育與學習 · 家庭 · 美食 · 命理[PERSON_NAME] · 醫療與健康 · 寵物" at bounding box center [373, 170] width 243 height 31
copy span "日常話題 · 教育與學習 · 家庭 · 美食"
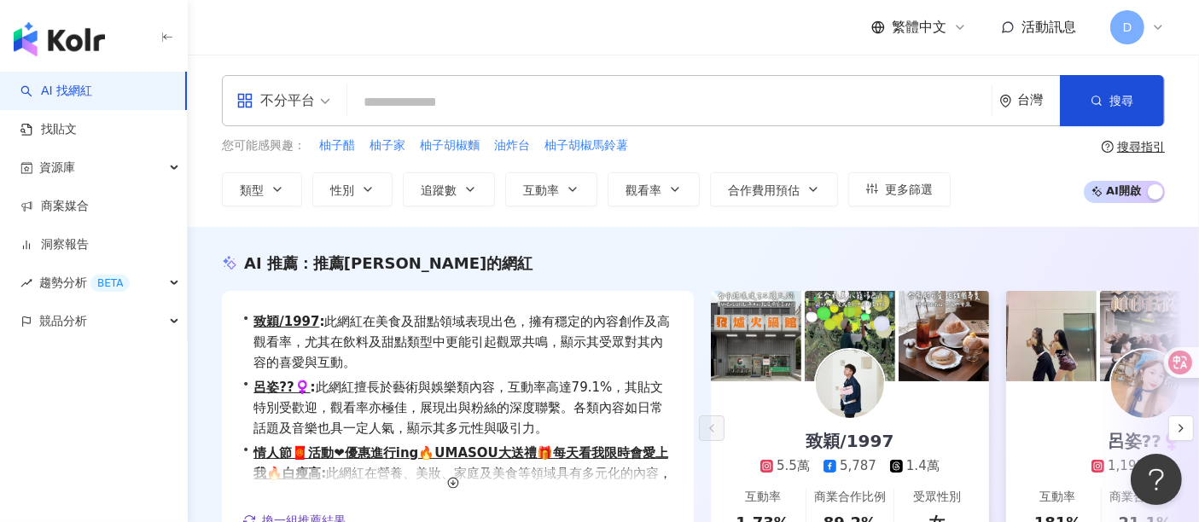
click at [427, 108] on input "search" at bounding box center [669, 102] width 631 height 32
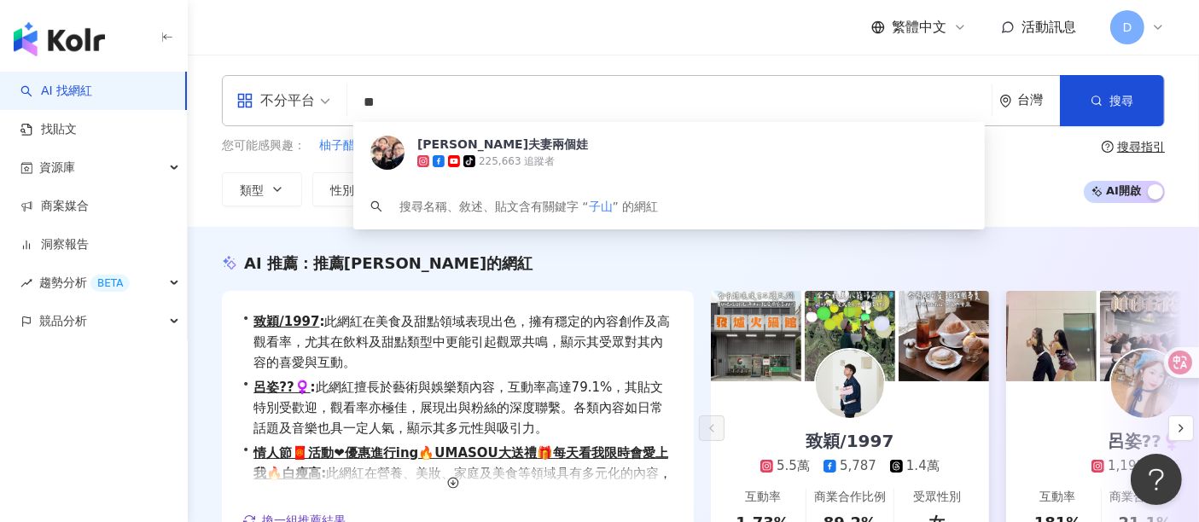
type input "**"
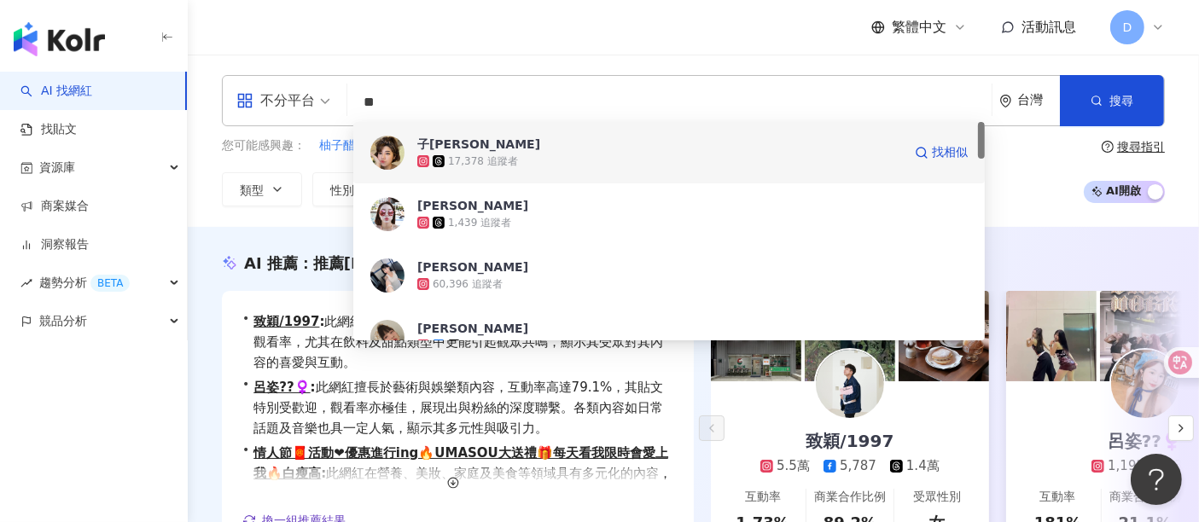
click at [459, 147] on span "子珊" at bounding box center [659, 144] width 485 height 17
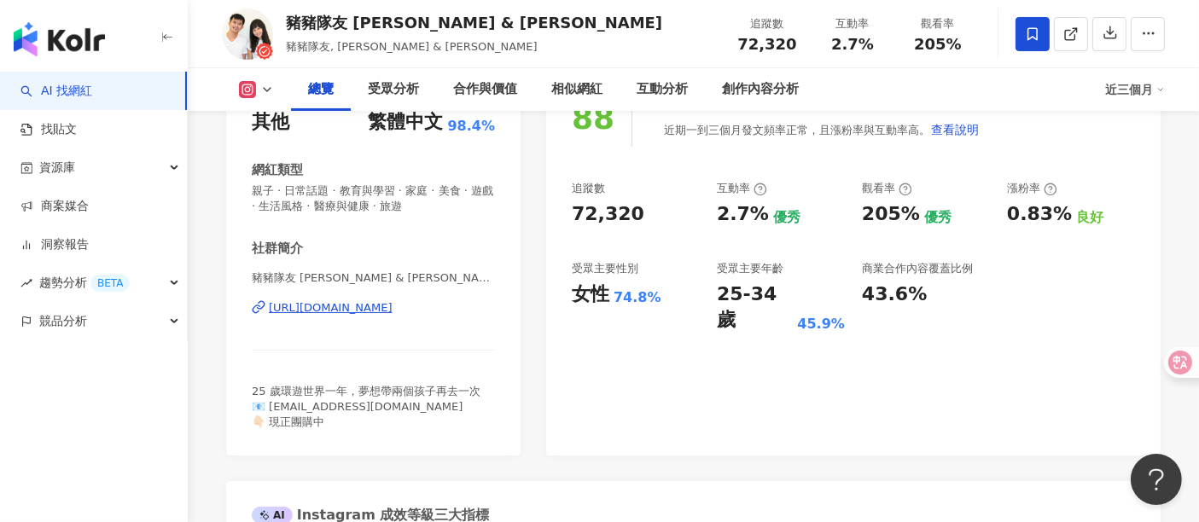
scroll to position [189, 0]
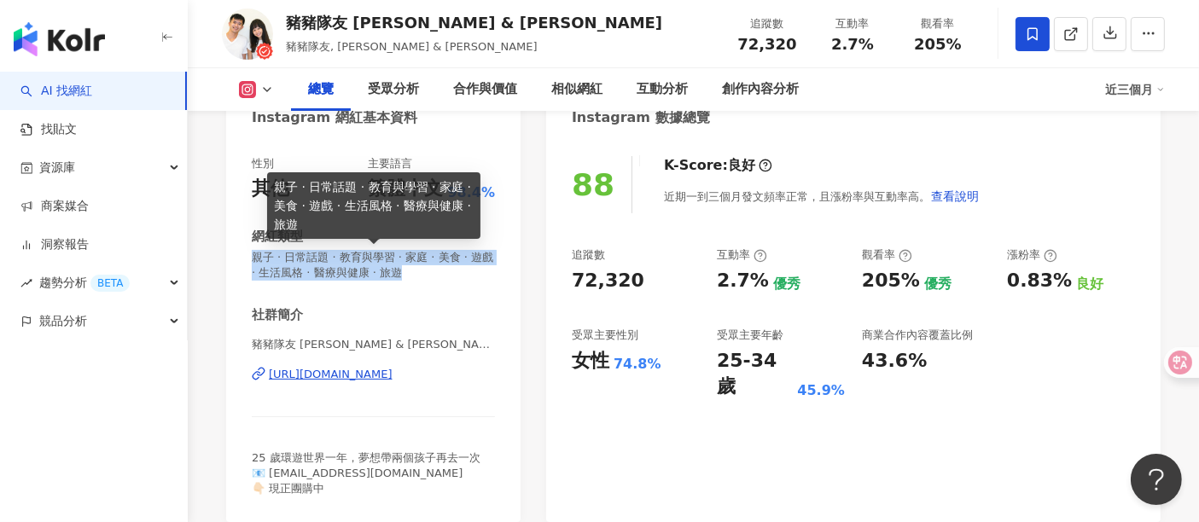
drag, startPoint x: 463, startPoint y: 271, endPoint x: 256, endPoint y: 259, distance: 206.9
click at [256, 259] on span "親子 · 日常話題 · 教育與學習 · 家庭 · 美食 · 遊戲 · 生活風格 · 醫療與健康 · 旅遊" at bounding box center [373, 265] width 243 height 31
copy span "親子 · 日常話題 · 教育與學習 · 家庭 · 美食 · 遊戲 · 生活風格 · 醫療與健康 · 旅遊"
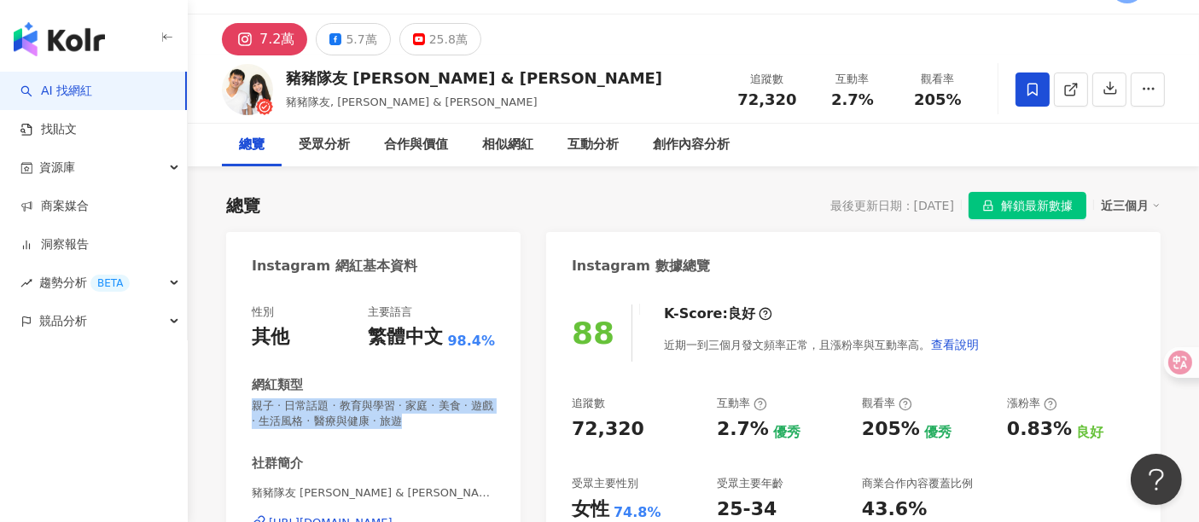
scroll to position [0, 0]
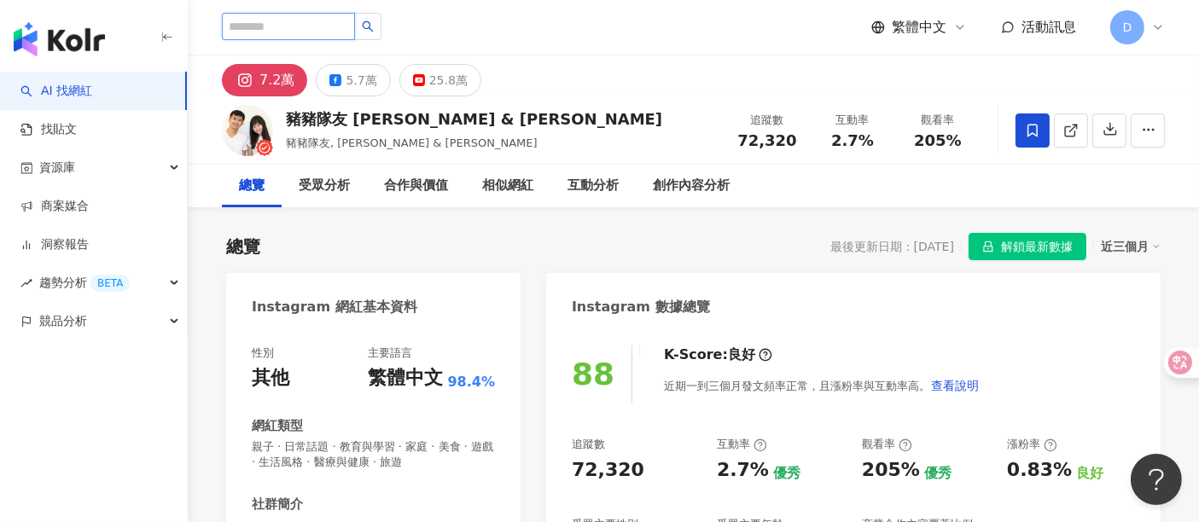
drag, startPoint x: 312, startPoint y: 32, endPoint x: 312, endPoint y: 3, distance: 28.2
click at [312, 27] on input "search" at bounding box center [288, 26] width 133 height 27
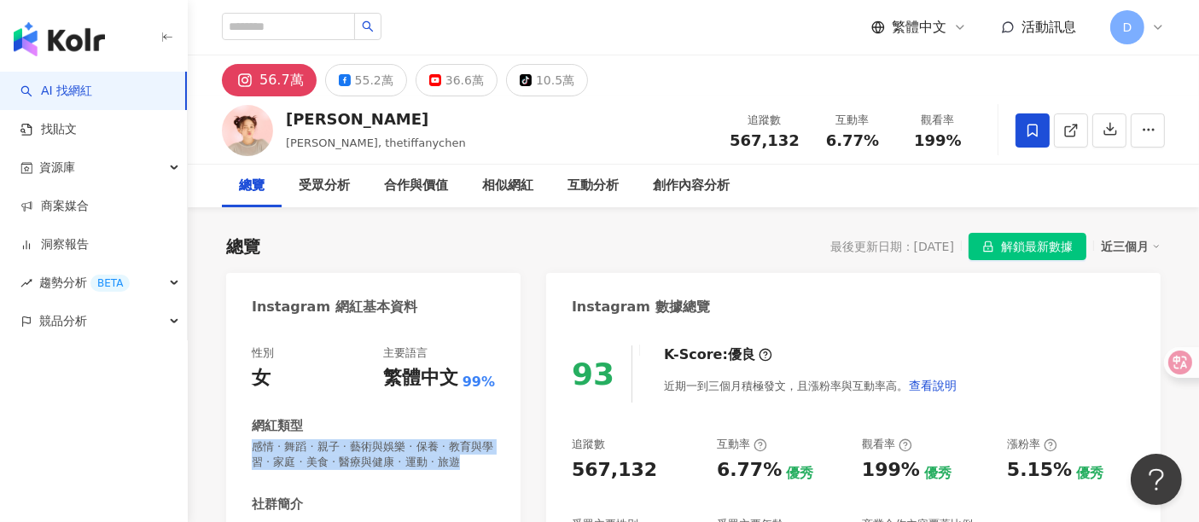
drag, startPoint x: 255, startPoint y: 461, endPoint x: 248, endPoint y: 448, distance: 14.5
click at [248, 448] on div "性別 女 主要語言 繁體中文 99% 網紅類型 感情 · 舞蹈 · 親子 · 藝術與娛樂 · 保養 · 教育與學習 · 家庭 · 美食 · 醫療與健康 · 運…" at bounding box center [373, 528] width 294 height 399
click at [299, 28] on input "search" at bounding box center [288, 26] width 133 height 27
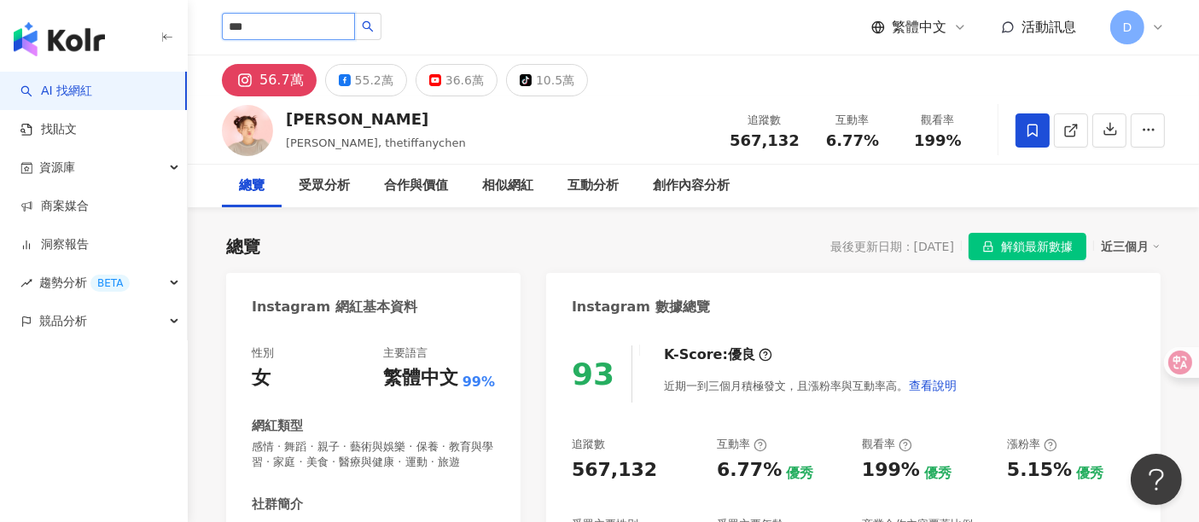
type input "***"
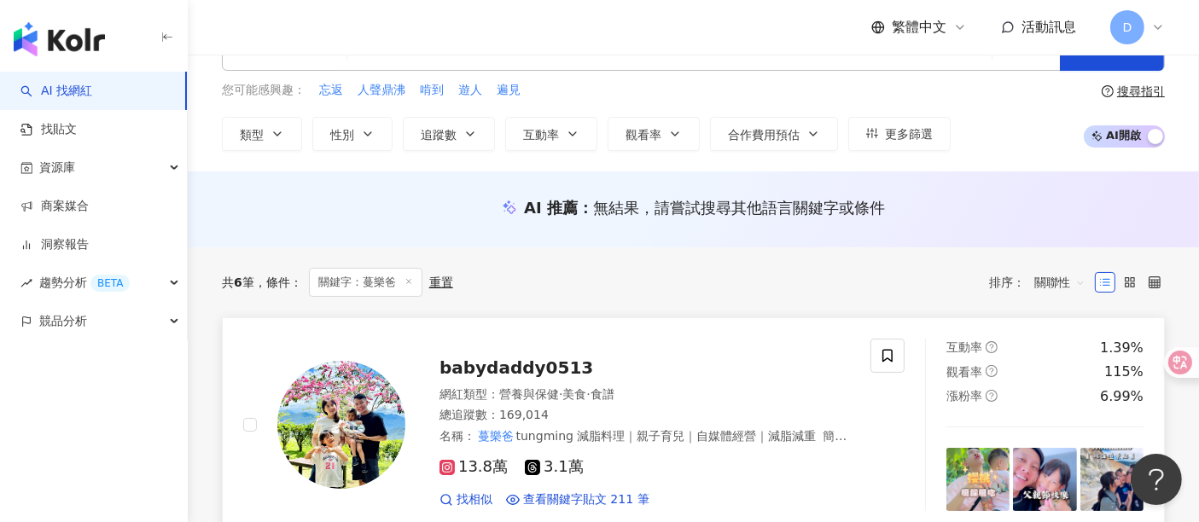
scroll to position [95, 0]
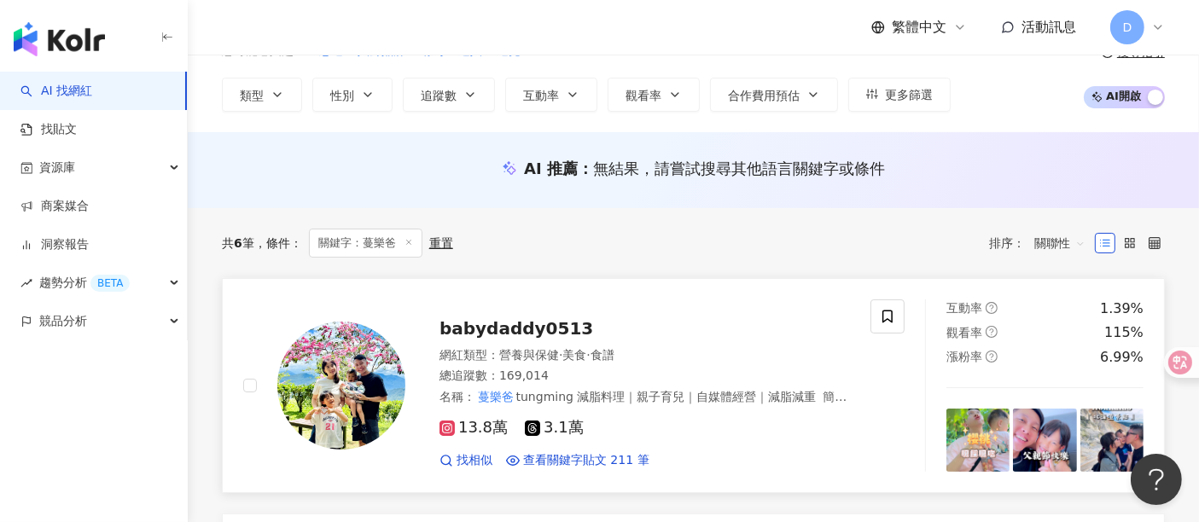
click at [527, 329] on span "babydaddy0513" at bounding box center [517, 328] width 154 height 20
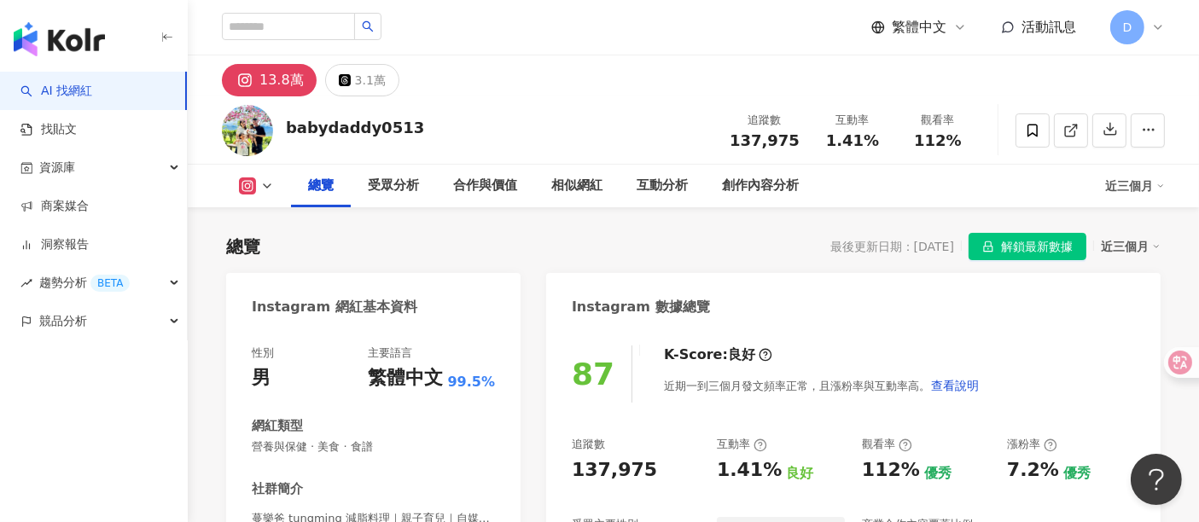
click at [393, 417] on div "網紅類型" at bounding box center [373, 426] width 243 height 18
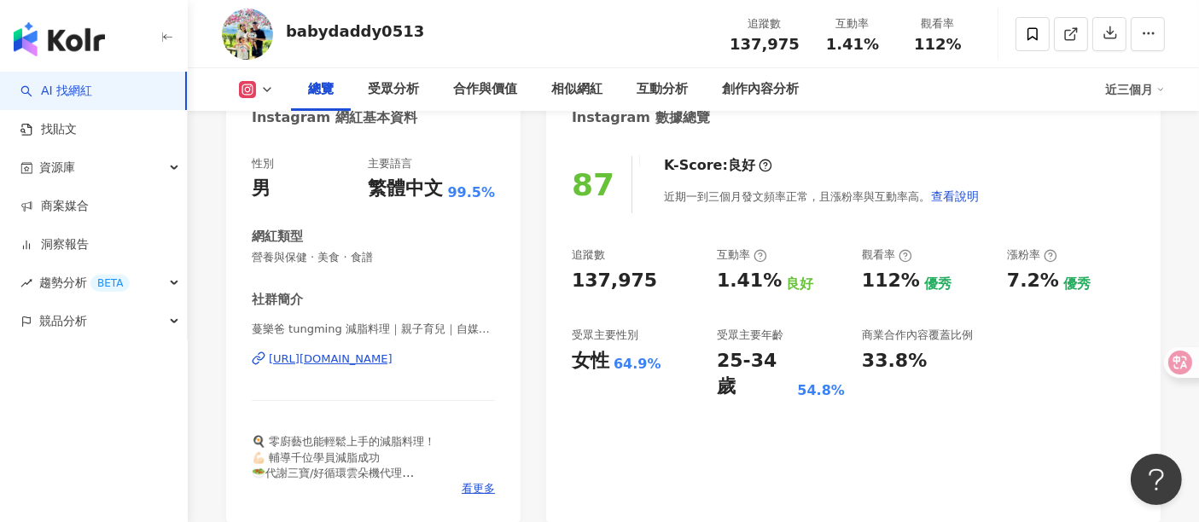
drag, startPoint x: 334, startPoint y: 262, endPoint x: 260, endPoint y: 263, distance: 73.4
click at [260, 263] on span "營養與保健 · 美食 · 食譜" at bounding box center [373, 257] width 243 height 15
click at [255, 258] on span "營養與保健 · 美食 · 食譜" at bounding box center [373, 257] width 243 height 15
click at [387, 263] on span "營養與保健 · 美食 · 食譜" at bounding box center [373, 257] width 243 height 15
drag, startPoint x: 329, startPoint y: 299, endPoint x: 371, endPoint y: 277, distance: 47.7
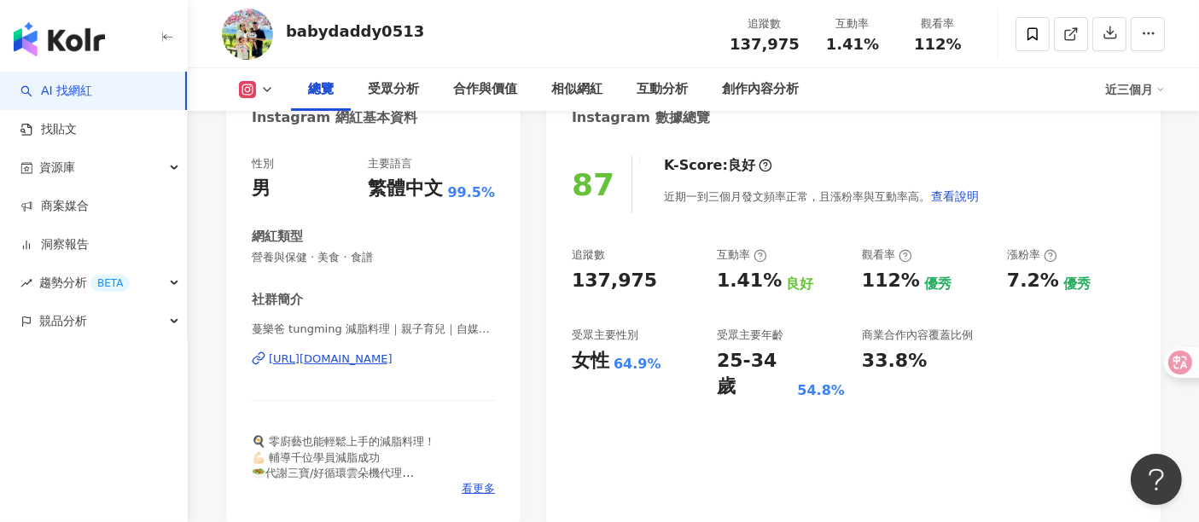
click at [331, 296] on div "社群簡介" at bounding box center [373, 300] width 243 height 18
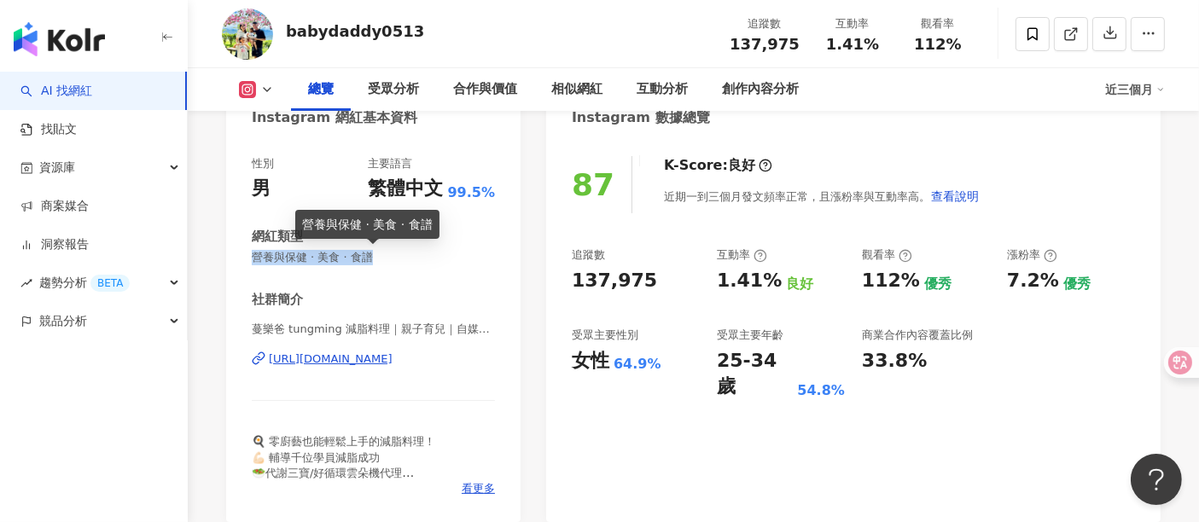
drag, startPoint x: 368, startPoint y: 259, endPoint x: 256, endPoint y: 259, distance: 111.8
click at [256, 259] on span "營養與保健 · 美食 · 食譜" at bounding box center [373, 257] width 243 height 15
copy span "營養與保健 · 美食 · 食譜"
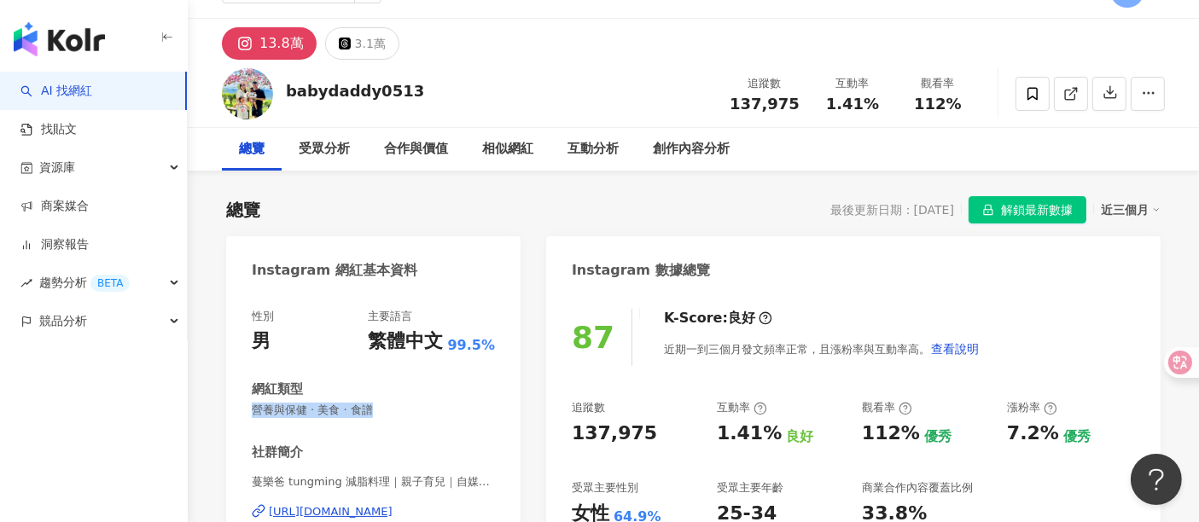
scroll to position [95, 0]
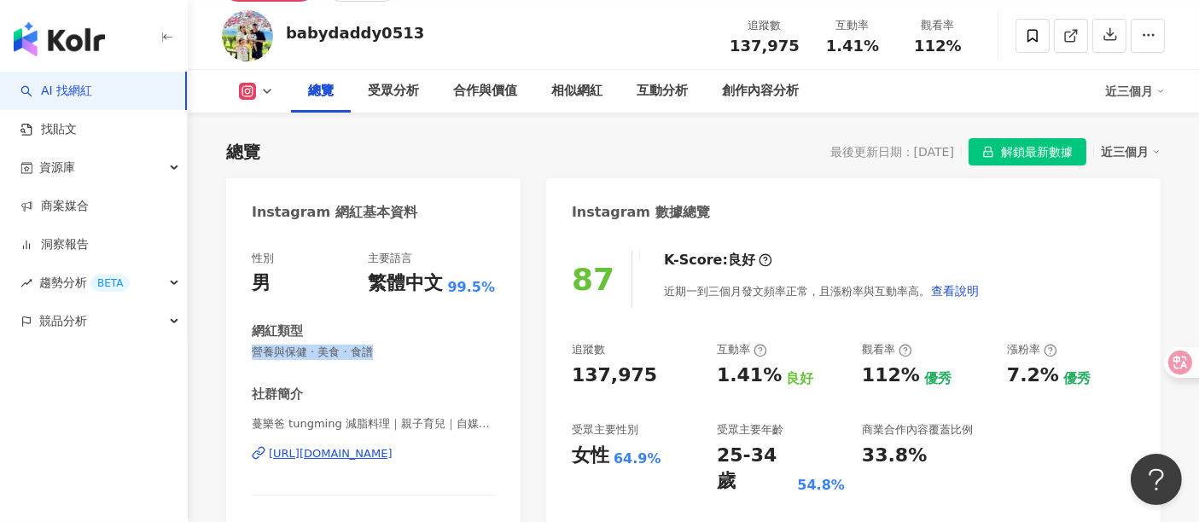
click at [329, 457] on div "https://www.instagram.com/babydaddy0513/" at bounding box center [331, 453] width 124 height 15
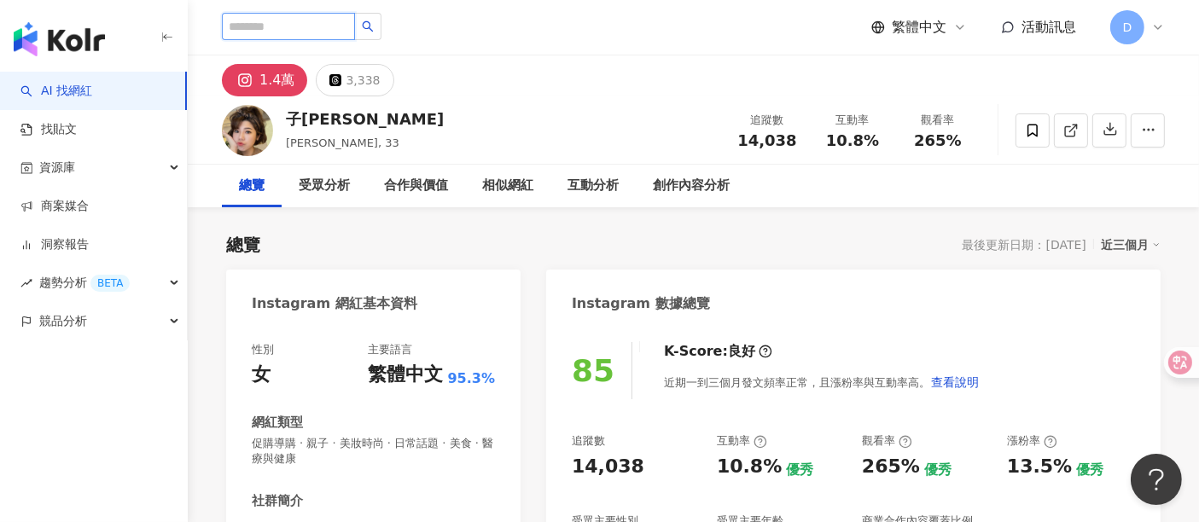
click at [301, 35] on input "search" at bounding box center [288, 26] width 133 height 27
type input "**"
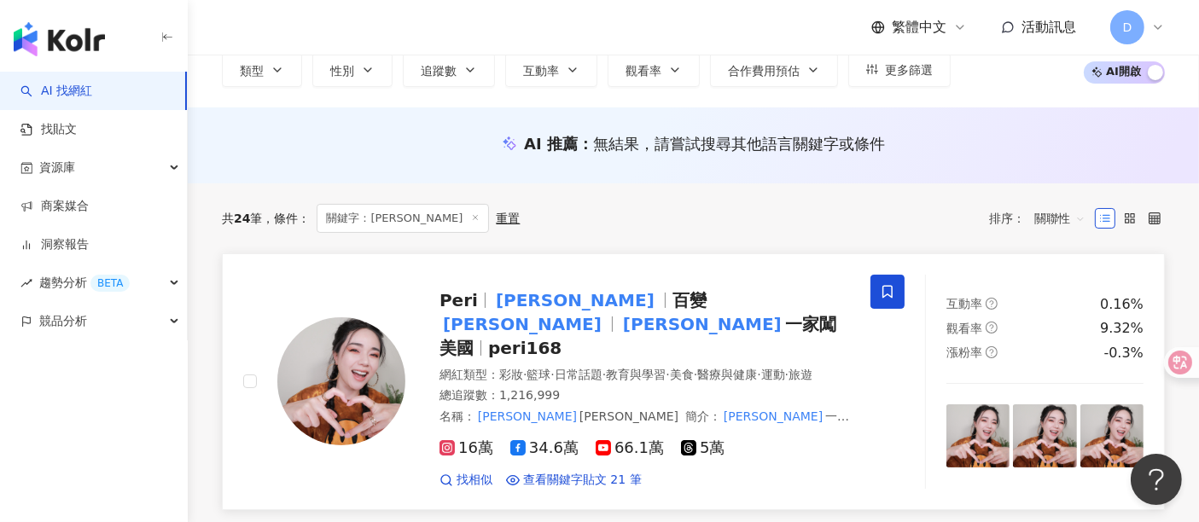
scroll to position [189, 0]
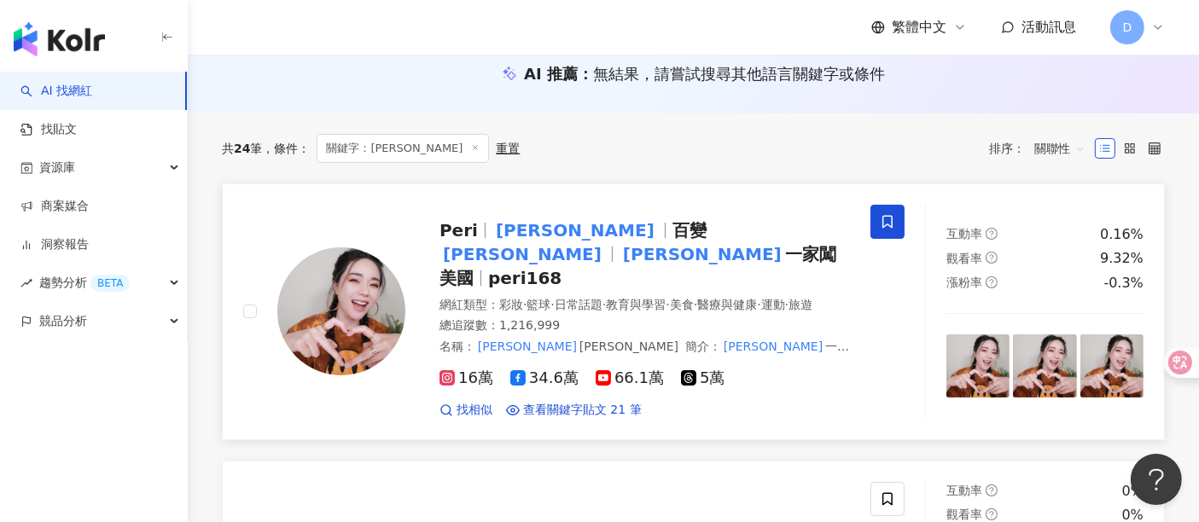
click at [605, 241] on mark "[PERSON_NAME]" at bounding box center [523, 254] width 166 height 27
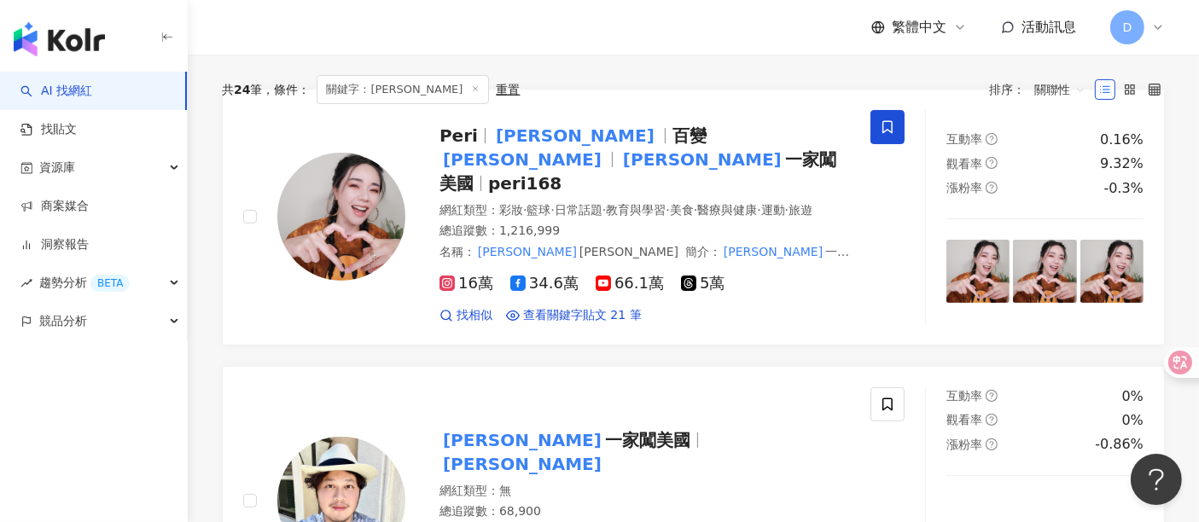
scroll to position [0, 0]
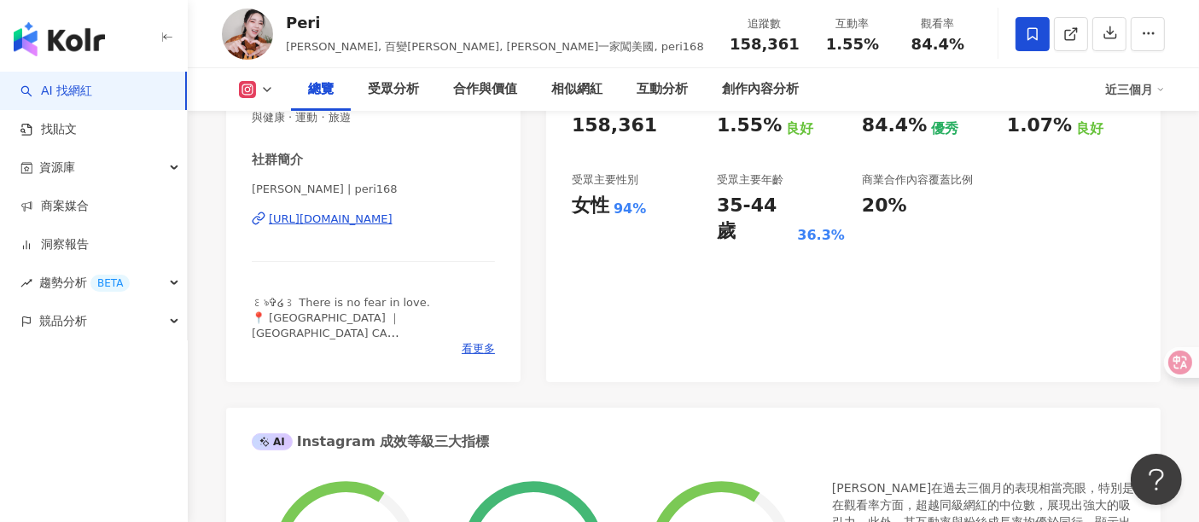
scroll to position [189, 0]
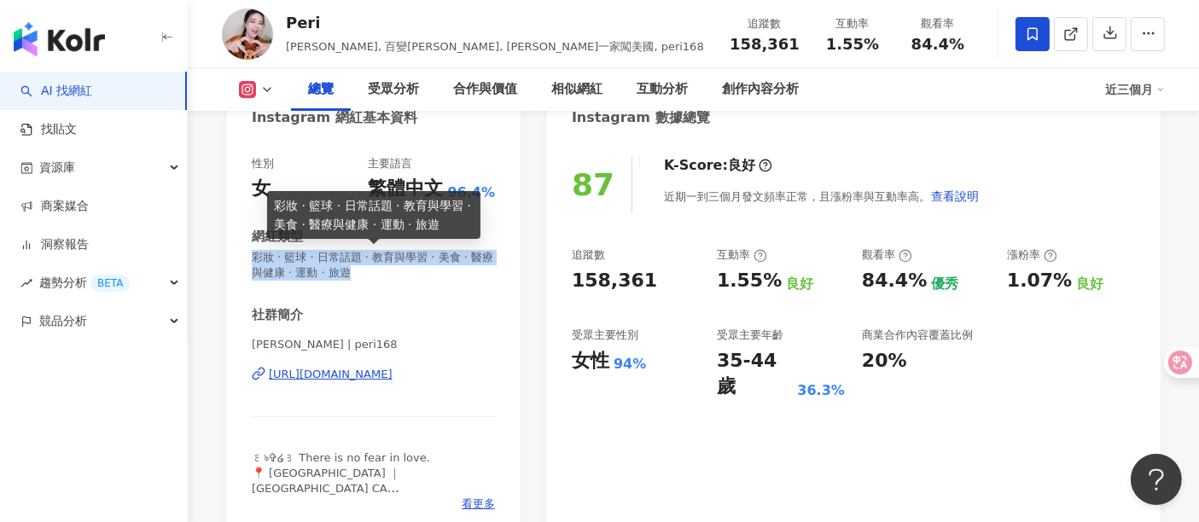
drag, startPoint x: 405, startPoint y: 274, endPoint x: 253, endPoint y: 259, distance: 152.6
click at [253, 259] on span "彩妝 · 籃球 · 日常話題 · 教育與學習 · 美食 · 醫療與健康 · 運動 · 旅遊" at bounding box center [373, 265] width 243 height 31
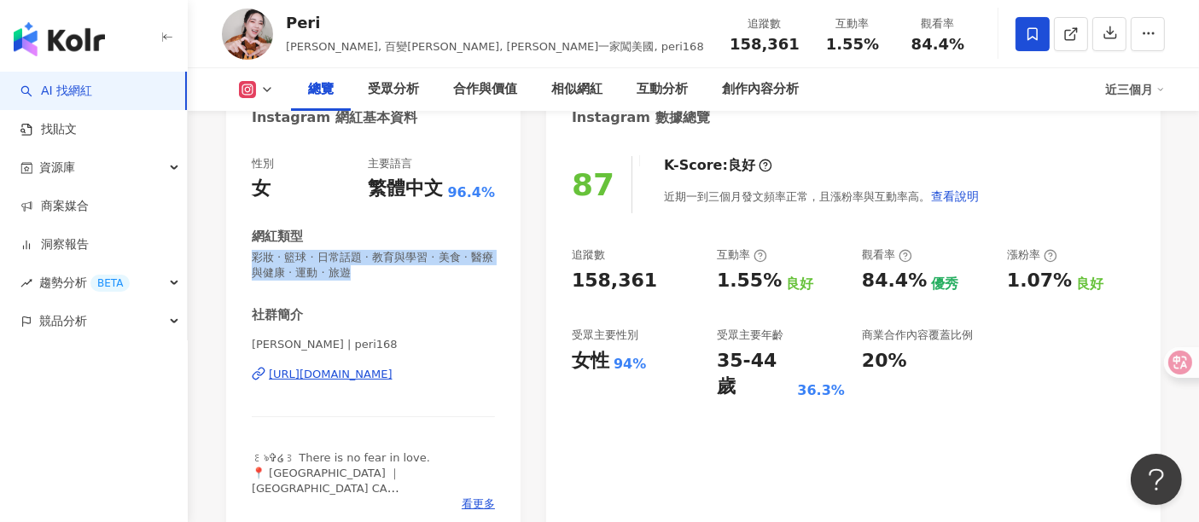
copy span "彩妝 · 籃球 · 日常話題 · 教育與學習 · 美食 · 醫療與健康 · 運動 · 旅遊"
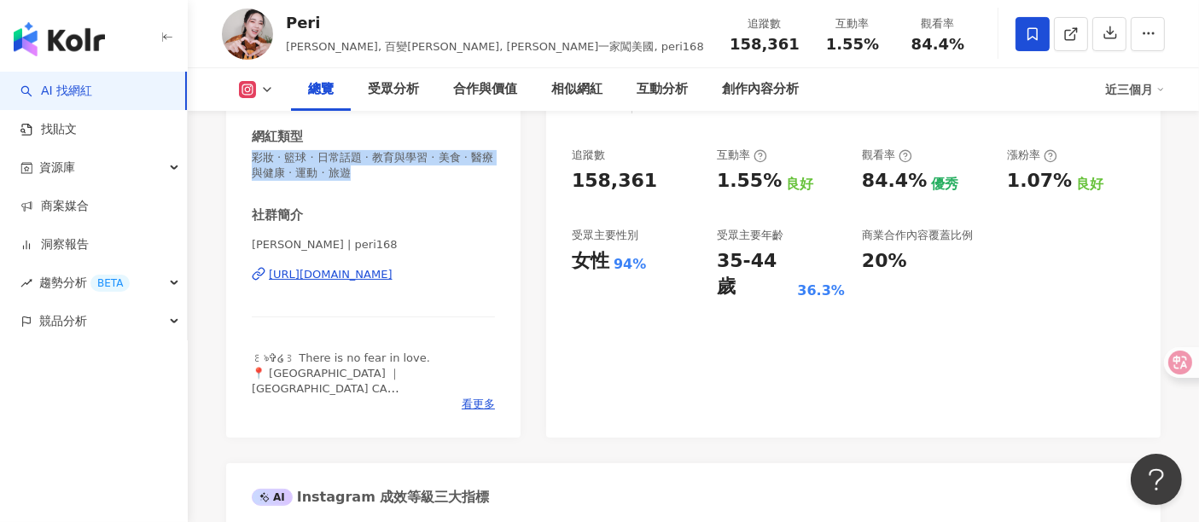
scroll to position [284, 0]
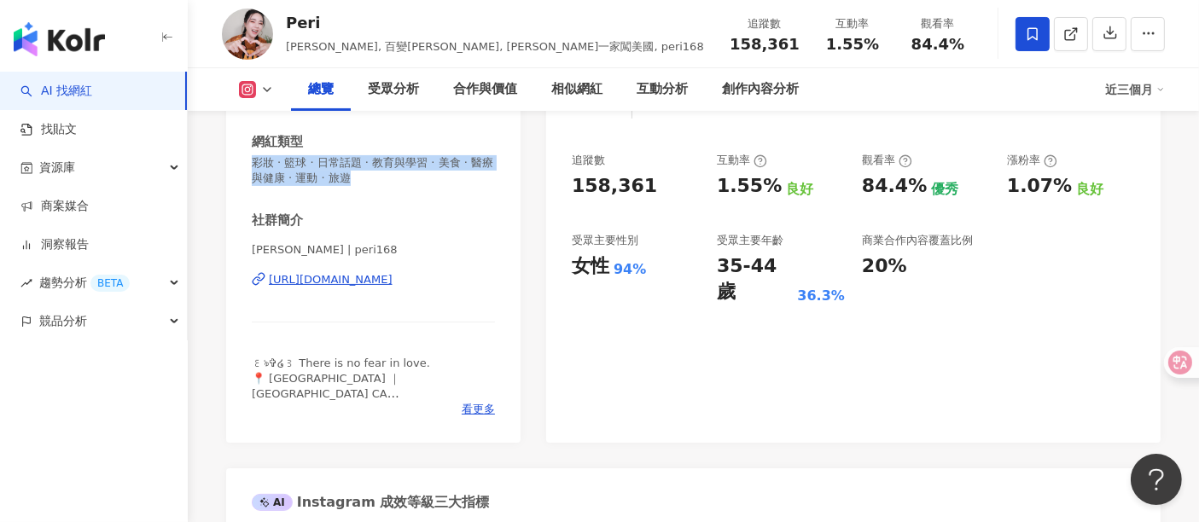
click at [392, 285] on div "https://www.instagram.com/peri168/" at bounding box center [331, 279] width 124 height 15
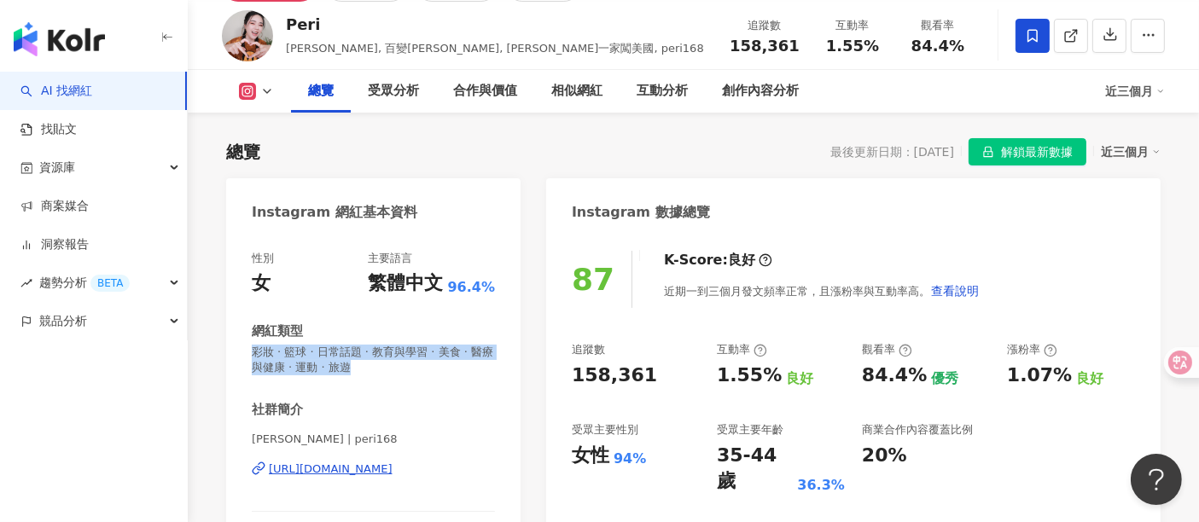
click at [453, 404] on div "社群簡介" at bounding box center [373, 410] width 243 height 18
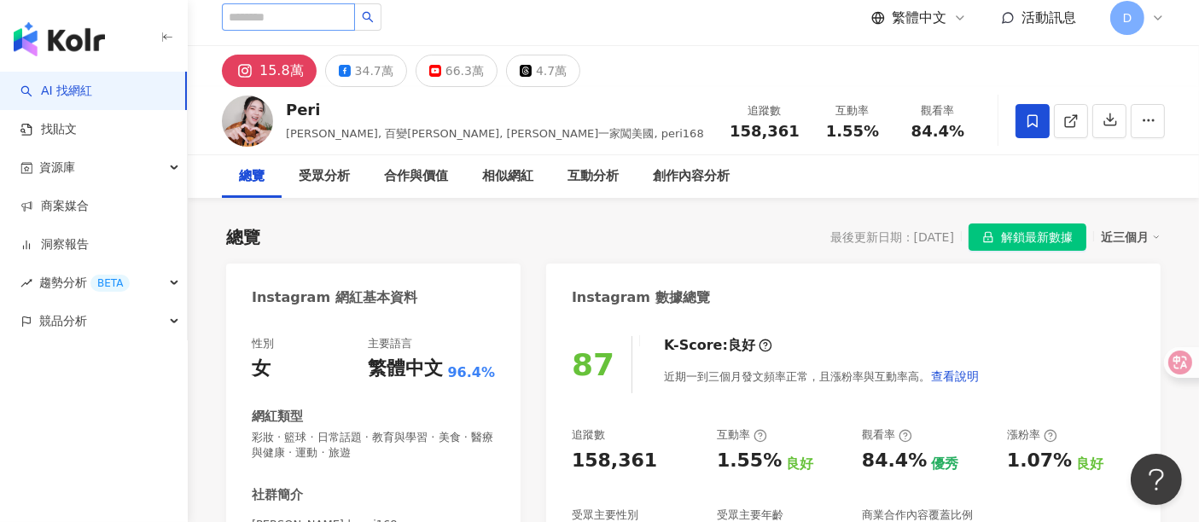
scroll to position [0, 0]
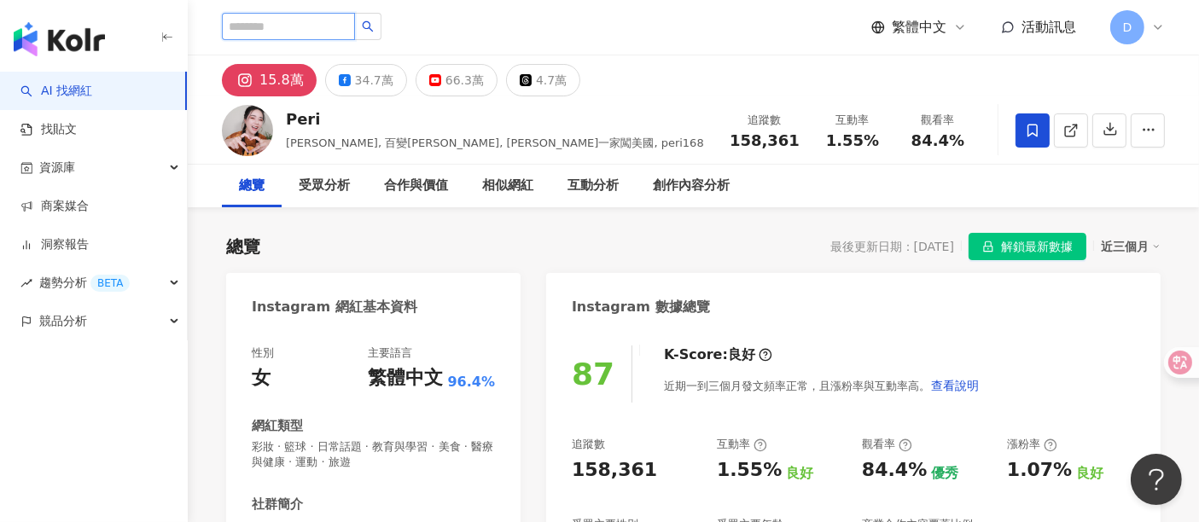
click at [288, 20] on input "search" at bounding box center [288, 26] width 133 height 27
type input "*"
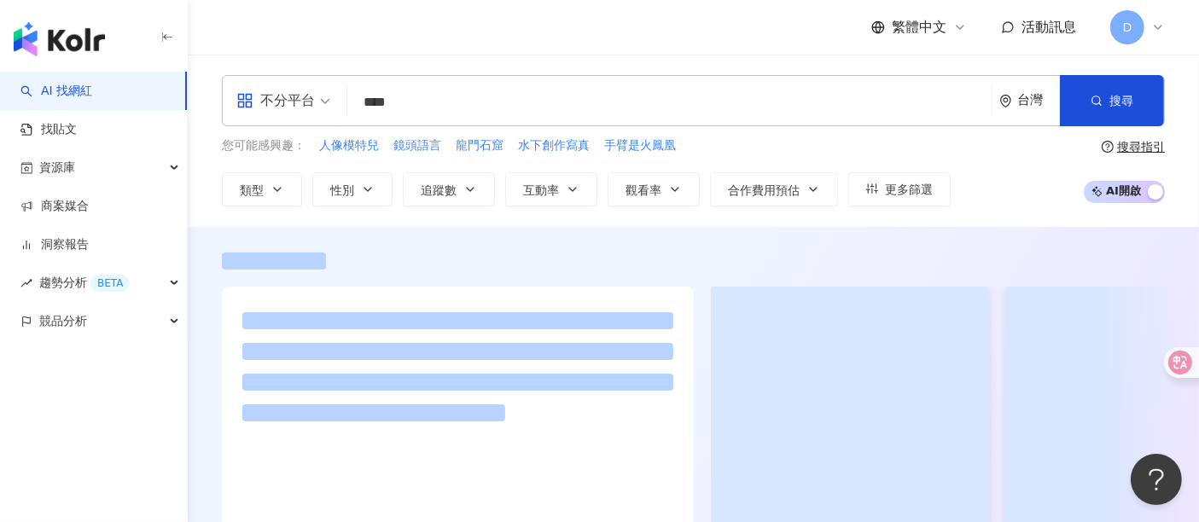
type input "***"
click at [403, 96] on input "***" at bounding box center [669, 102] width 631 height 32
drag, startPoint x: 410, startPoint y: 98, endPoint x: 341, endPoint y: 32, distance: 94.8
click at [351, 102] on div "不分平台 裡揉ˊ *** 台灣 搜尋" at bounding box center [693, 100] width 943 height 51
type input "*"
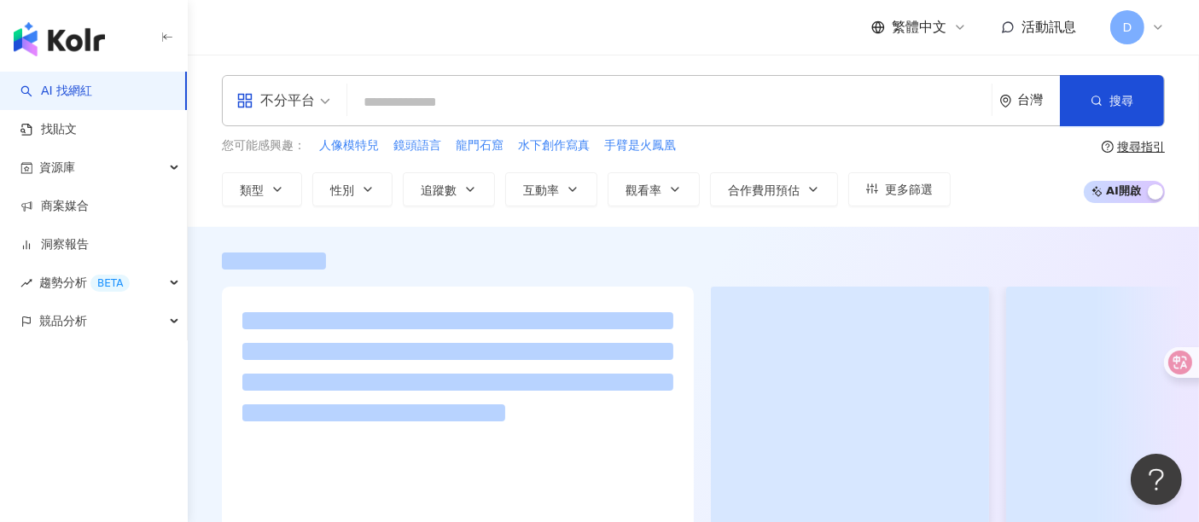
click at [436, 108] on input "search" at bounding box center [669, 102] width 631 height 32
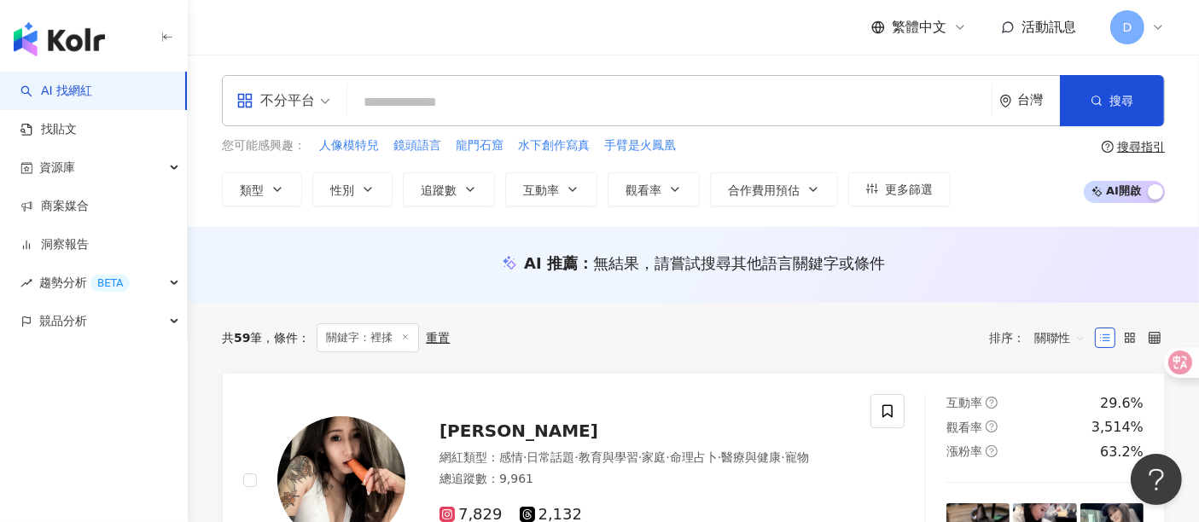
click at [436, 106] on input "search" at bounding box center [669, 102] width 631 height 32
type input "*"
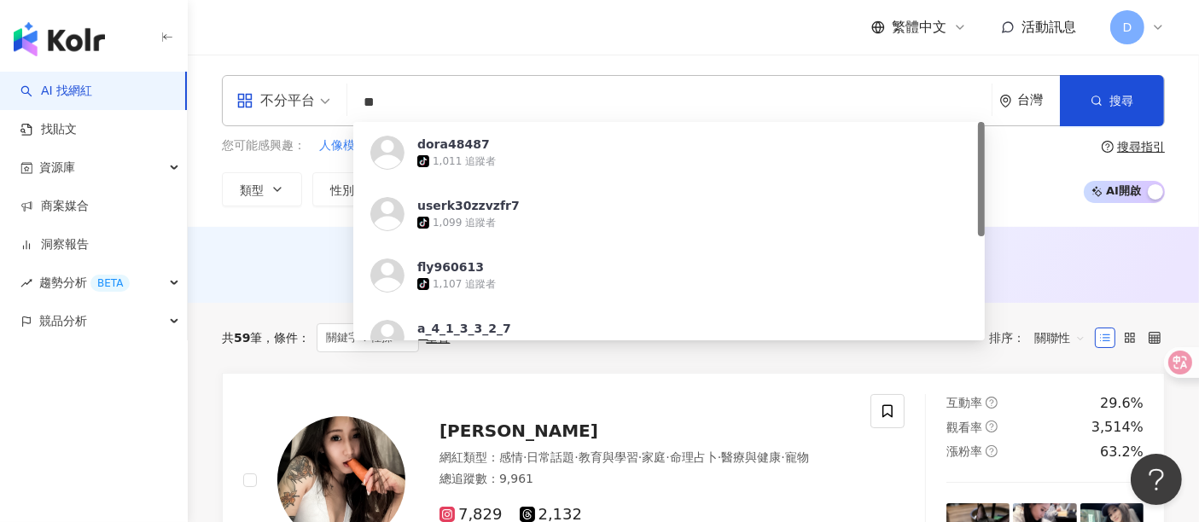
type input "**"
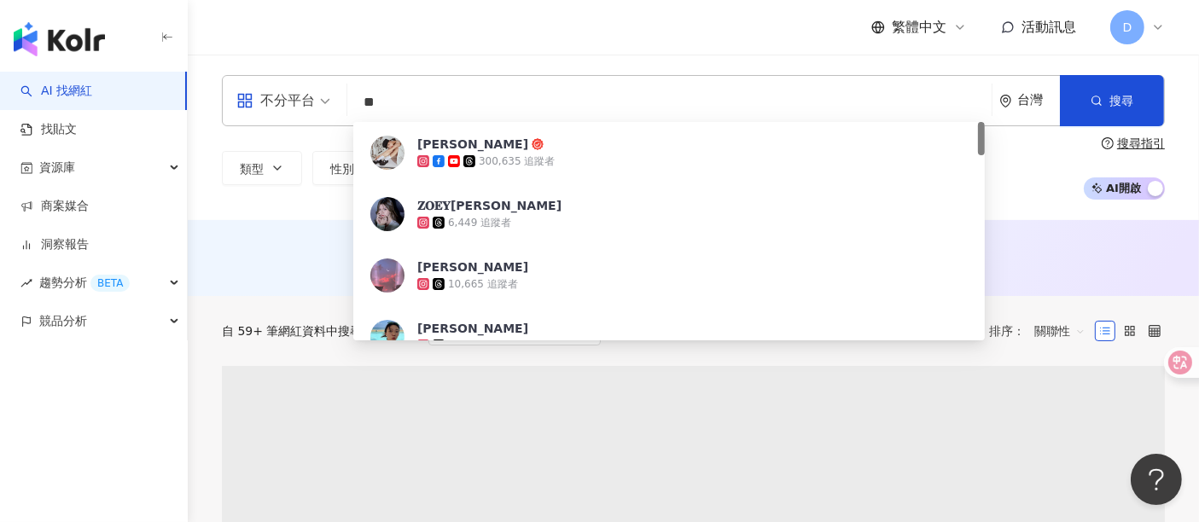
click at [434, 91] on input "**" at bounding box center [669, 102] width 631 height 32
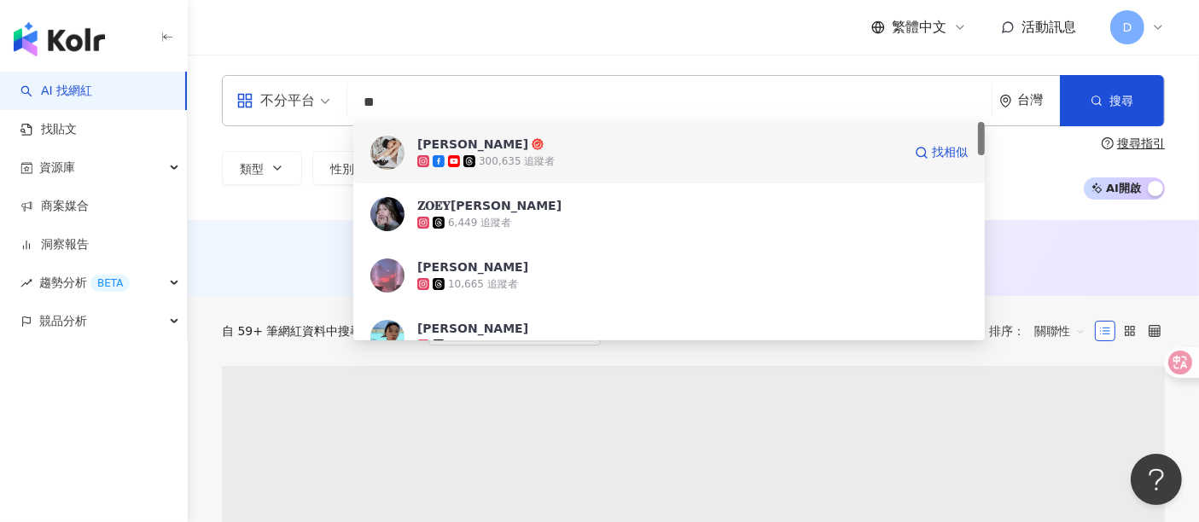
click at [470, 165] on icon at bounding box center [469, 161] width 12 height 12
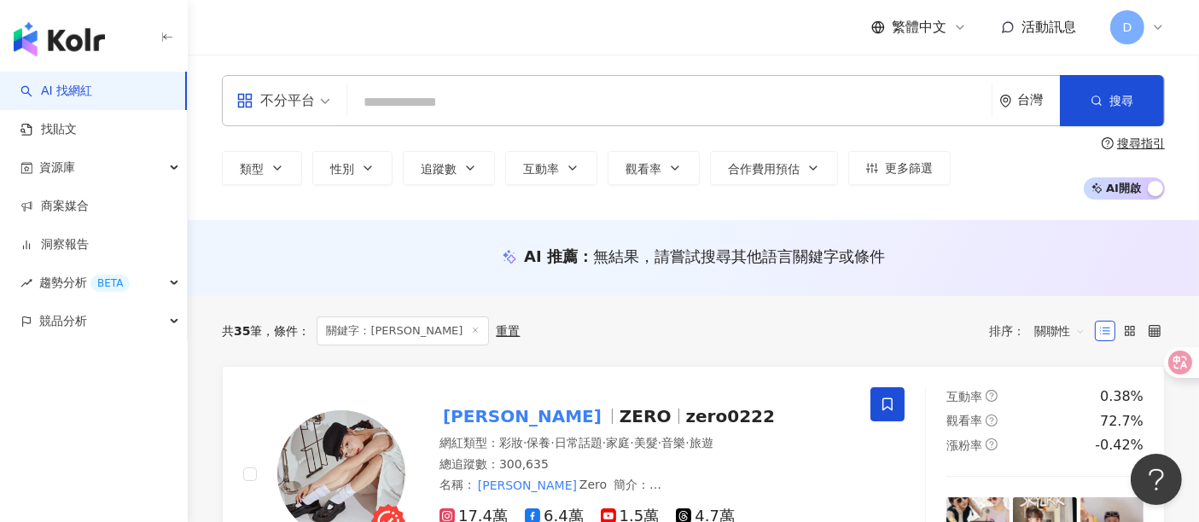
scroll to position [284, 0]
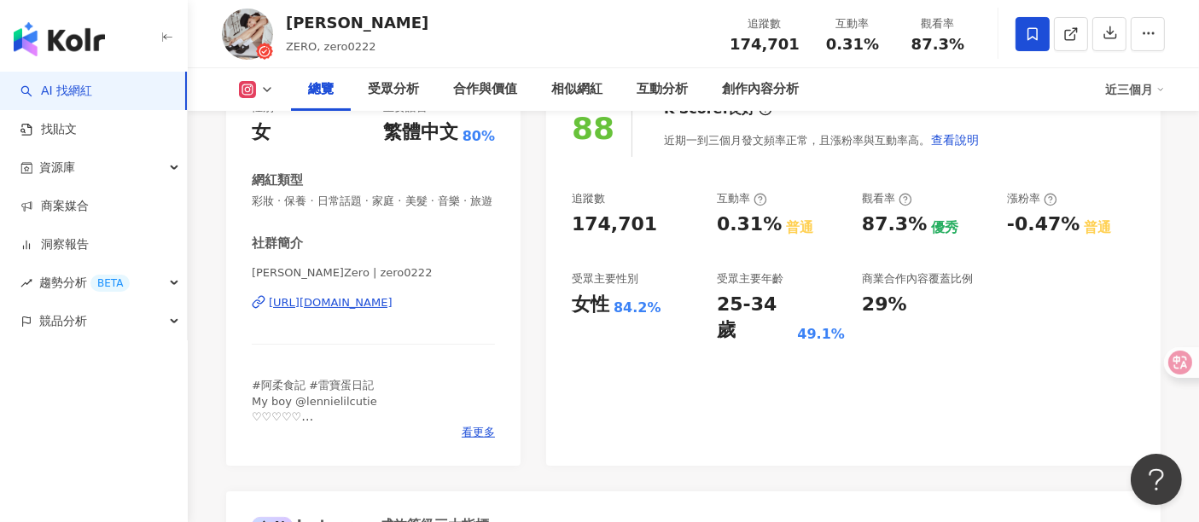
scroll to position [189, 0]
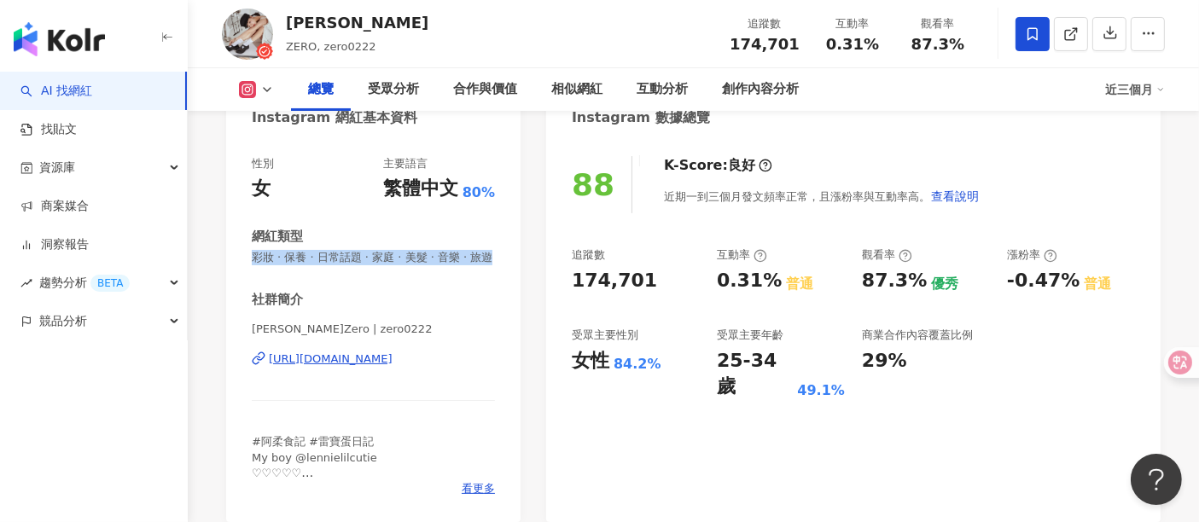
drag, startPoint x: 314, startPoint y: 283, endPoint x: 244, endPoint y: 260, distance: 73.7
click at [244, 260] on div "性別 女 主要語言 繁體中文 80% 網紅類型 彩妝 · 保養 · 日常話題 · 家庭 · 美髮 · 音樂 · 旅遊 社群簡介 李柔Zero | zero02…" at bounding box center [373, 330] width 294 height 383
copy span "彩妝 · 保養 · 日常話題 · 家庭 · 美髮 · 音樂 · 旅遊"
click at [390, 309] on div "社群簡介" at bounding box center [373, 300] width 243 height 18
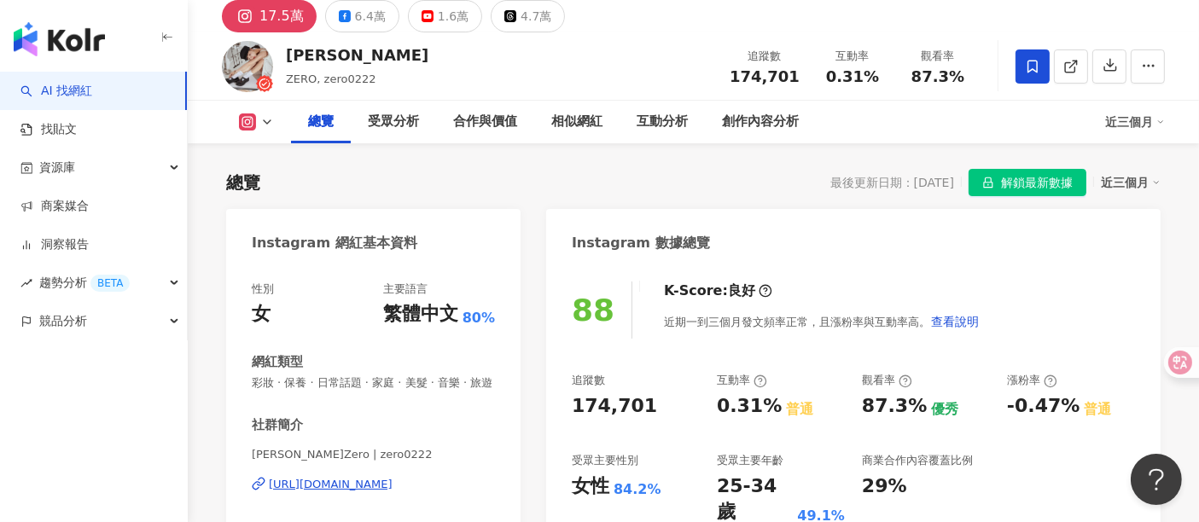
scroll to position [0, 0]
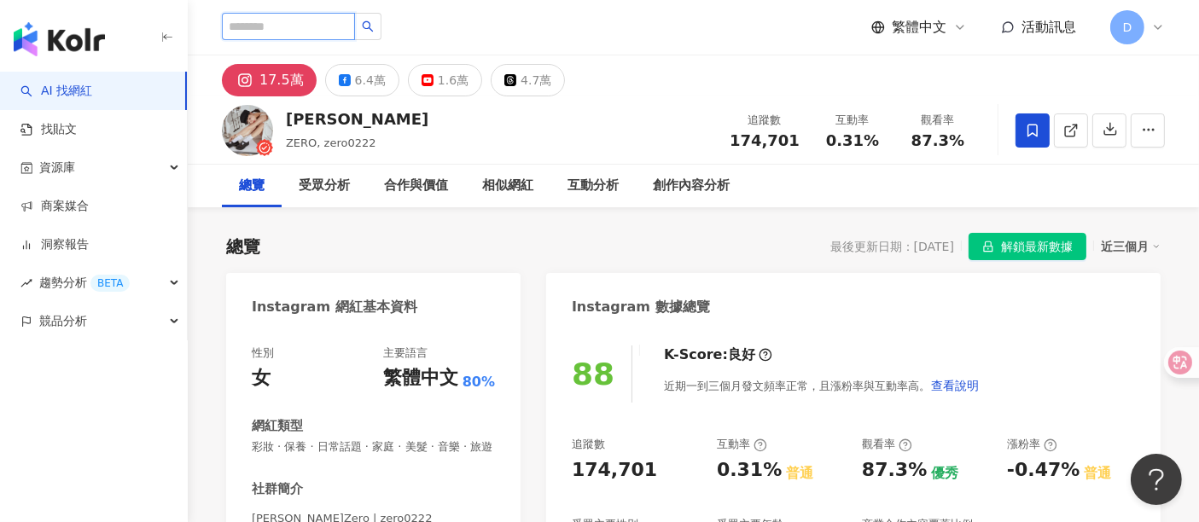
click at [290, 30] on input "search" at bounding box center [288, 26] width 133 height 27
type input "**"
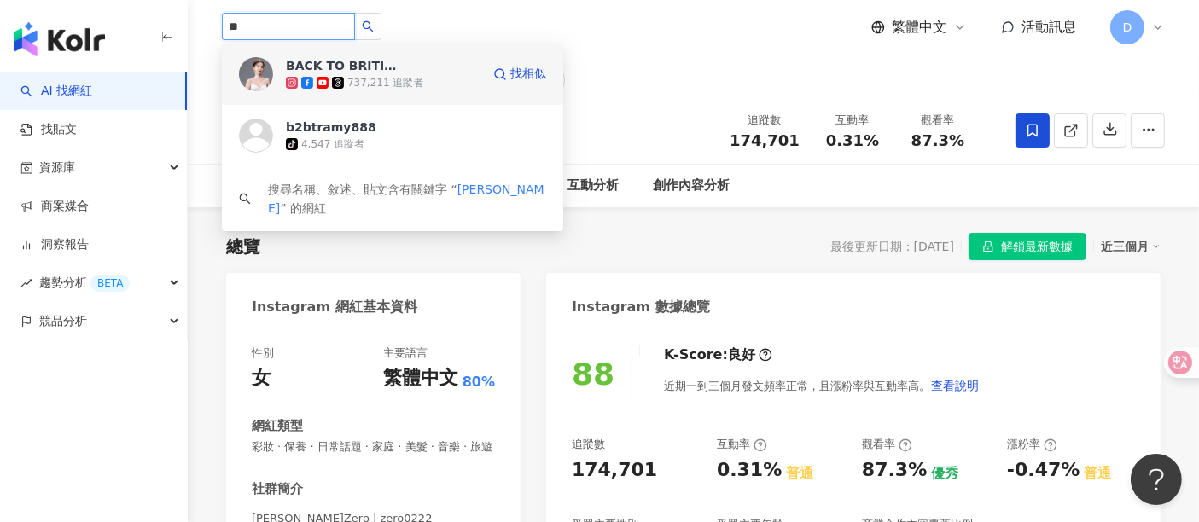
click at [372, 76] on div "737,211 追蹤者" at bounding box center [385, 83] width 76 height 15
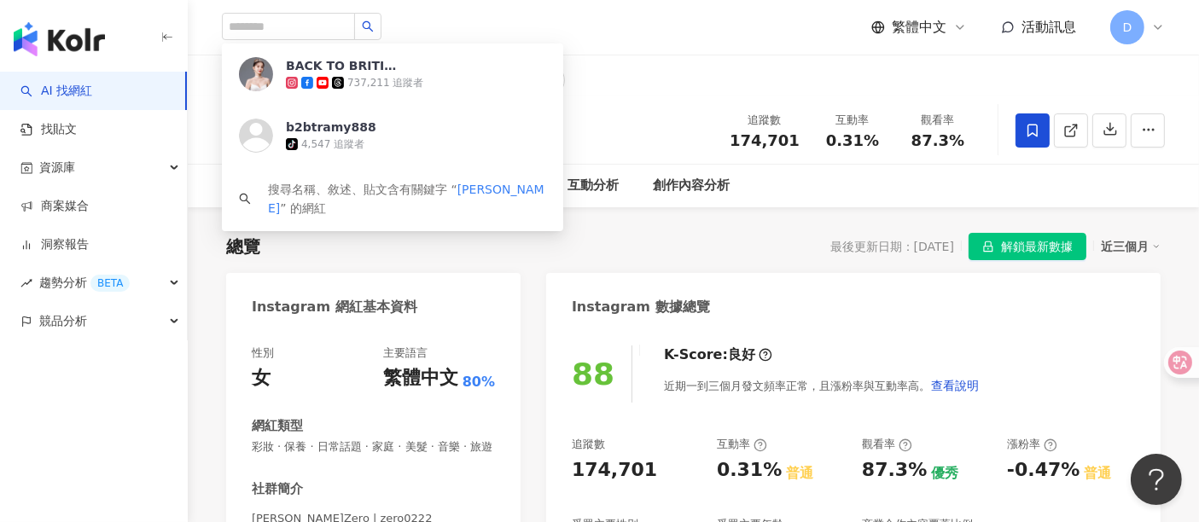
click at [383, 245] on div "總覽 最後更新日期：2025/8/14 解鎖最新數據 近三個月" at bounding box center [693, 246] width 935 height 27
click at [376, 249] on div "總覽 最後更新日期：2025/8/14 解鎖最新數據 近三個月" at bounding box center [693, 246] width 935 height 27
click at [421, 254] on div "總覽 最後更新日期：2025/8/14 解鎖最新數據 近三個月" at bounding box center [693, 246] width 935 height 27
click at [434, 253] on div "總覽 最後更新日期：2025/8/14 解鎖最新數據 近三個月" at bounding box center [693, 246] width 935 height 27
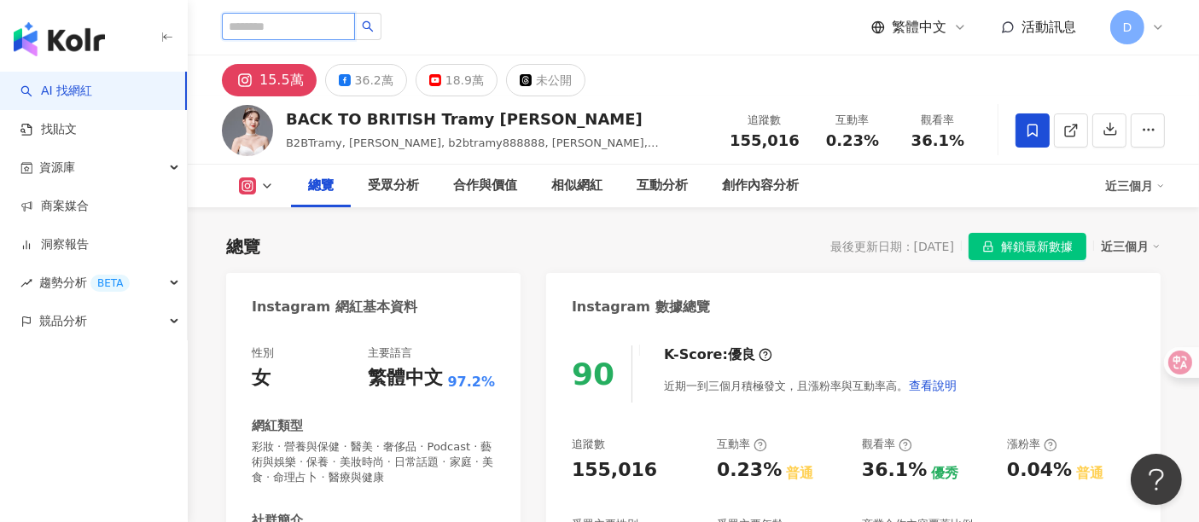
click at [271, 13] on input "search" at bounding box center [288, 26] width 133 height 27
click at [260, 18] on input "search" at bounding box center [288, 26] width 133 height 27
type input "**"
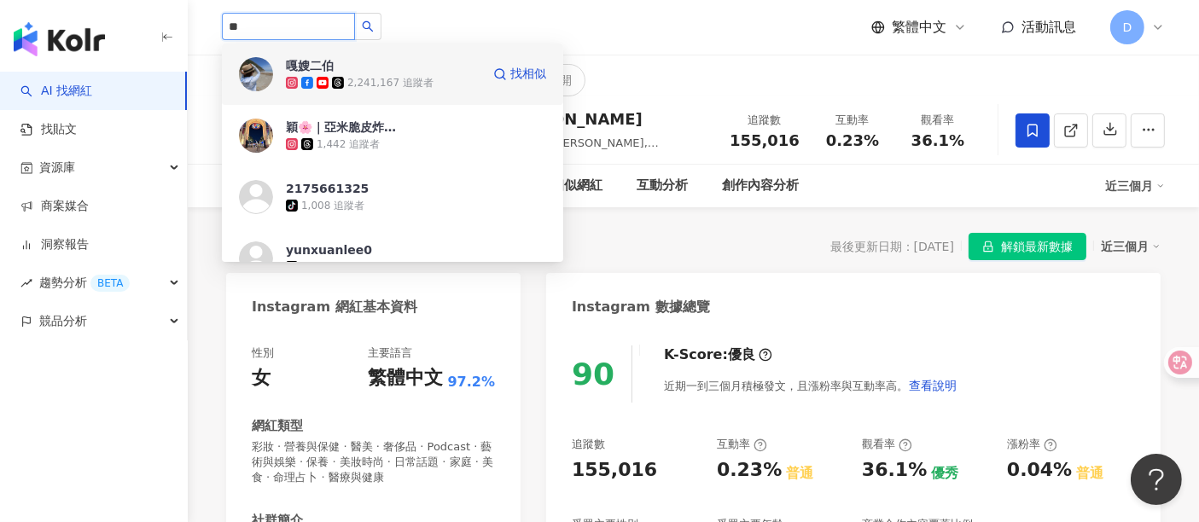
click at [354, 91] on div "嘎嫂二伯 2,241,167 追蹤者 找相似" at bounding box center [392, 74] width 341 height 61
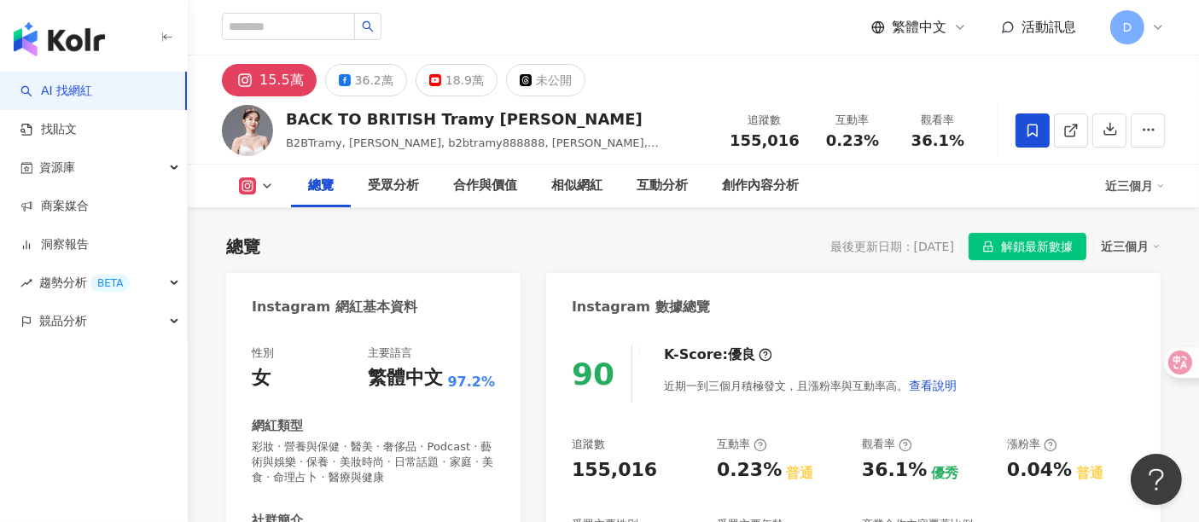
click at [626, 315] on div "Instagram 數據總覽" at bounding box center [641, 307] width 138 height 19
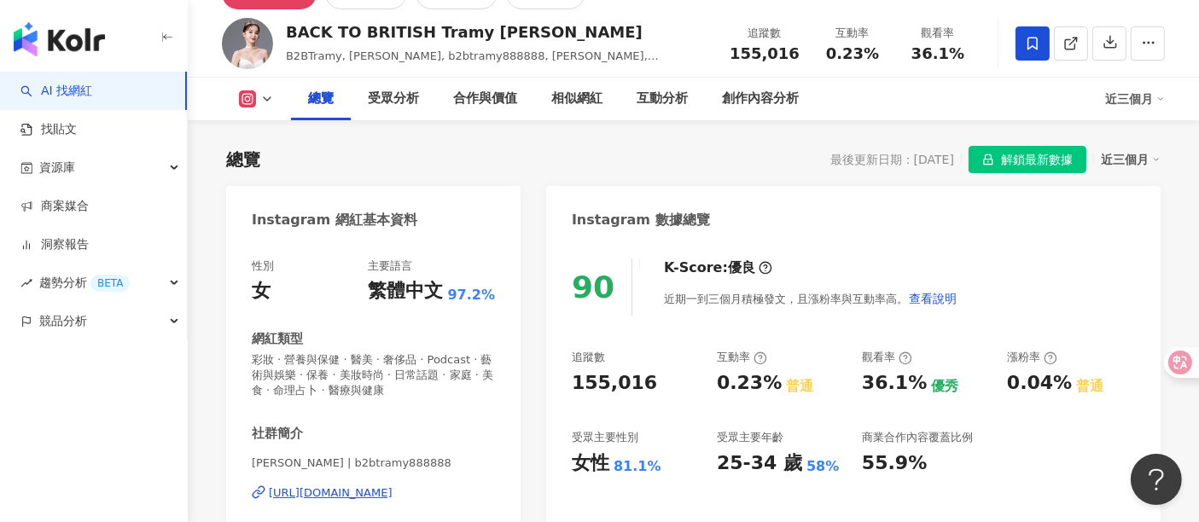
scroll to position [189, 0]
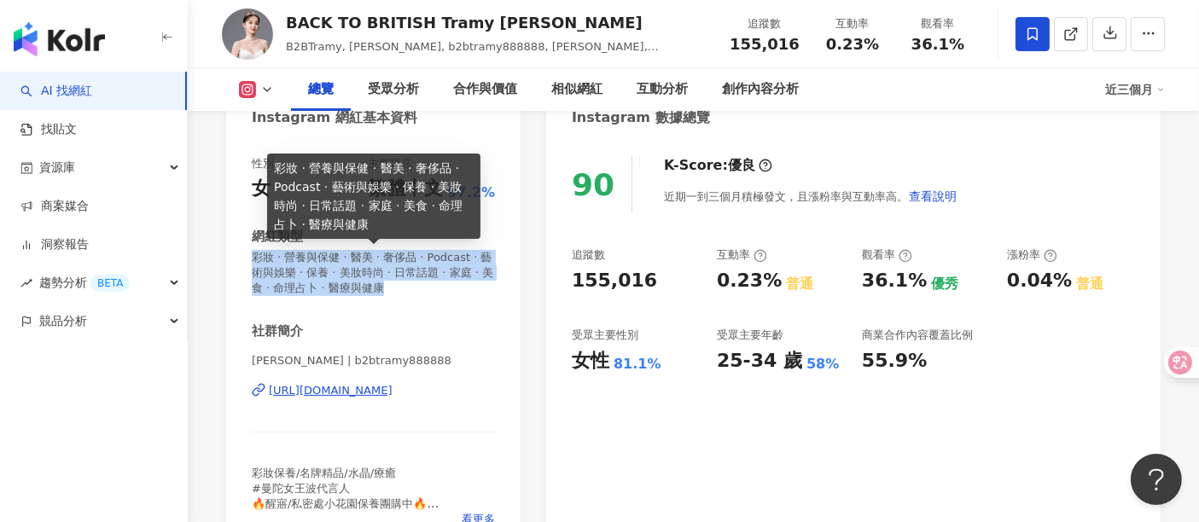
drag, startPoint x: 444, startPoint y: 284, endPoint x: 255, endPoint y: 265, distance: 189.6
click at [255, 265] on span "彩妝 · 營養與保健 · 醫美 · 奢侈品 · Podcast · 藝術與娛樂 · 保養 · 美妝時尚 · 日常話題 · 家庭 · 美食 · 命理占卜 · 醫…" at bounding box center [373, 273] width 243 height 47
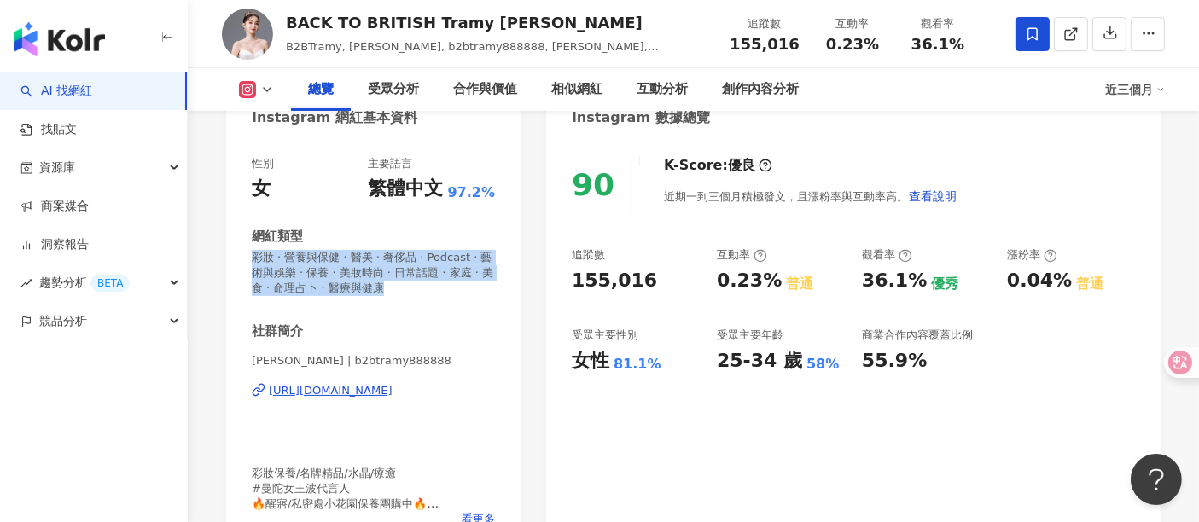
copy span "彩妝 · 營養與保健 · 醫美 · 奢侈品 · Podcast · 藝術與娛樂 · 保養 · 美妝時尚 · 日常話題 · 家庭 · 美食 · 命理占卜 · 醫…"
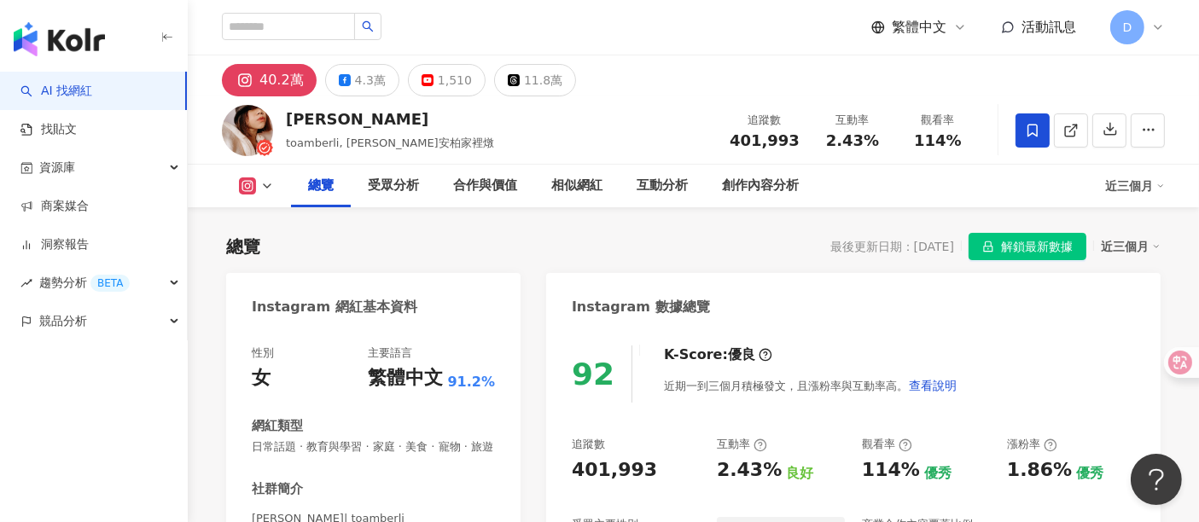
drag, startPoint x: 286, startPoint y: 370, endPoint x: 306, endPoint y: 364, distance: 21.3
click at [252, 440] on span "日常話題 · 教育與學習 · 家庭 · 美食 · 寵物 · 旅遊" at bounding box center [373, 447] width 243 height 15
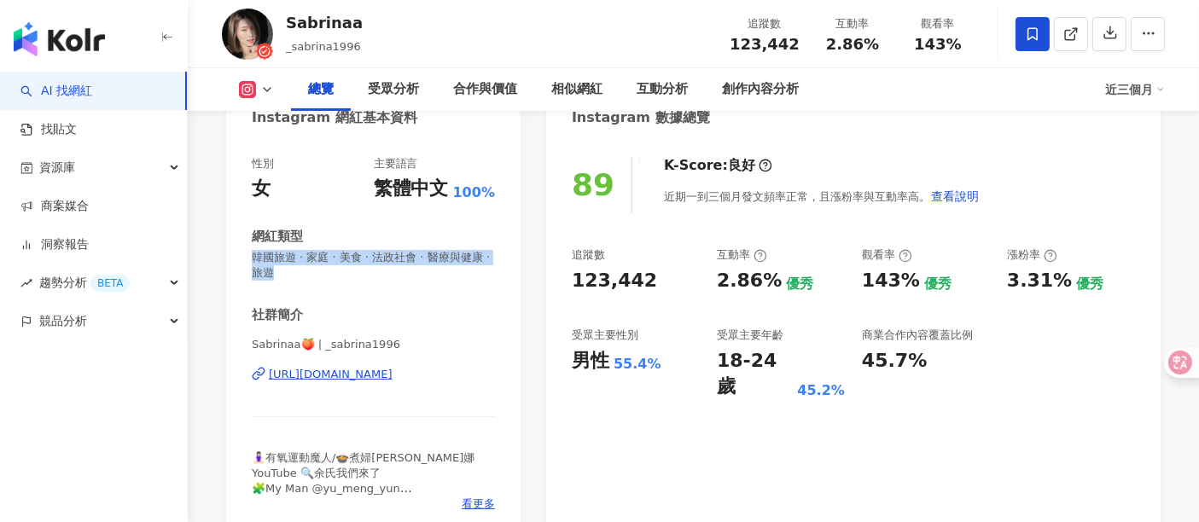
drag, startPoint x: 280, startPoint y: 274, endPoint x: 251, endPoint y: 261, distance: 31.7
click at [251, 261] on div "性別 女 主要語言 繁體中文 100% 網紅類型 韓國旅遊 · 家庭 · 美食 · 法政社會 · 醫療與健康 · 旅遊 社群簡介 Sabrinaa🍑 | _s…" at bounding box center [373, 338] width 294 height 399
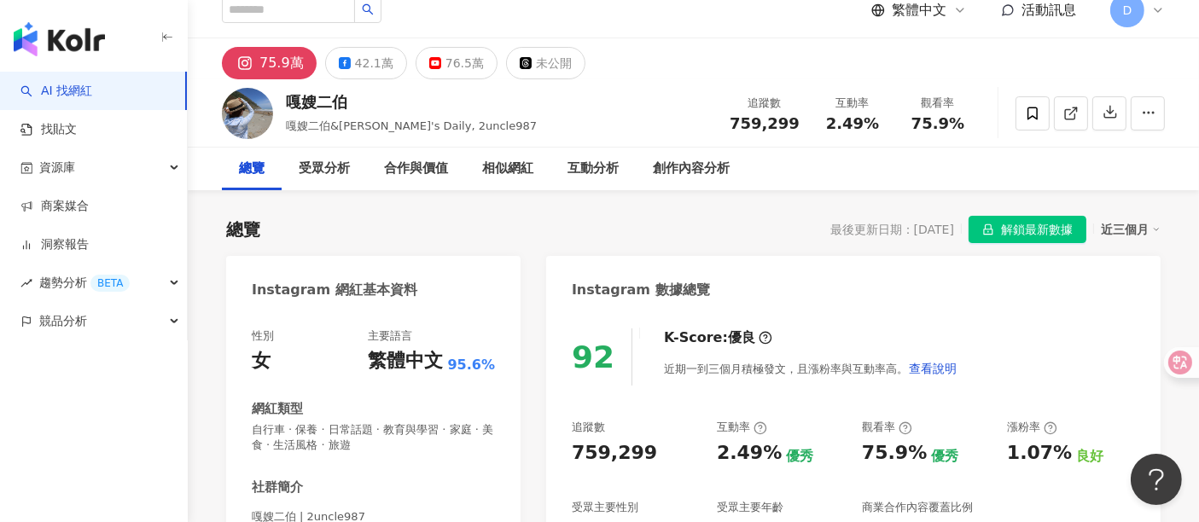
scroll to position [189, 0]
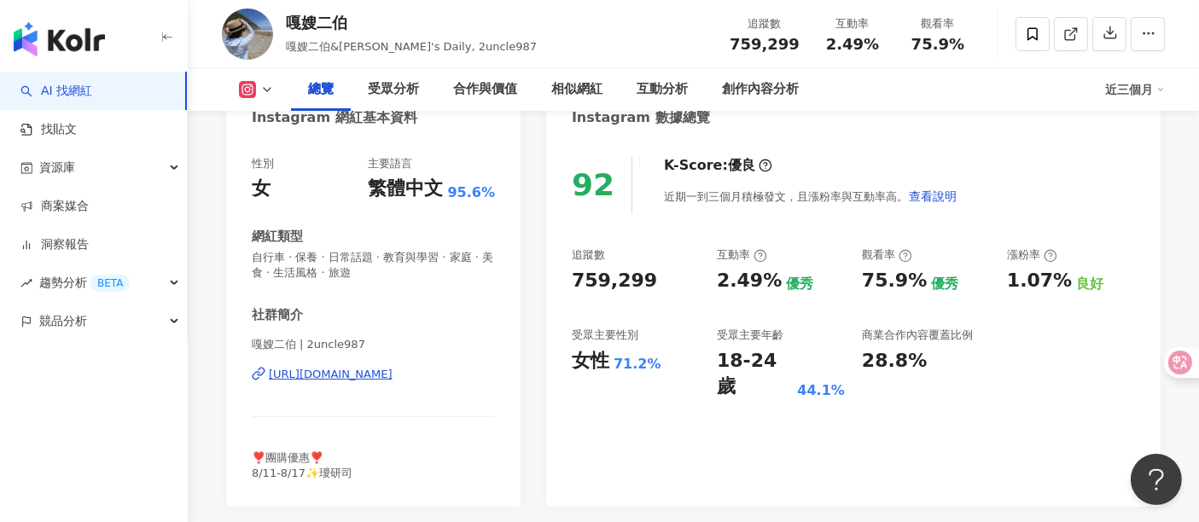
drag, startPoint x: 371, startPoint y: 285, endPoint x: 387, endPoint y: 282, distance: 15.7
click at [380, 284] on div "性別 女 主要語言 繁體中文 95.6% 網紅類型 自行車 · 保養 · 日常話題 · 教育與學習 · 家庭 · 美食 · 生活風格 · 旅遊 社群簡介 嘎嫂…" at bounding box center [373, 318] width 243 height 325
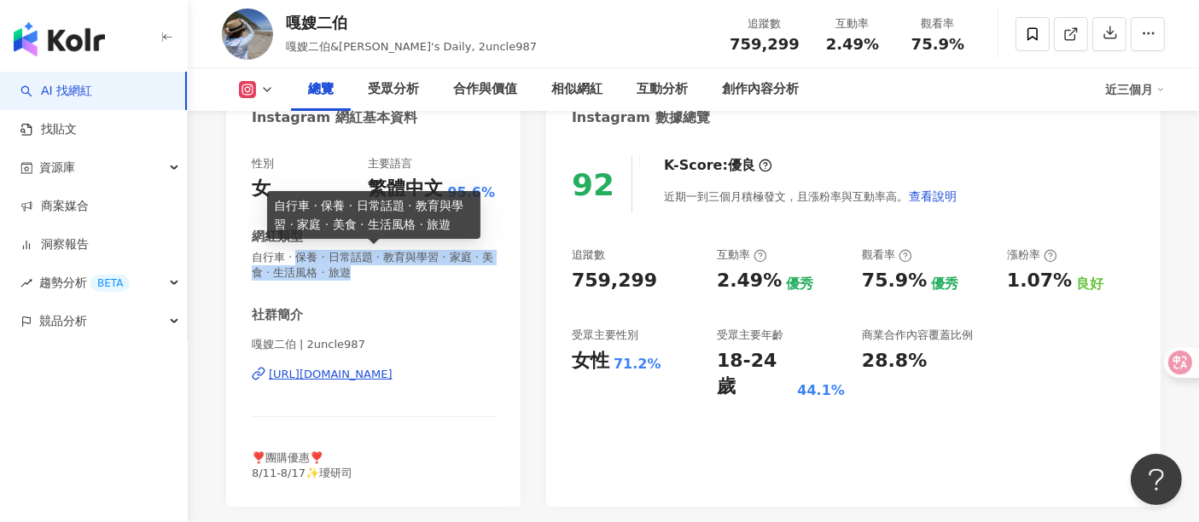
drag, startPoint x: 392, startPoint y: 273, endPoint x: 302, endPoint y: 262, distance: 90.3
click at [302, 262] on span "自行車 · 保養 · 日常話題 · 教育與學習 · 家庭 · 美食 · 生活風格 · 旅遊" at bounding box center [373, 265] width 243 height 31
copy span "保養 · 日常話題 · 教育與學習 · 家庭 · 美食 · 生活風格 · 旅遊"
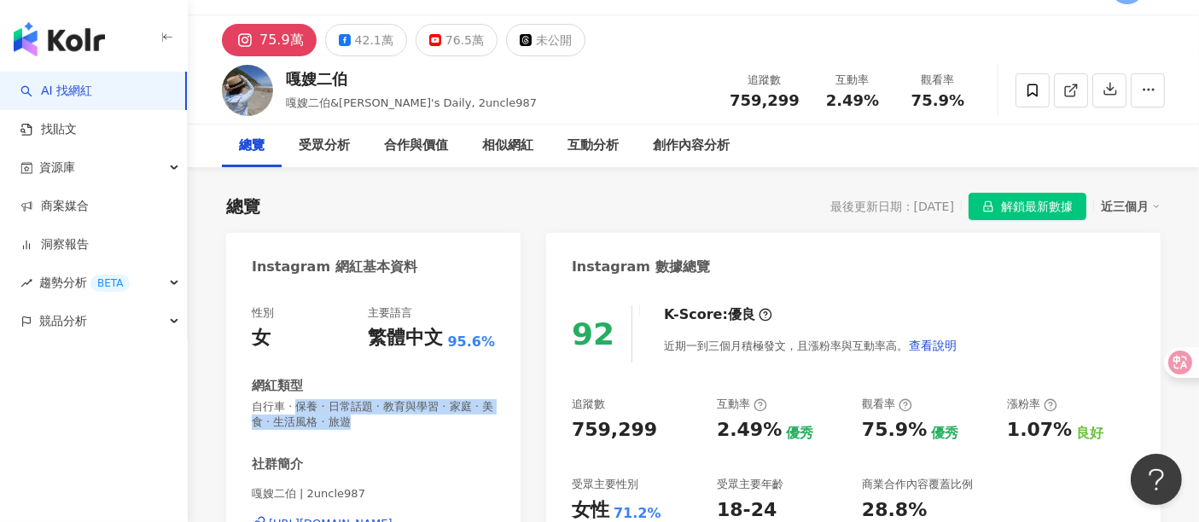
scroll to position [0, 0]
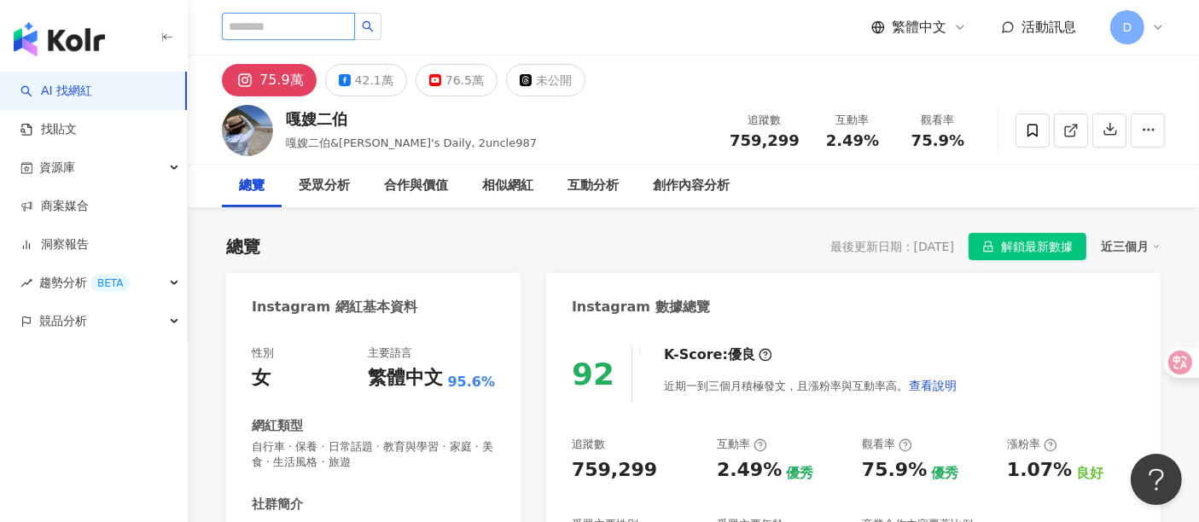
click at [283, 35] on input "search" at bounding box center [288, 26] width 133 height 27
type input "*********"
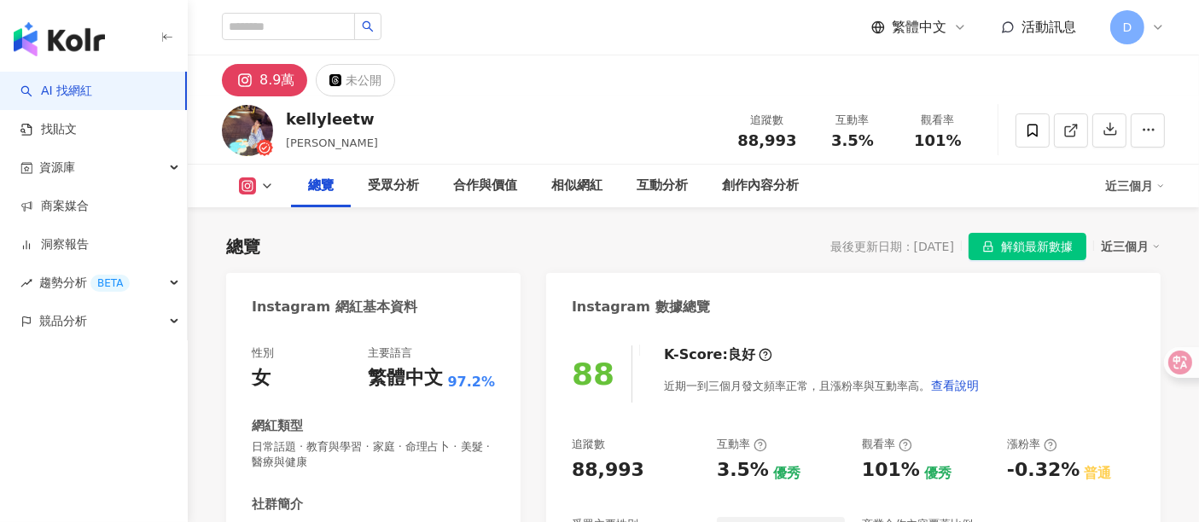
scroll to position [104, 0]
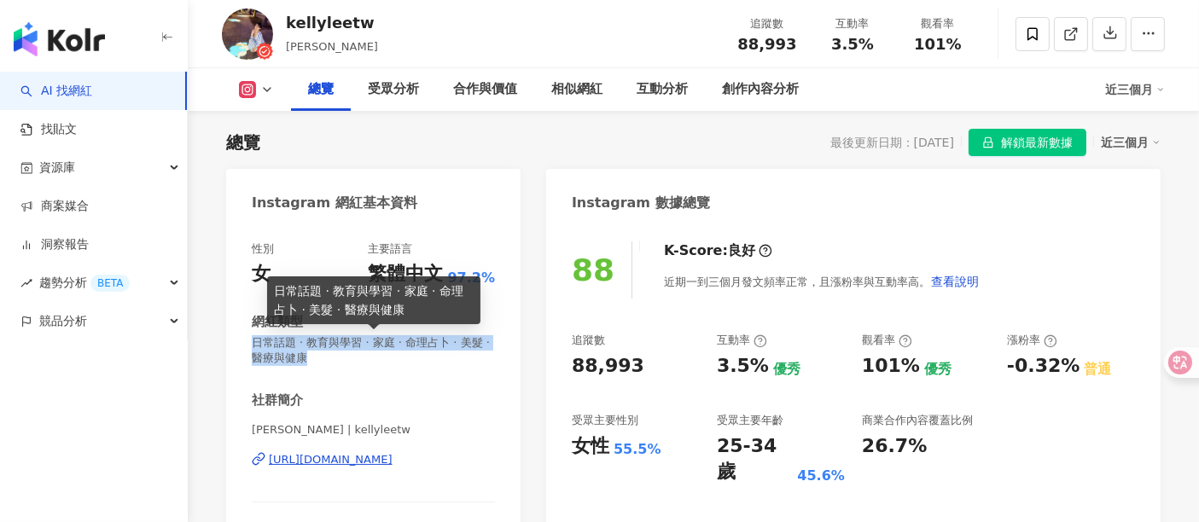
drag, startPoint x: 341, startPoint y: 358, endPoint x: 252, endPoint y: 341, distance: 90.6
click at [252, 341] on span "日常話題 · 教育與學習 · 家庭 · 命理占卜 · 美髮 · 醫療與健康" at bounding box center [373, 350] width 243 height 31
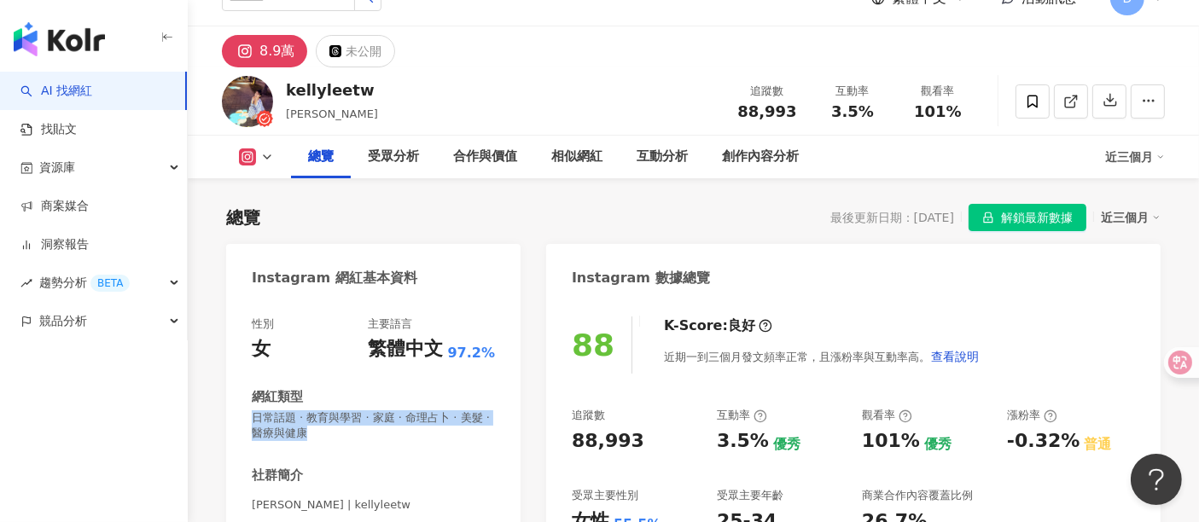
scroll to position [0, 0]
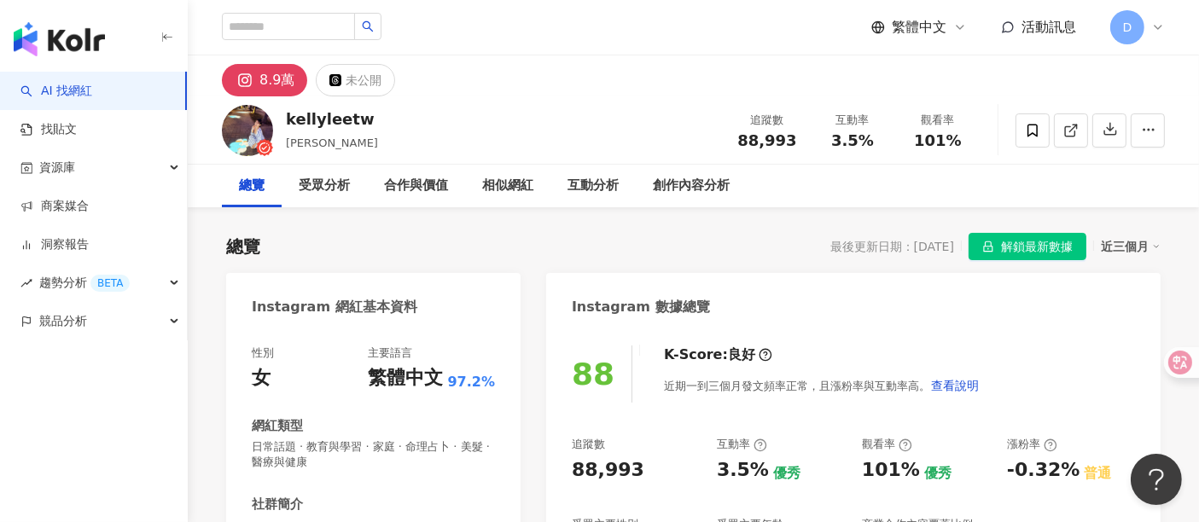
click at [283, 40] on div at bounding box center [302, 27] width 160 height 29
click at [289, 29] on input "search" at bounding box center [288, 26] width 133 height 27
type input "***"
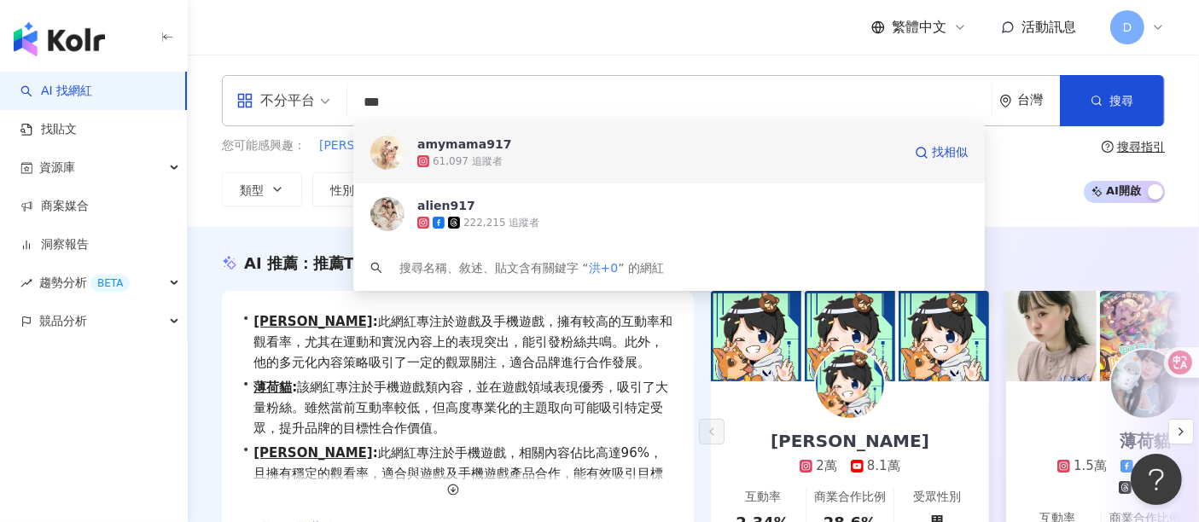
click at [436, 155] on div "61,097 追蹤者" at bounding box center [468, 161] width 70 height 15
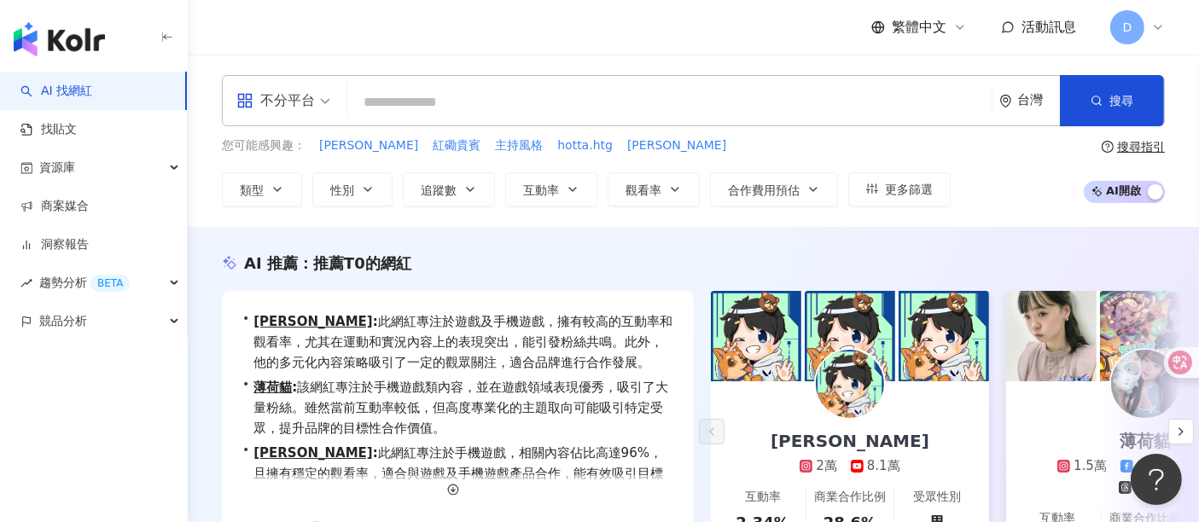
click at [457, 101] on input "search" at bounding box center [669, 102] width 631 height 32
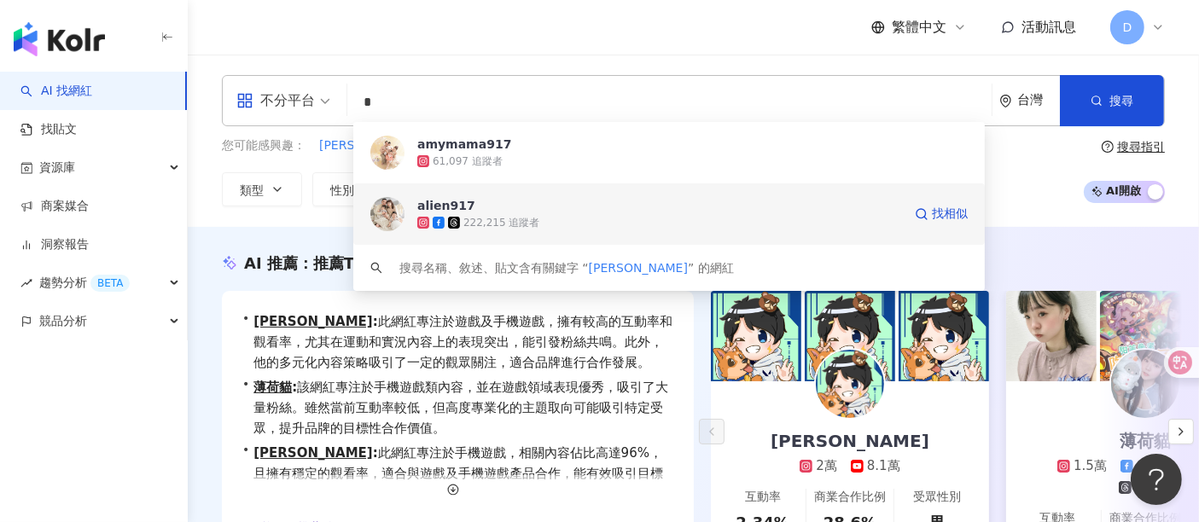
click at [441, 235] on div "AI 推薦 ： 推薦T0的網紅 • 小三登 : 此網紅專注於遊戲及手機遊戲，擁有較高的互動率和觀看率，尤其在運動和實況內容上的表現突出，能引發粉絲共鳴。此外，…" at bounding box center [693, 435] width 1011 height 416
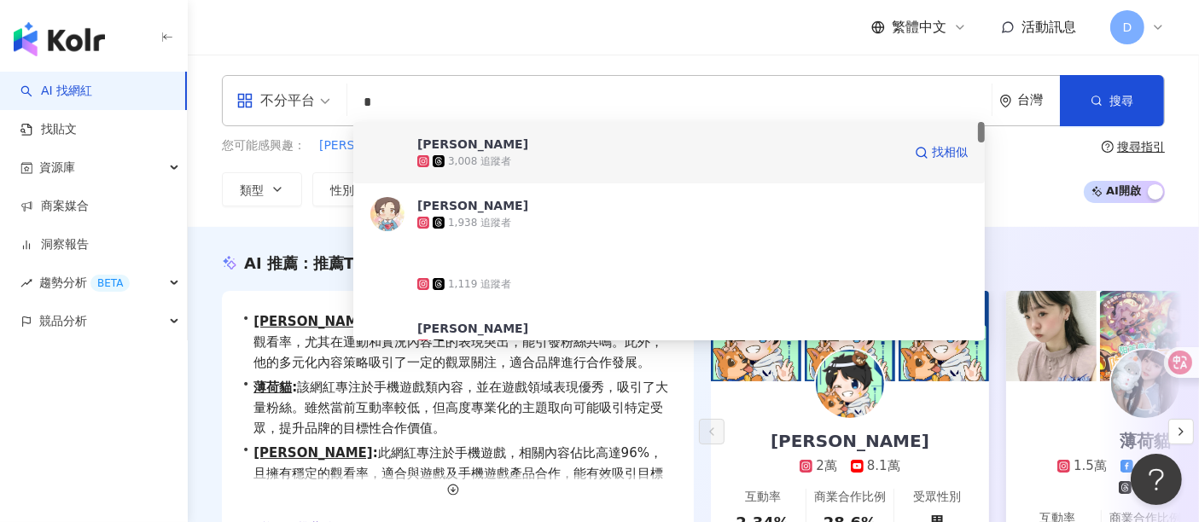
type input "**"
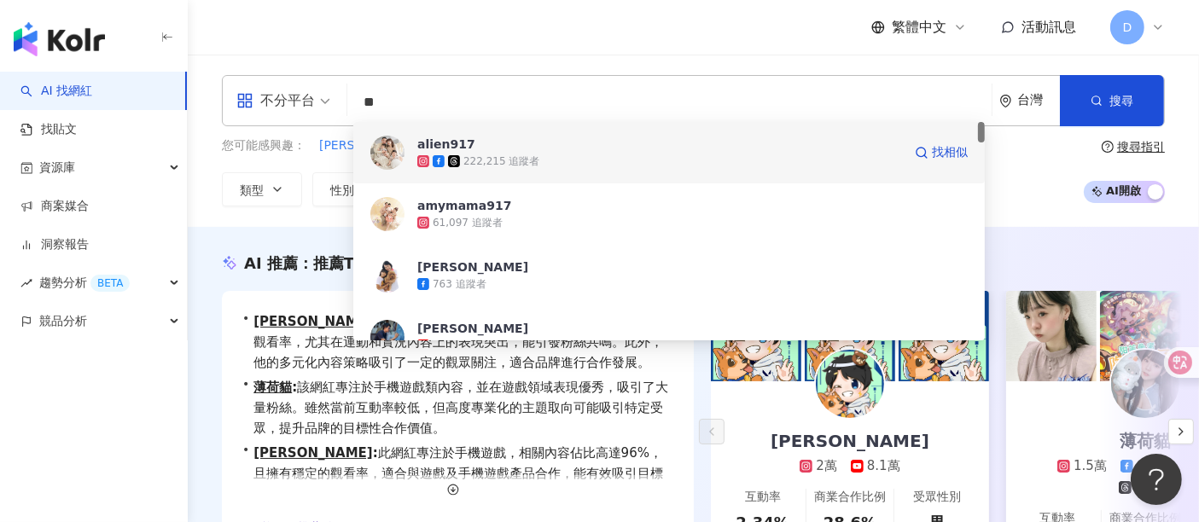
click at [491, 154] on div "222,215 追蹤者" at bounding box center [501, 161] width 76 height 15
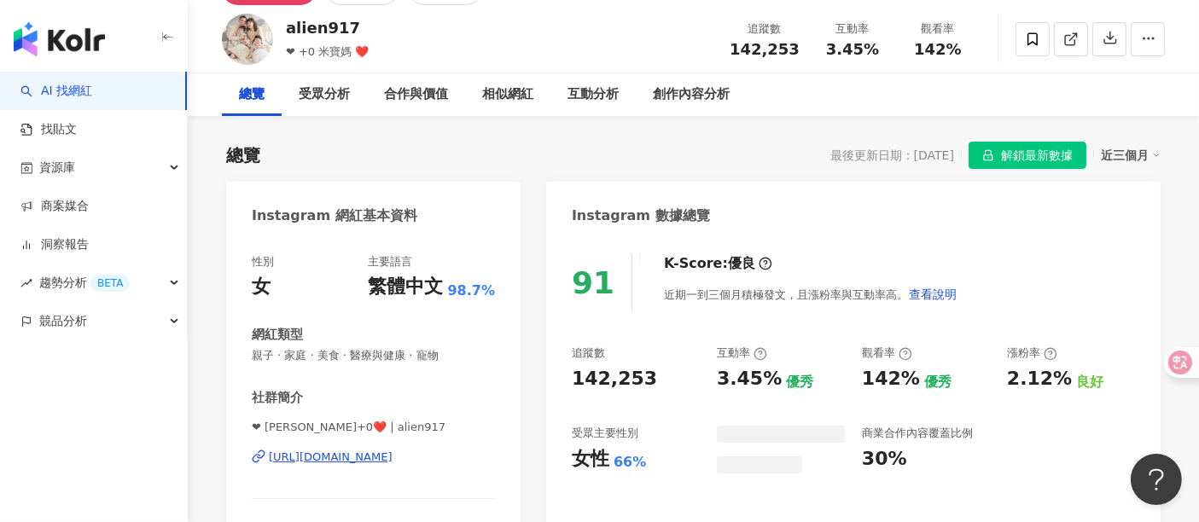
scroll to position [95, 0]
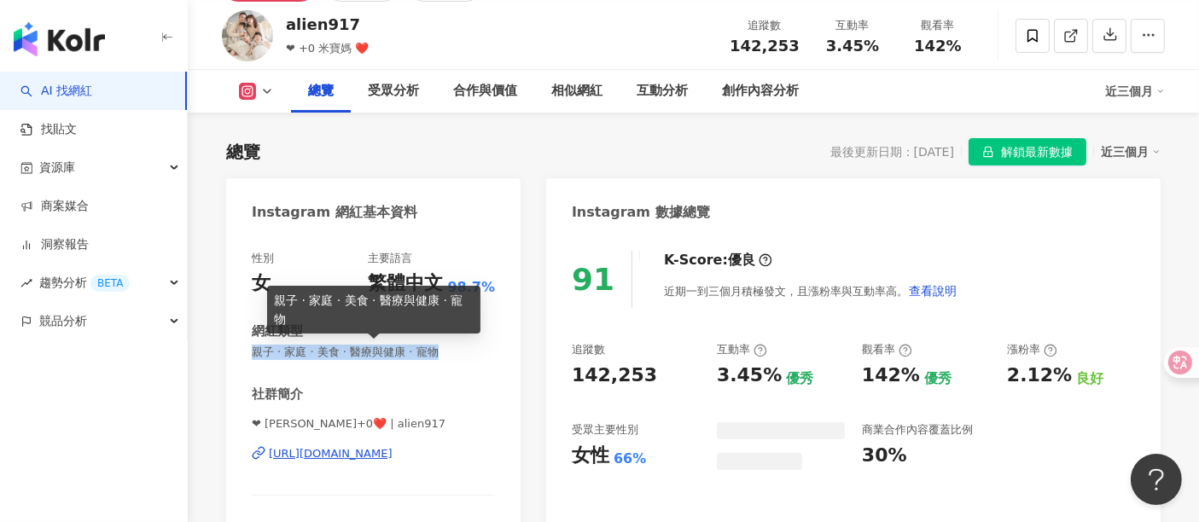
drag, startPoint x: 460, startPoint y: 351, endPoint x: 248, endPoint y: 357, distance: 212.6
click at [248, 357] on div "性別 女 主要語言 繁體中文 98.7% 網紅類型 親子 · 家庭 · 美食 · 醫療與健康 · 寵物 社群簡介 ❤ amymama 洪+0❤️ | alie…" at bounding box center [373, 425] width 294 height 383
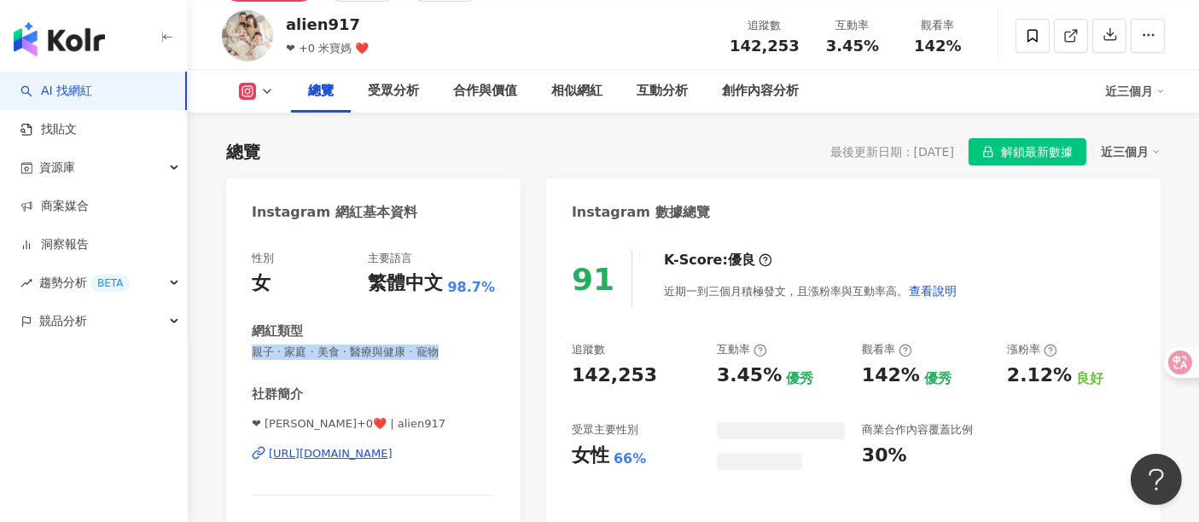
copy span "親子 · 家庭 · 美食 · 醫療與健康 · 寵物"
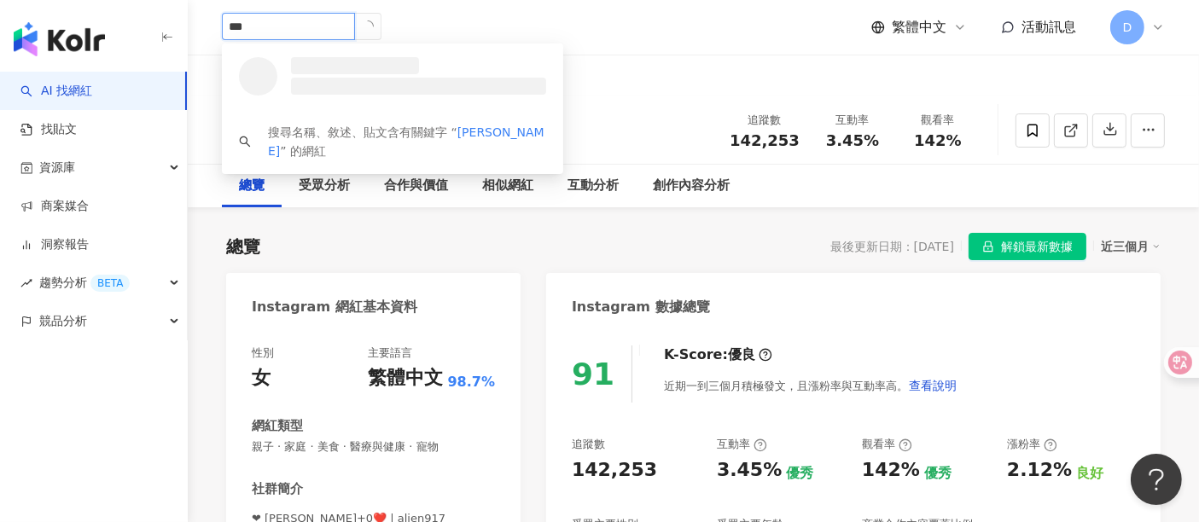
type input "****"
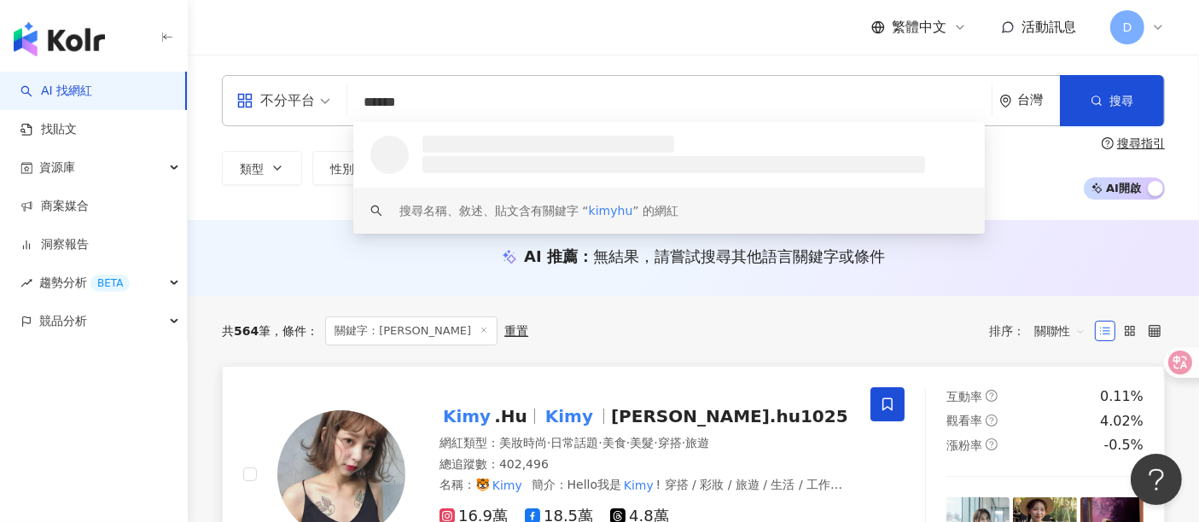
click at [327, 437] on img at bounding box center [341, 475] width 128 height 128
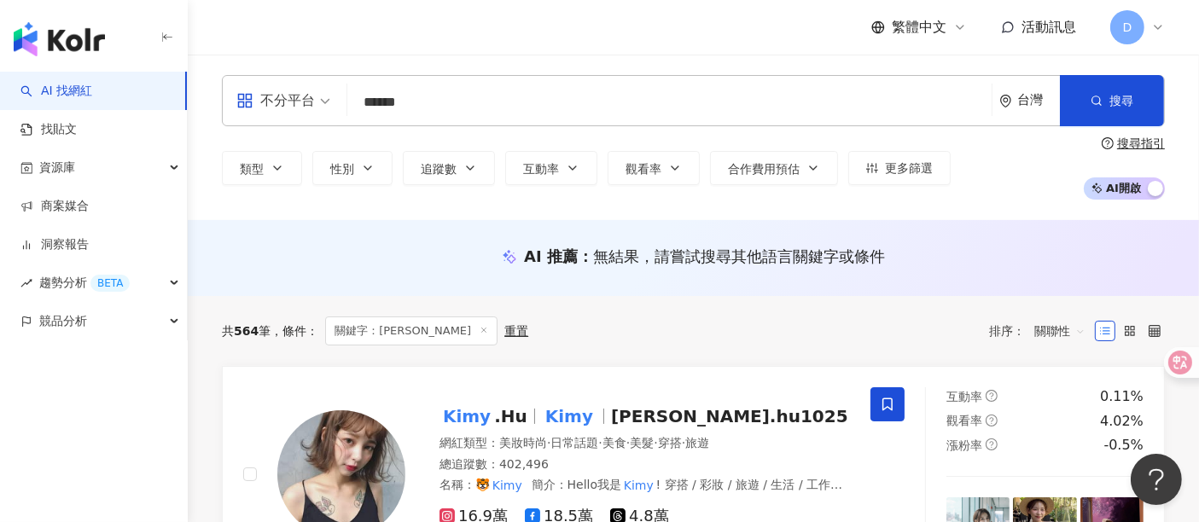
click at [447, 102] on input "******" at bounding box center [669, 102] width 631 height 32
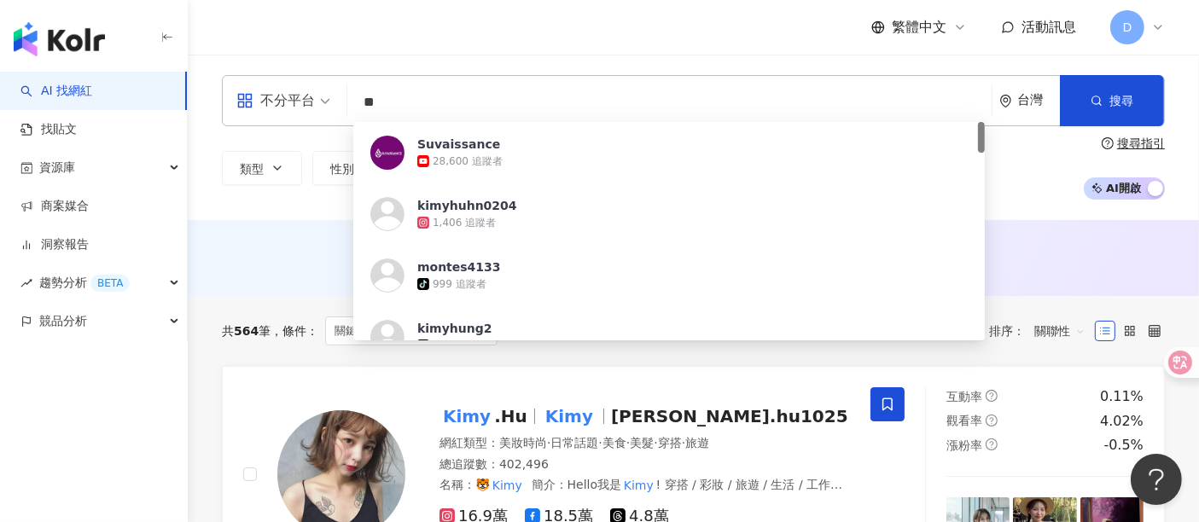
type input "*"
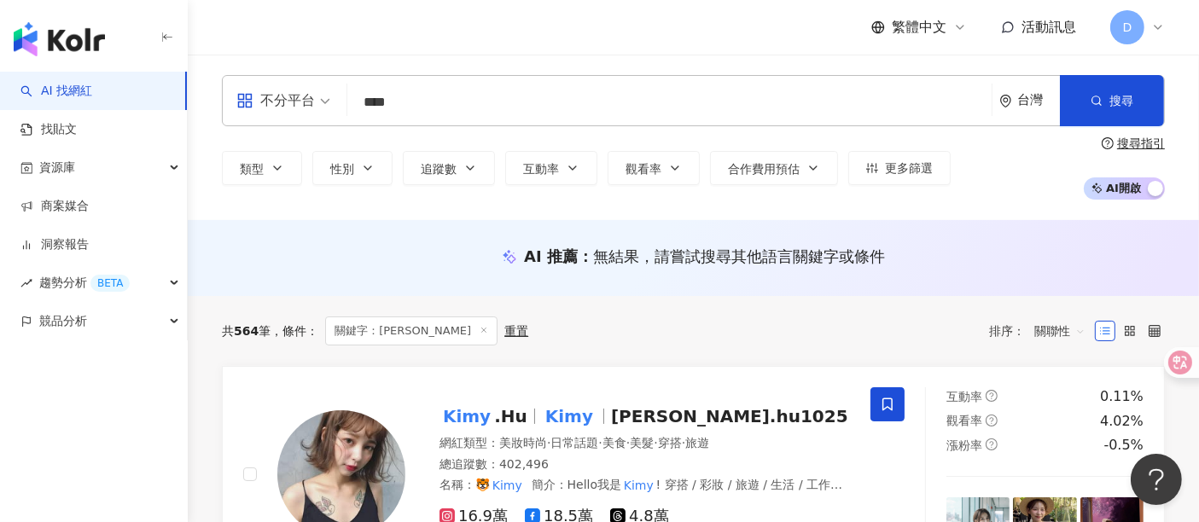
type input "**"
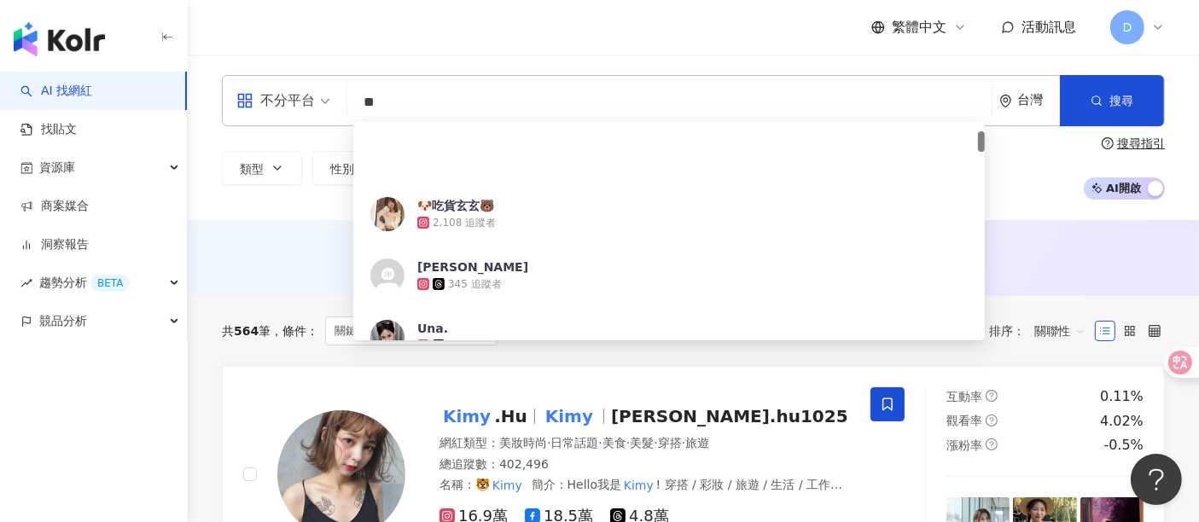
scroll to position [189, 0]
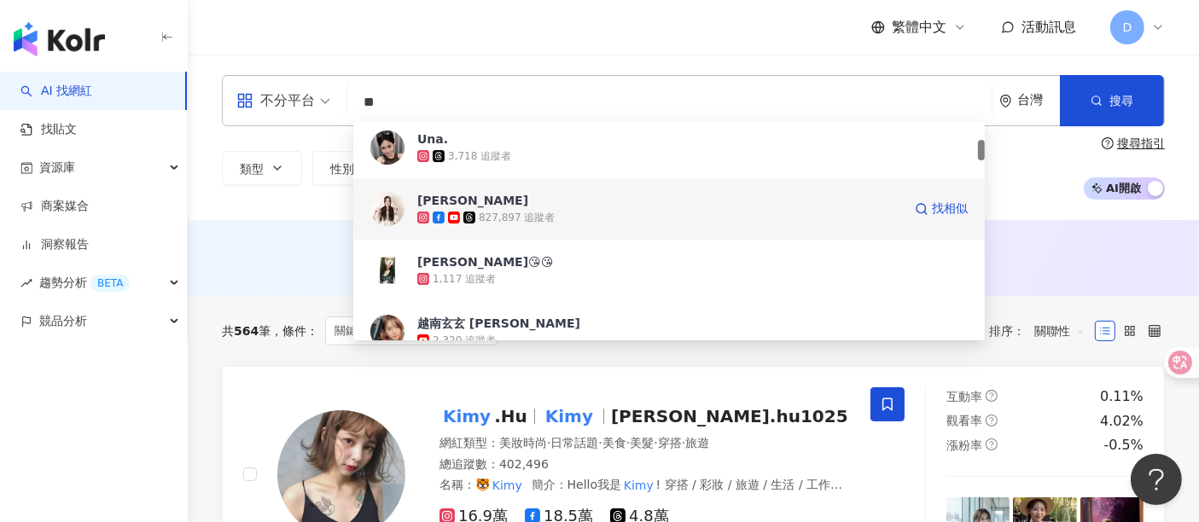
click at [533, 218] on div "827,897 追蹤者" at bounding box center [517, 218] width 76 height 15
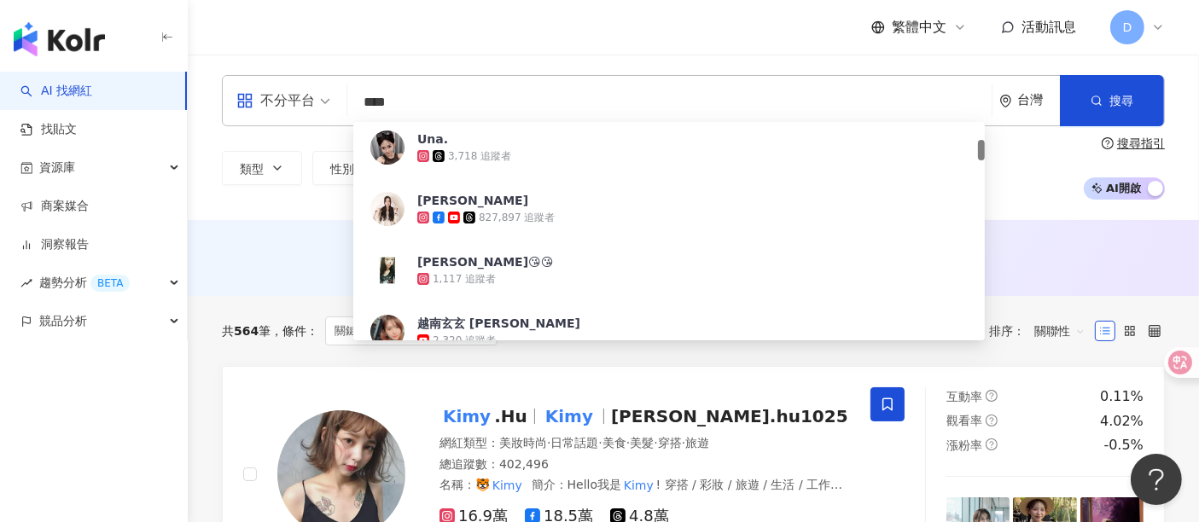
type input "***"
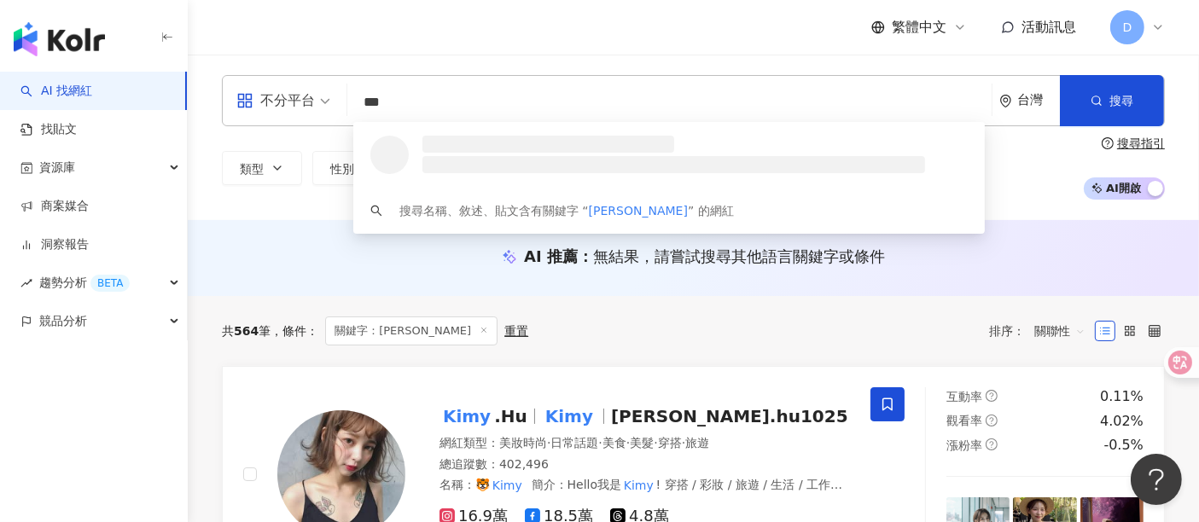
scroll to position [0, 0]
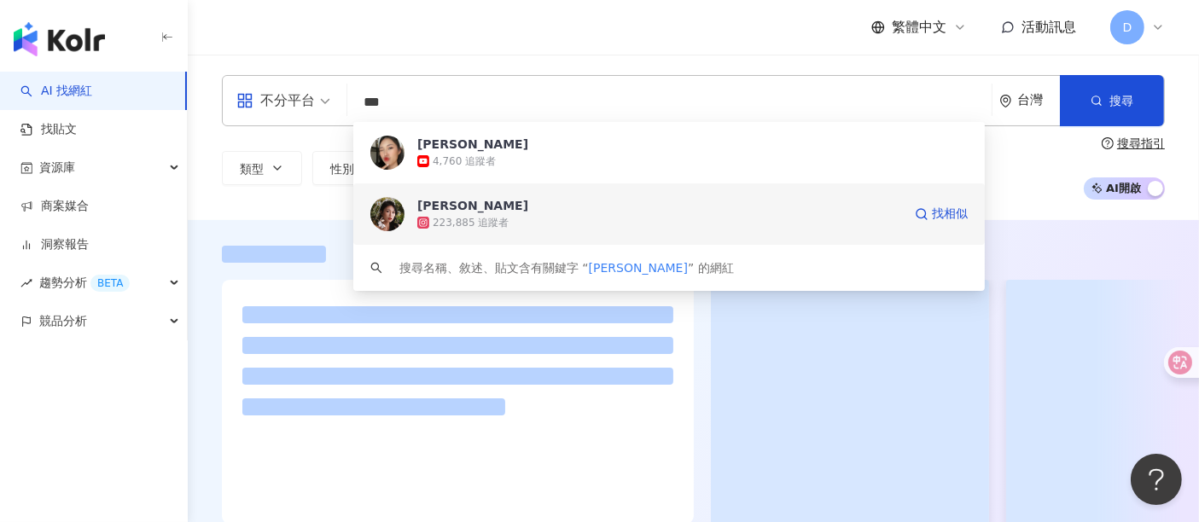
click at [486, 213] on span "Althea昕" at bounding box center [659, 205] width 485 height 17
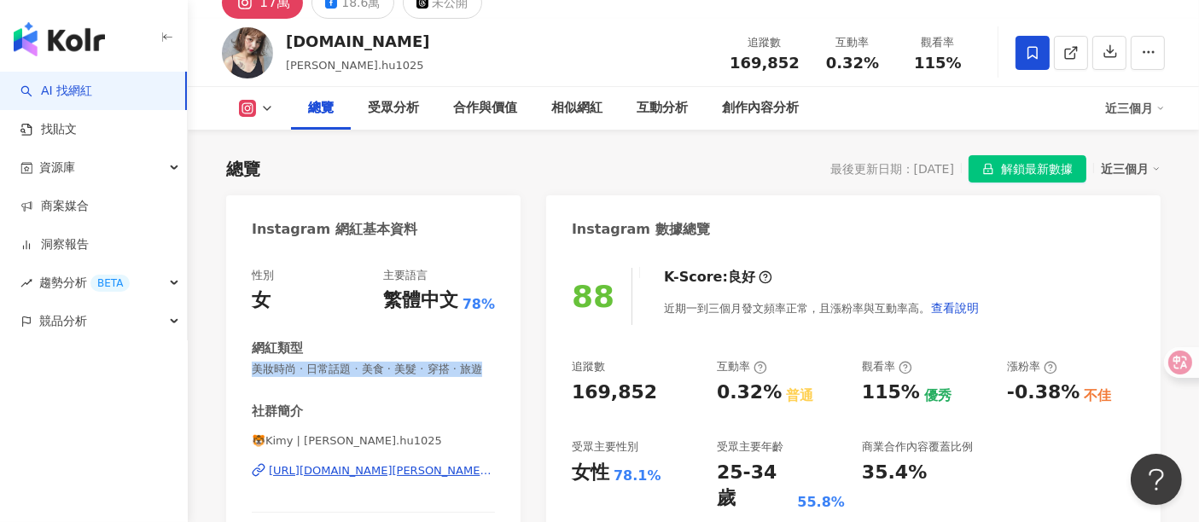
drag, startPoint x: 285, startPoint y: 386, endPoint x: 244, endPoint y: 370, distance: 43.8
click at [244, 370] on div "性別 女 主要語言 繁體中文 78% 網紅類型 美妝時尚 · 日常話題 · 美食 · 美髮 · 穿搭 · 旅遊 社群簡介 🐯Kimy | kim.hu1025…" at bounding box center [373, 435] width 294 height 368
copy span "美妝時尚 · 日常話題 · 美食 · 美髮 · 穿搭 · 旅遊"
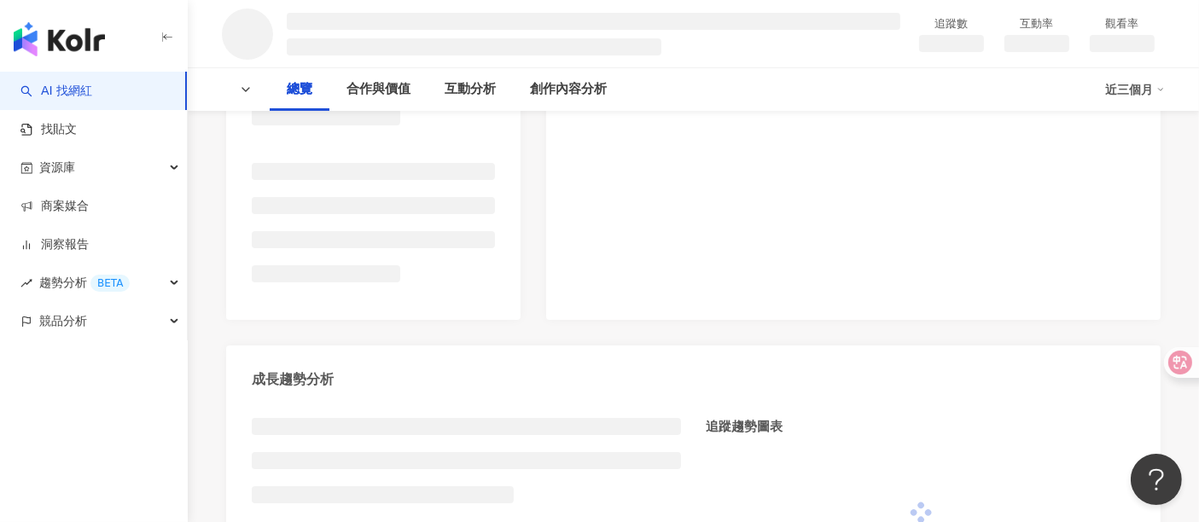
scroll to position [95, 0]
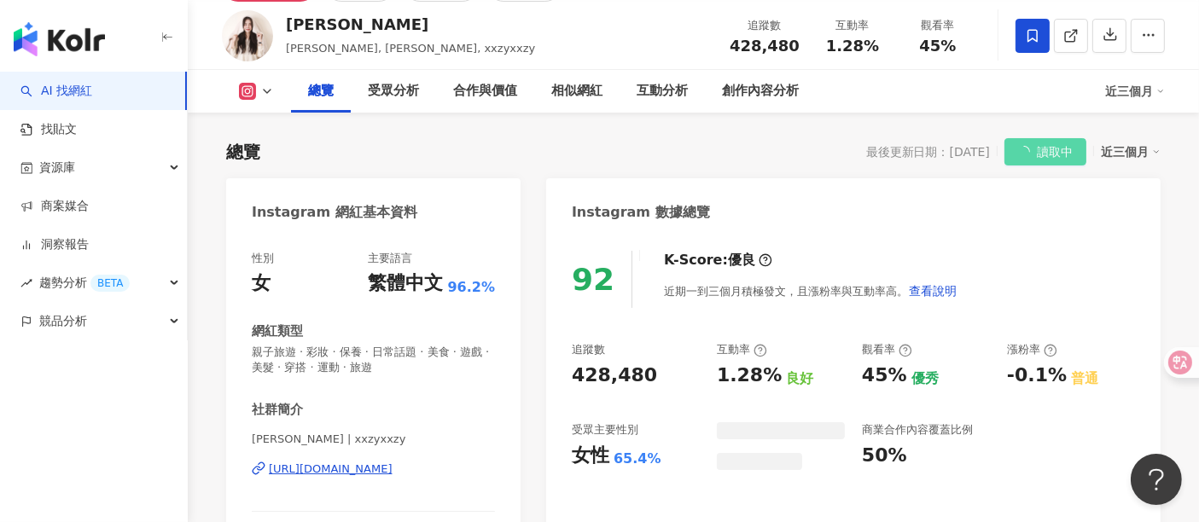
scroll to position [171, 0]
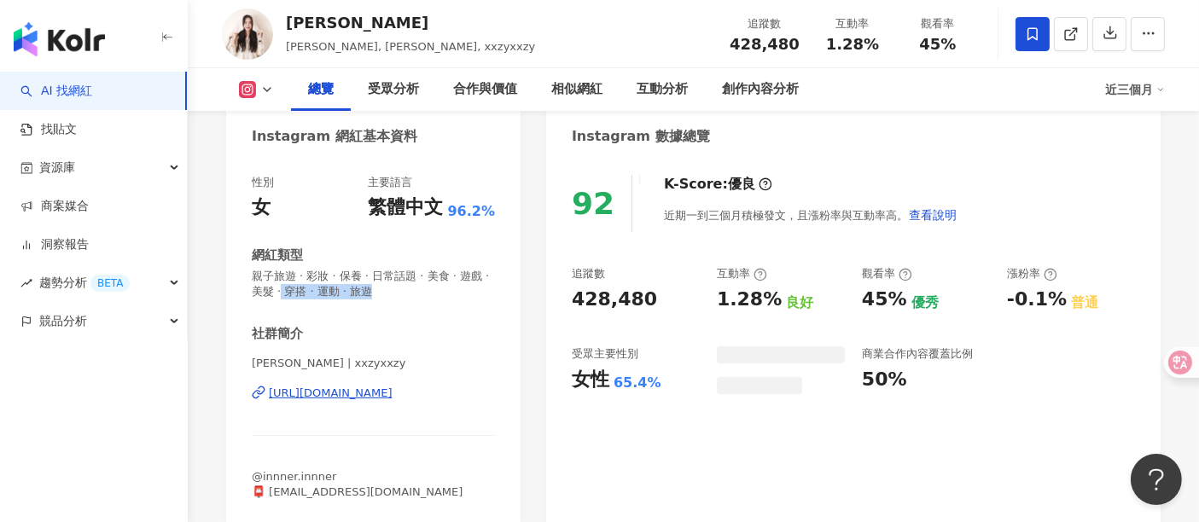
drag, startPoint x: 424, startPoint y: 294, endPoint x: 247, endPoint y: 278, distance: 178.3
click at [247, 278] on div "性別 女 主要語言 繁體中文 96.2% 網紅類型 親子旅遊 · 彩妝 · 保養 · 日常話題 · 美食 · 遊戲 · 美髮 · 穿搭 · 運動 · 旅遊 社…" at bounding box center [373, 342] width 294 height 368
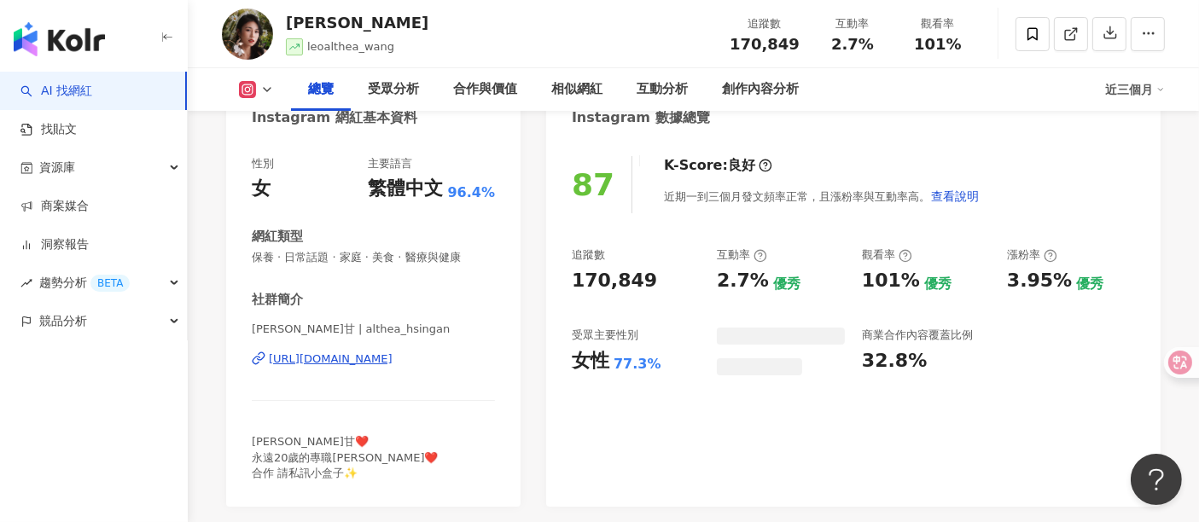
drag, startPoint x: 280, startPoint y: 261, endPoint x: 435, endPoint y: 255, distance: 155.4
click at [260, 254] on span "保養 · 日常話題 · 家庭 · 美食 · 醫療與健康" at bounding box center [373, 257] width 243 height 15
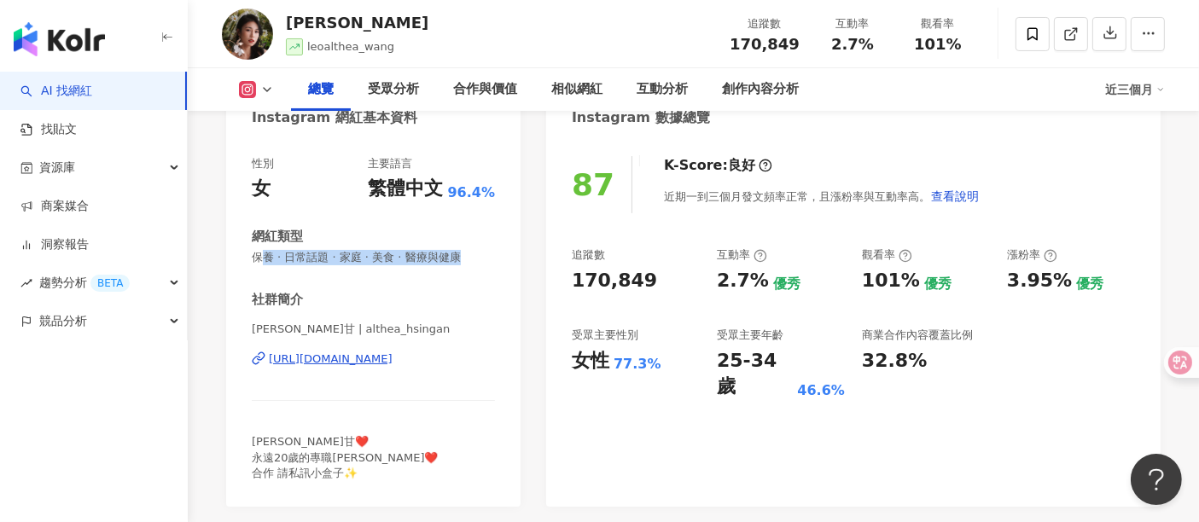
drag, startPoint x: 435, startPoint y: 255, endPoint x: 490, endPoint y: 257, distance: 54.6
click at [496, 259] on div "性別 女 主要語言 繁體中文 96.4% 網紅類型 保養 · 日常話題 · 家庭 · 美食 · 醫療與健康 社群簡介 [PERSON_NAME]甘 | alt…" at bounding box center [373, 323] width 294 height 368
drag, startPoint x: 490, startPoint y: 257, endPoint x: 248, endPoint y: 255, distance: 241.5
click at [248, 255] on div "性別 女 主要語言 繁體中文 96.4% 網紅類型 保養 · 日常話題 · 家庭 · 美食 · 醫療與健康 社群簡介 小昕甘 | althea_hsingan…" at bounding box center [373, 323] width 294 height 368
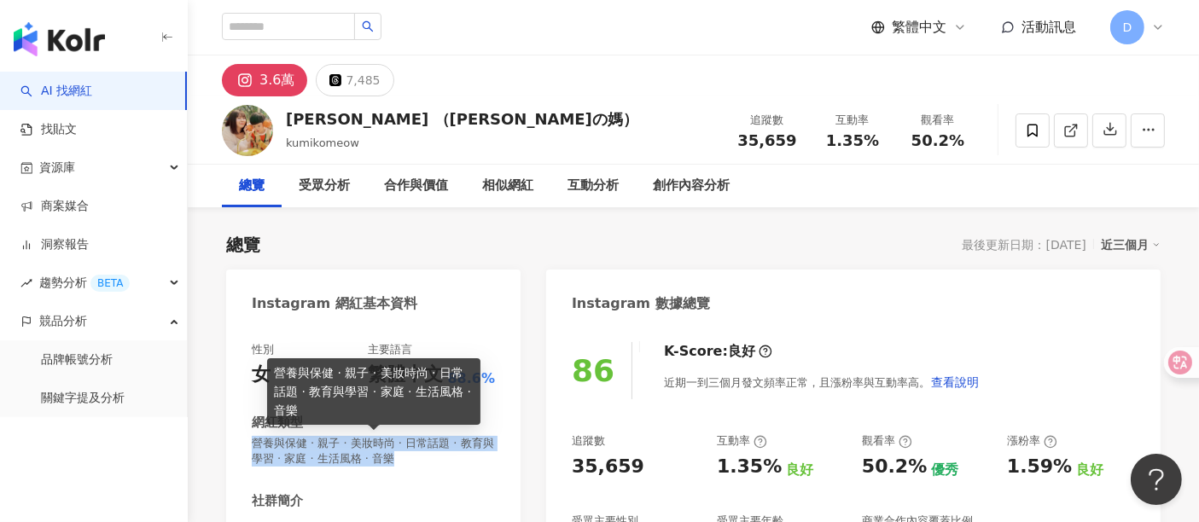
drag, startPoint x: 439, startPoint y: 461, endPoint x: 256, endPoint y: 442, distance: 183.6
click at [256, 442] on span "營養與保健 · 親子 · 美妝時尚 · 日常話題 · 教育與學習 · 家庭 · 生活風格 · 音樂" at bounding box center [373, 451] width 243 height 31
copy span "營養與保健 · 親子 · 美妝時尚 · 日常話題 · 教育與學習 · 家庭 · 生活風格 · 音樂"
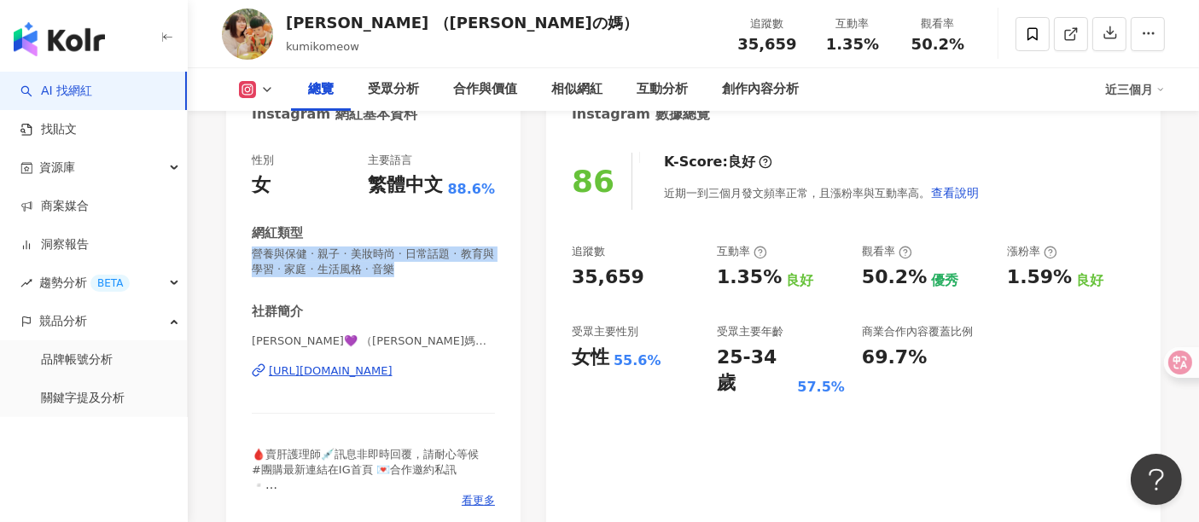
click at [393, 369] on div "https://www.instagram.com/kumikomeow/" at bounding box center [331, 371] width 124 height 15
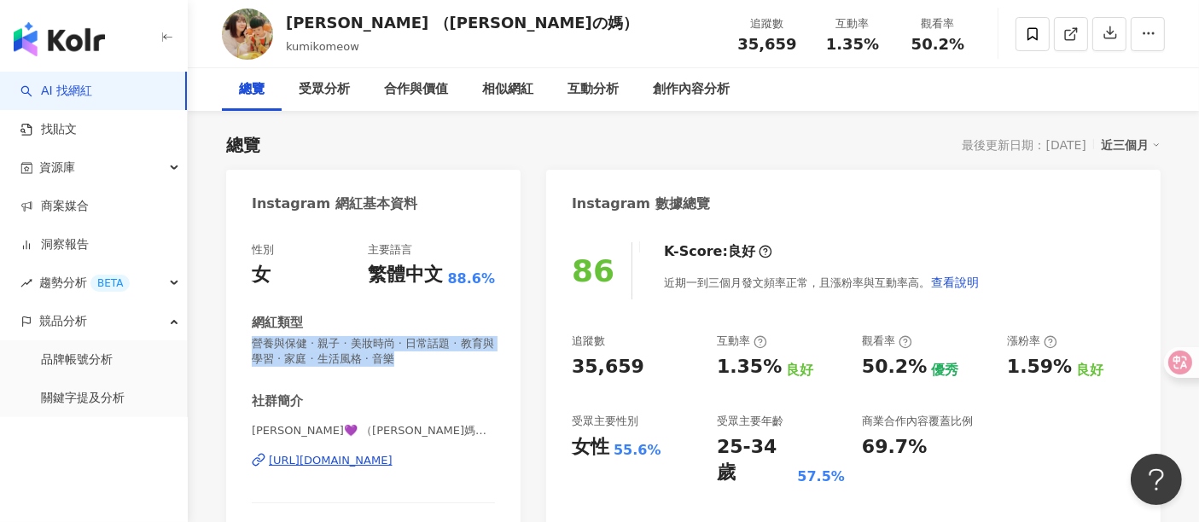
scroll to position [0, 0]
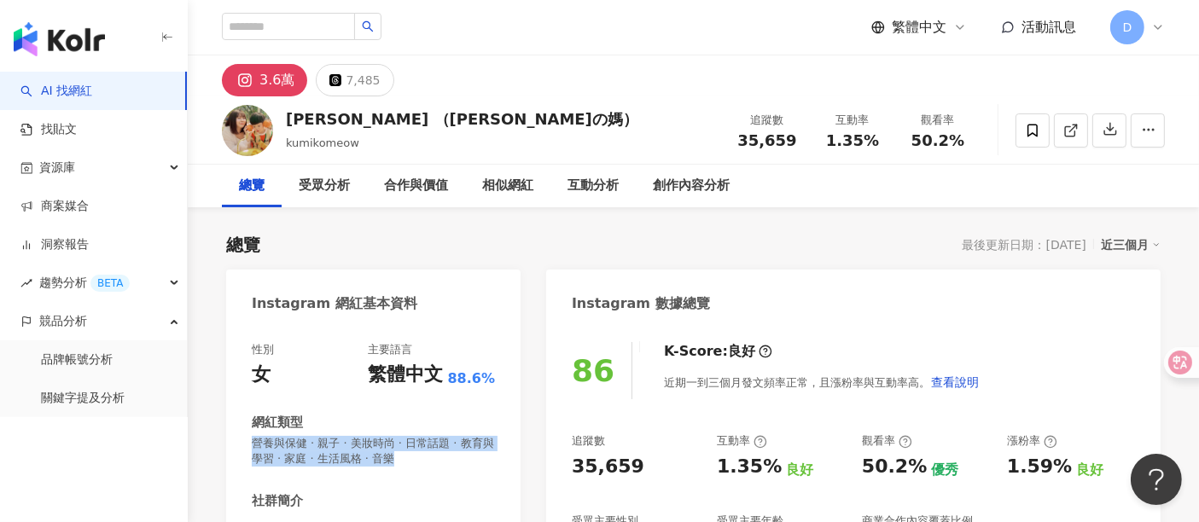
click at [473, 418] on div "網紅類型" at bounding box center [373, 423] width 243 height 18
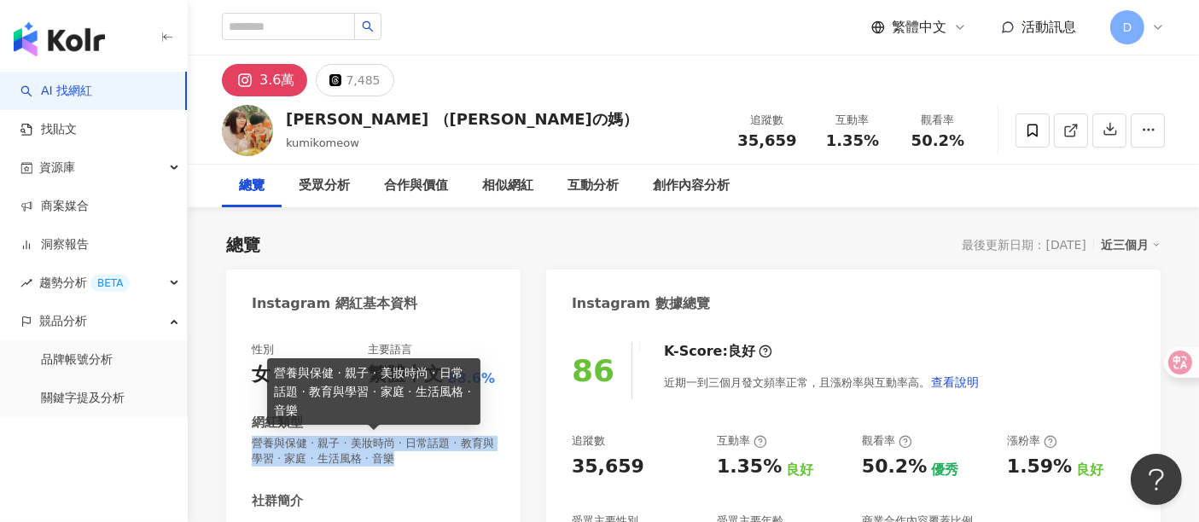
drag, startPoint x: 435, startPoint y: 459, endPoint x: 232, endPoint y: 443, distance: 203.8
click at [232, 443] on div "性別 女 主要語言 繁體中文 88.6% 網紅類型 營養與保健 · 親子 · 美妝時尚 · 日常話題 · 教育與學習 · 家庭 · 生活風格 · 音樂 社群簡…" at bounding box center [373, 524] width 294 height 399
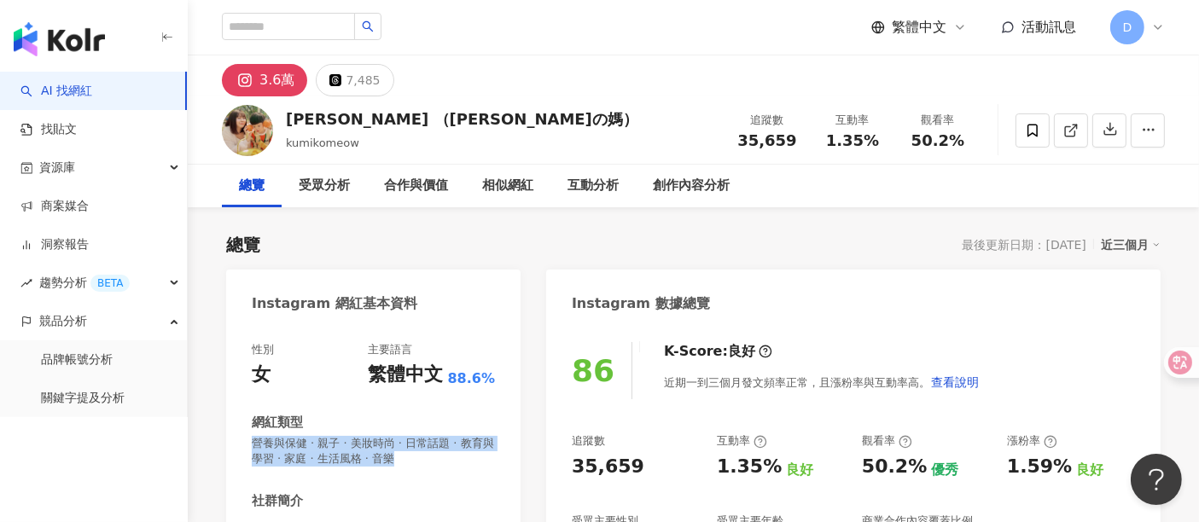
copy span "營養與保健 · 親子 · 美妝時尚 · 日常話題 · 教育與學習 · 家庭 · 生活風格 · 音樂"
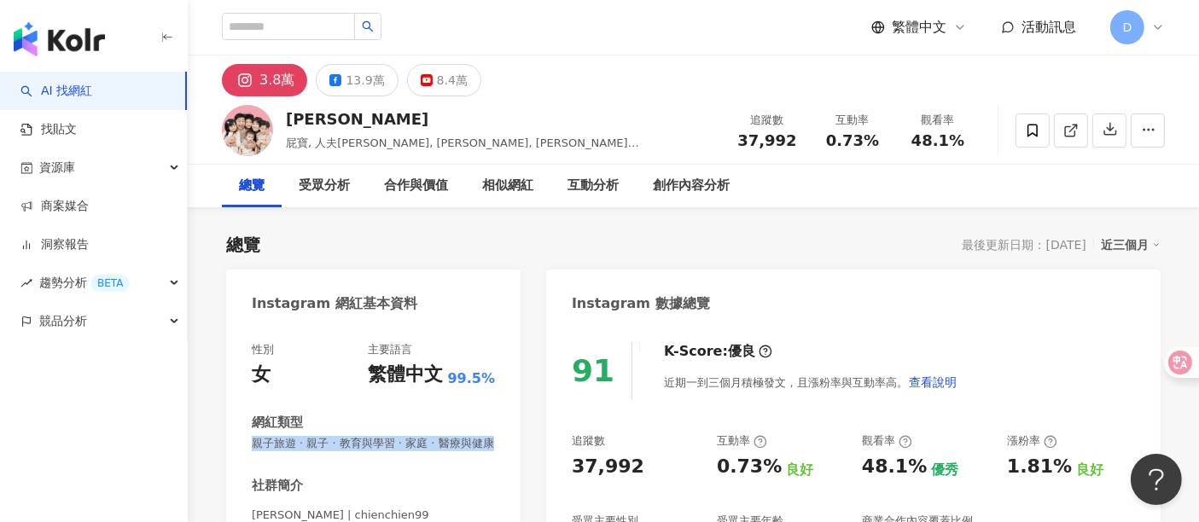
drag, startPoint x: 296, startPoint y: 463, endPoint x: 245, endPoint y: 444, distance: 54.5
click at [245, 444] on div "性別 女 主要語言 繁體中文 99.5% 網紅類型 親子旅遊 · 親子 · 教育與學習 · 家庭 · 醫療與健康 社群簡介 [PERSON_NAME] | c…" at bounding box center [373, 516] width 294 height 383
copy span "親子旅遊 · 親子 · 教育與學習 · 家庭 · 醫療與健康"
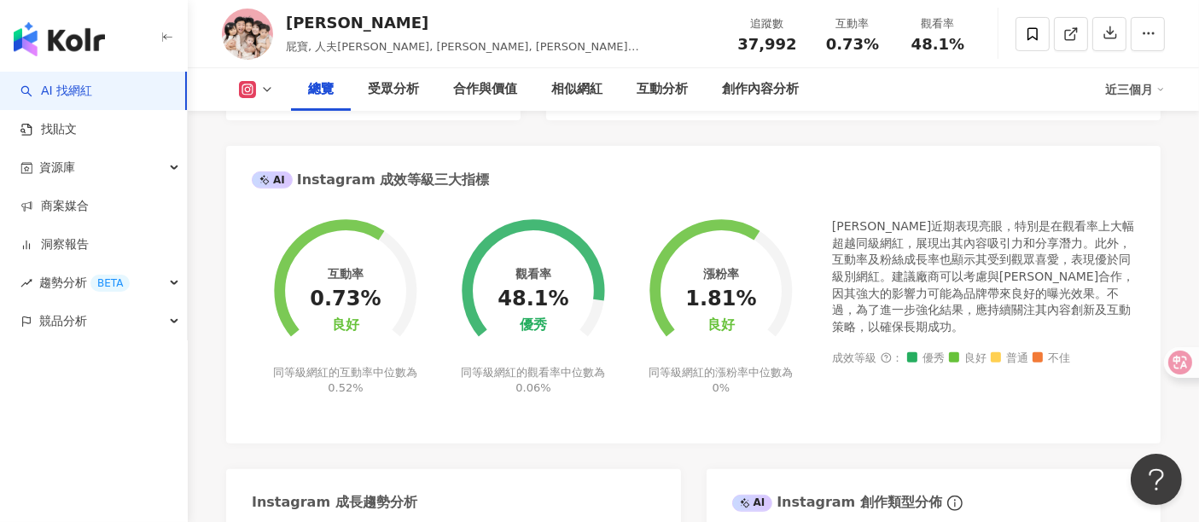
scroll to position [758, 0]
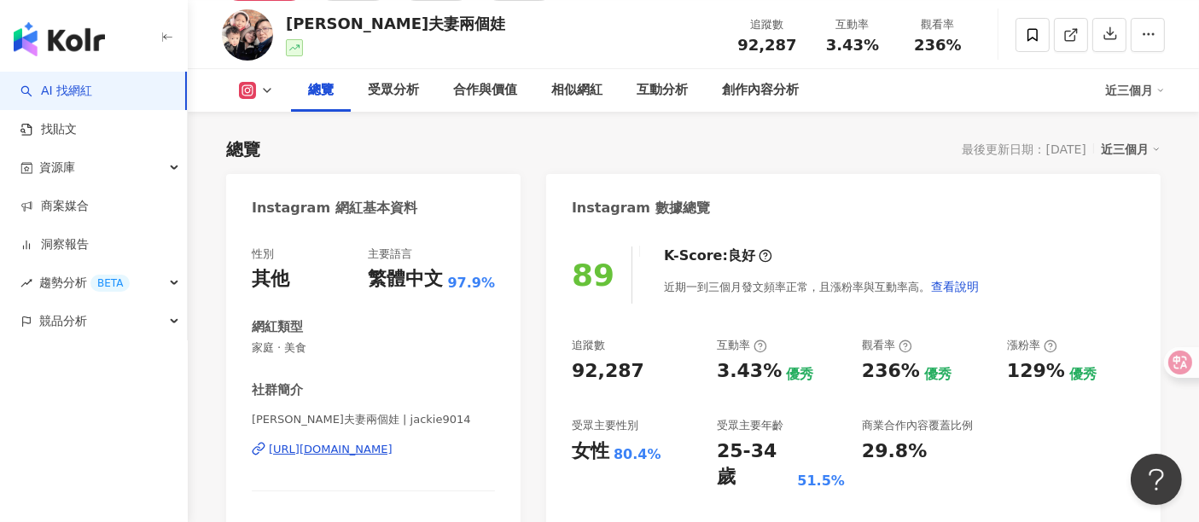
scroll to position [95, 0]
drag, startPoint x: 314, startPoint y: 346, endPoint x: 673, endPoint y: 484, distance: 384.2
click at [251, 354] on div "性別 其他 主要語言 繁體中文 97.9% 網紅類型 家庭 · 美食 社群簡介 [PERSON_NAME]夫妻兩個娃 | jackie9014 [URL][D…" at bounding box center [373, 421] width 294 height 383
copy span "家庭 · 美食"
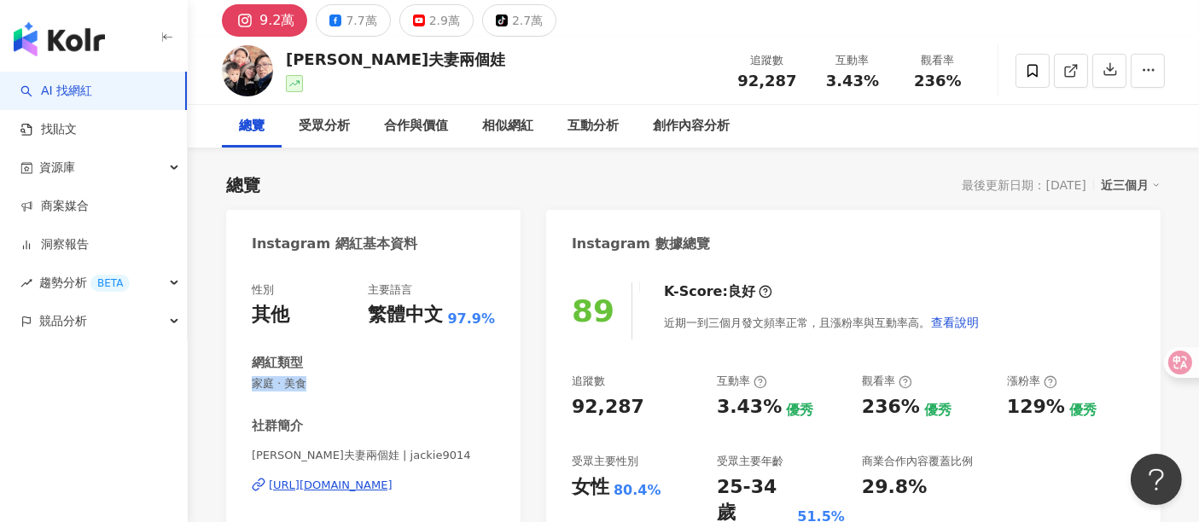
scroll to position [0, 0]
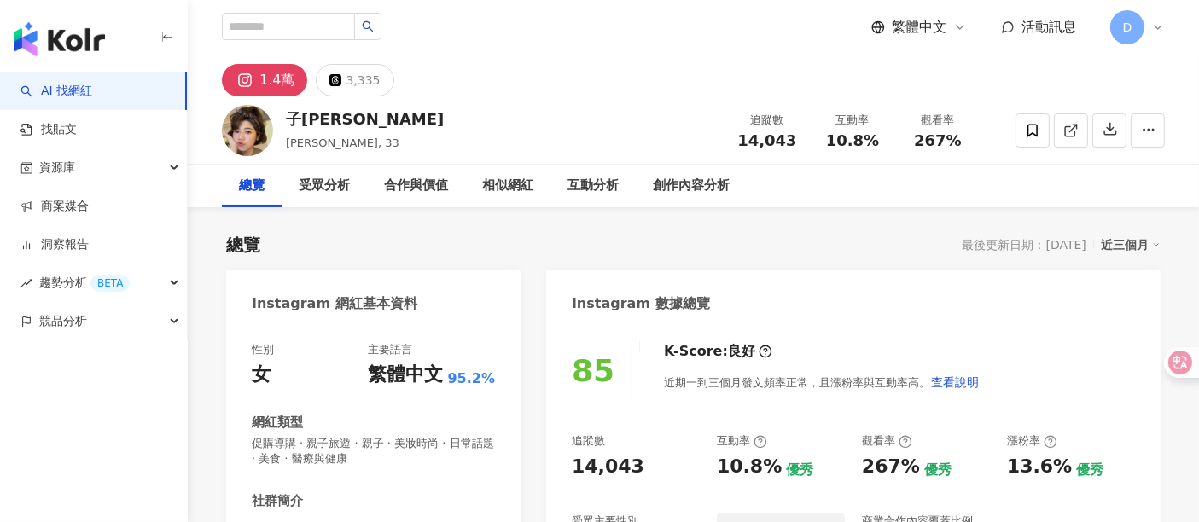
drag, startPoint x: 319, startPoint y: 451, endPoint x: 249, endPoint y: 435, distance: 71.8
click at [249, 435] on div "性別 女 主要語言 繁體中文 95.2% 網紅類型 促購導購 · 親子旅遊 · 親子 · 美妝時尚 · 日常話題 · 美食 · 醫療與健康 社群簡介 🌹子珊🌹…" at bounding box center [373, 524] width 294 height 399
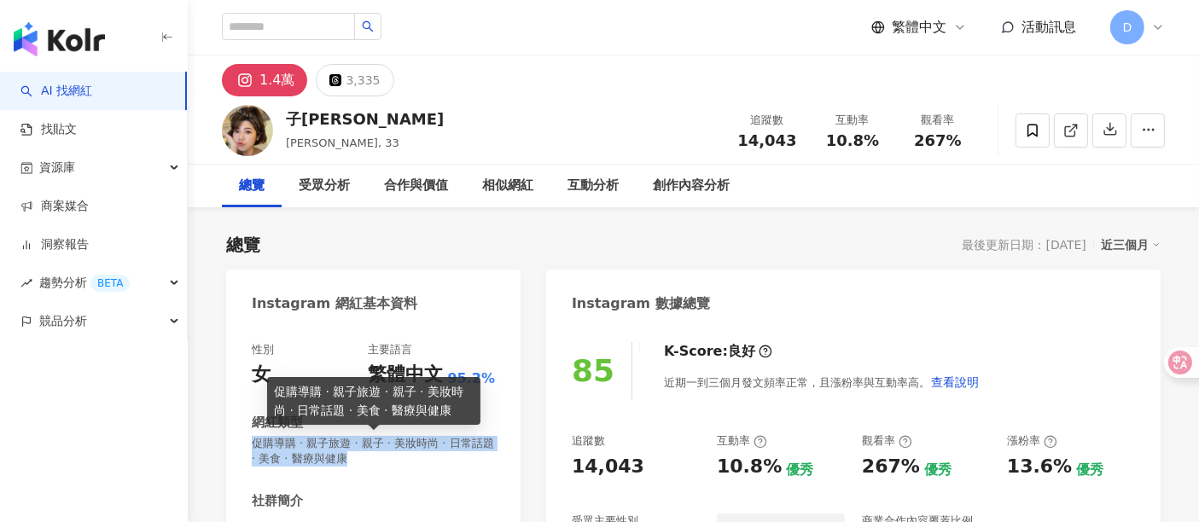
scroll to position [189, 0]
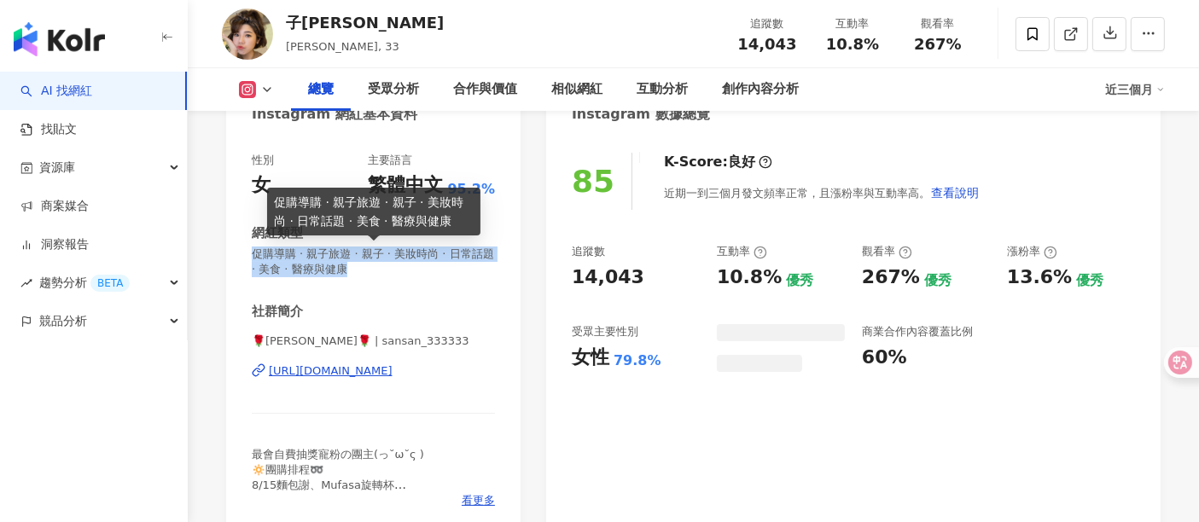
click at [354, 369] on div "https://www.instagram.com/sansan_333333/" at bounding box center [331, 371] width 124 height 15
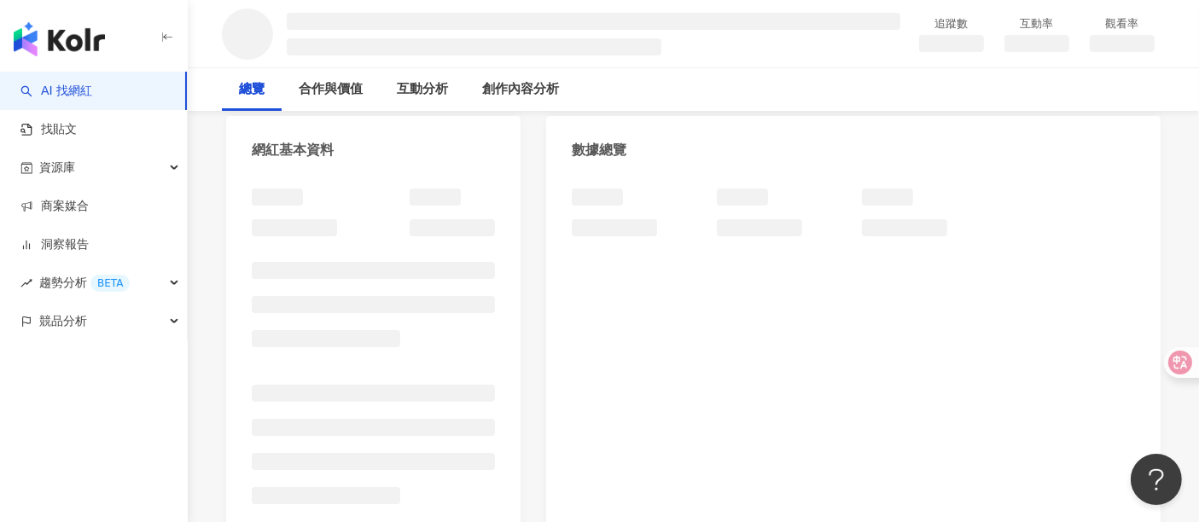
scroll to position [189, 0]
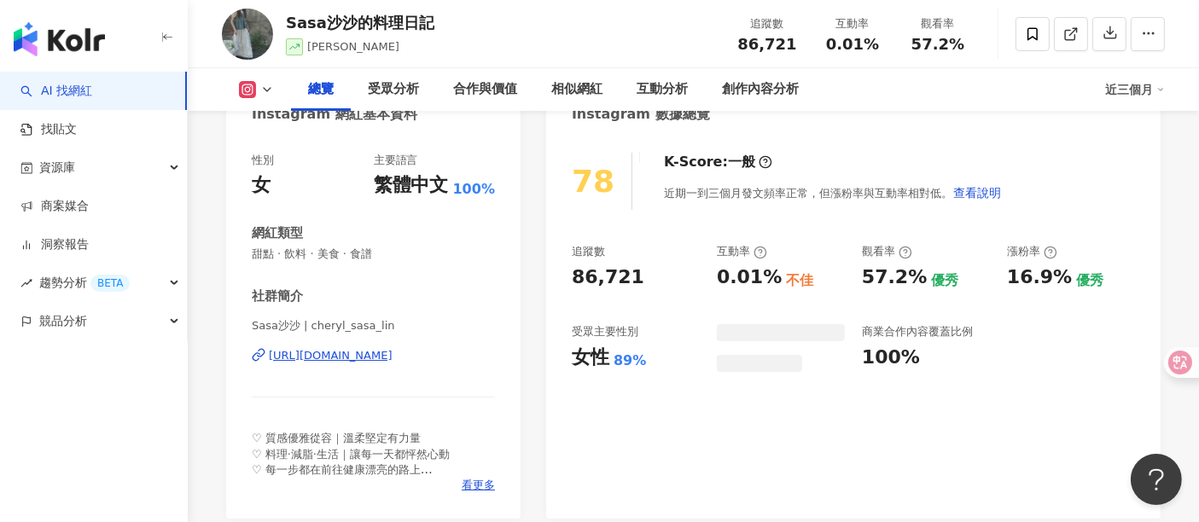
click at [393, 364] on div "[URL][DOMAIN_NAME]" at bounding box center [331, 355] width 124 height 15
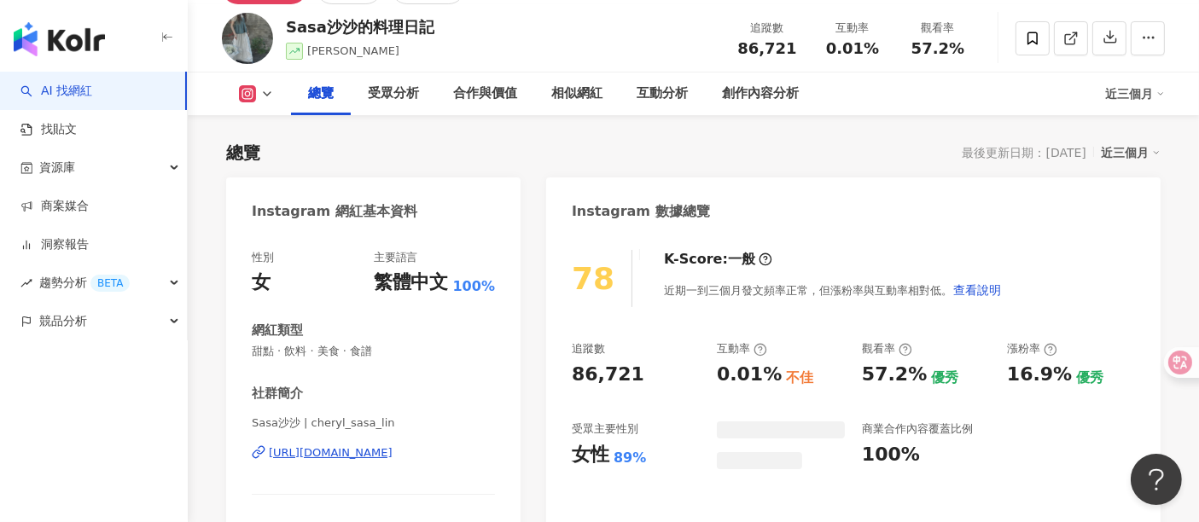
drag, startPoint x: 405, startPoint y: 356, endPoint x: 345, endPoint y: 348, distance: 60.2
click at [253, 347] on span "甜點 · 飲料 · 美食 · 食譜" at bounding box center [373, 351] width 243 height 15
click at [443, 387] on div "社群簡介" at bounding box center [373, 394] width 243 height 18
drag, startPoint x: 391, startPoint y: 355, endPoint x: 629, endPoint y: 492, distance: 274.9
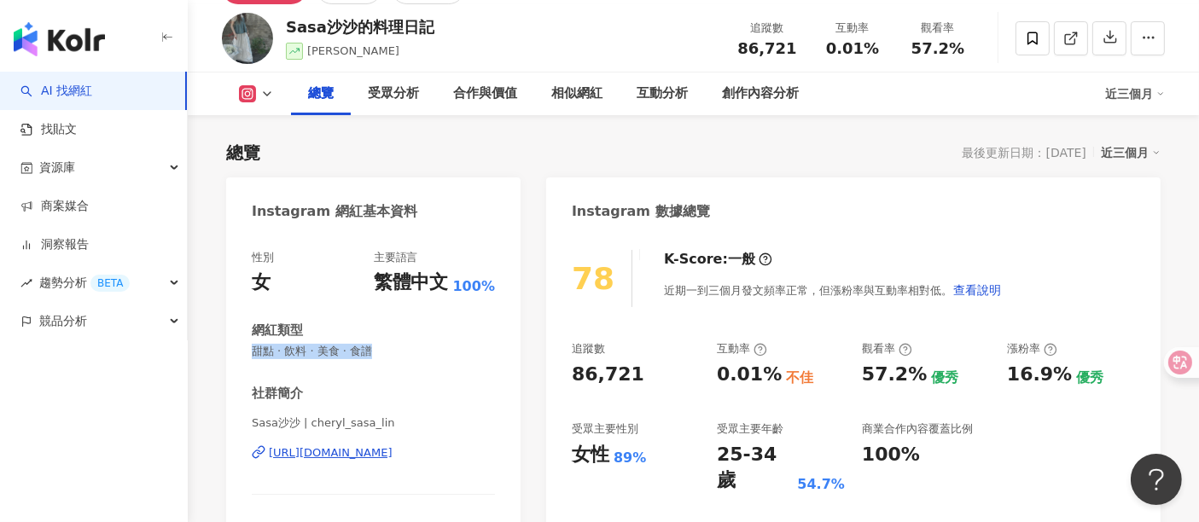
copy span "甜點 · 飲料 · 美食 · 食譜"
